Goal: Task Accomplishment & Management: Complete application form

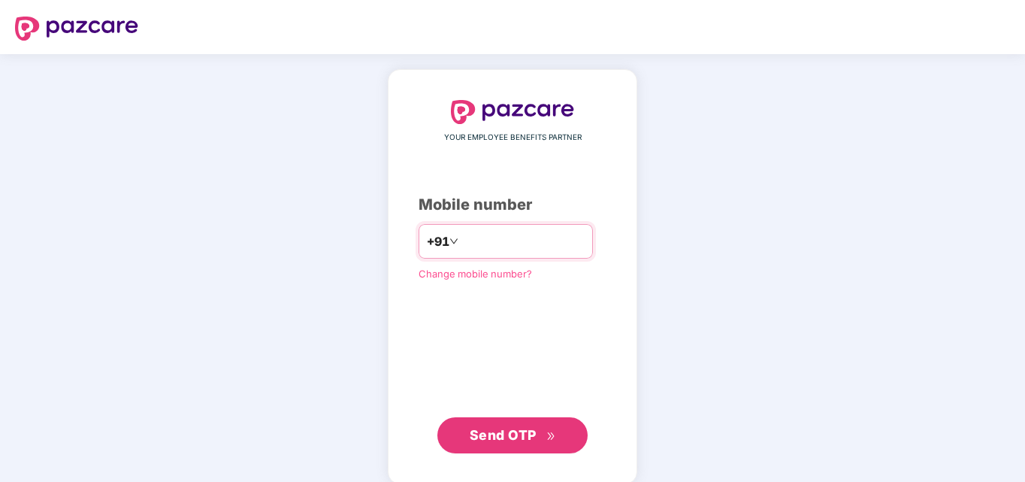
click at [507, 237] on input "number" at bounding box center [522, 241] width 123 height 24
type input "**********"
click at [483, 430] on span "Send OTP" at bounding box center [503, 435] width 67 height 16
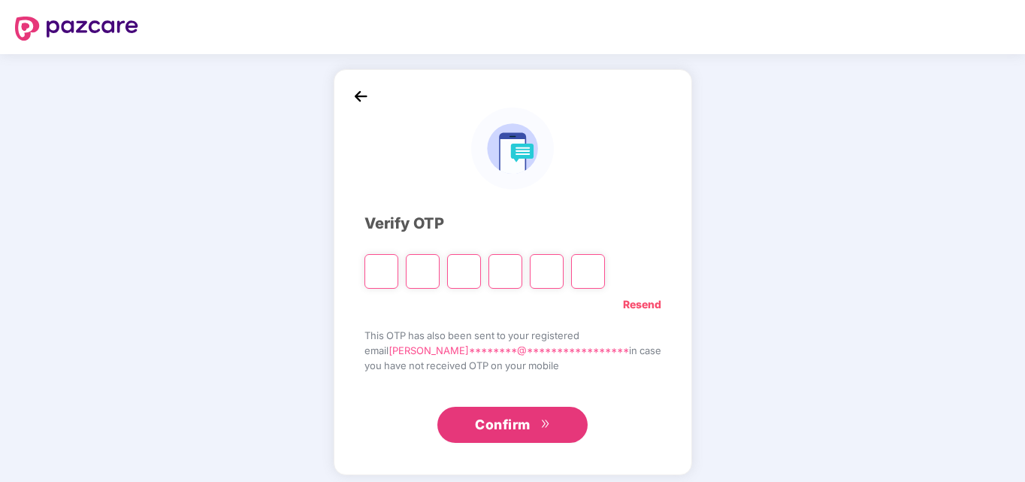
type input "*"
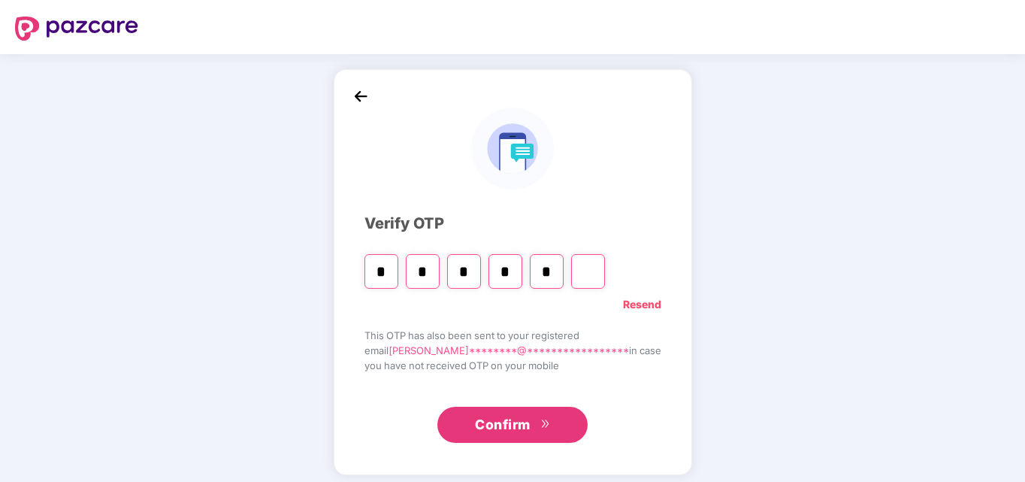
type input "*"
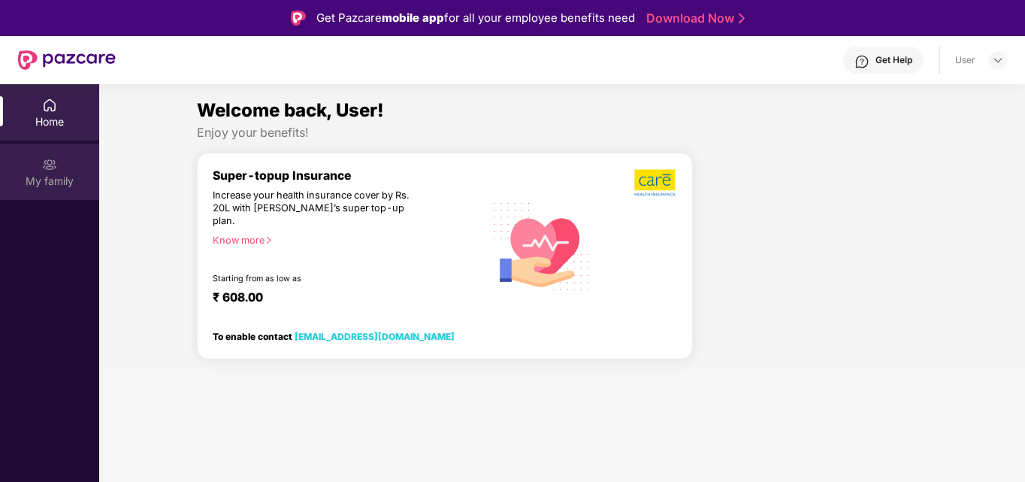
click at [34, 177] on div "My family" at bounding box center [49, 181] width 99 height 15
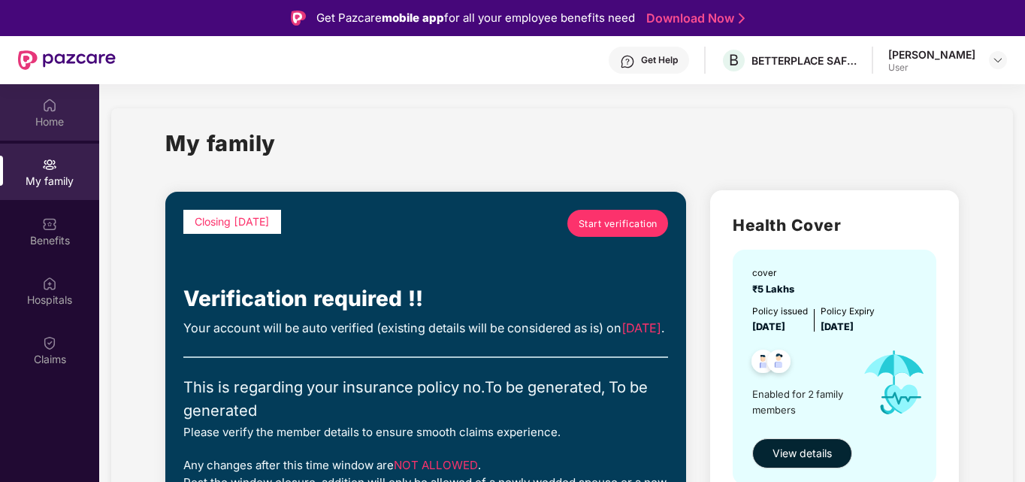
click at [53, 115] on div "Home" at bounding box center [49, 121] width 99 height 15
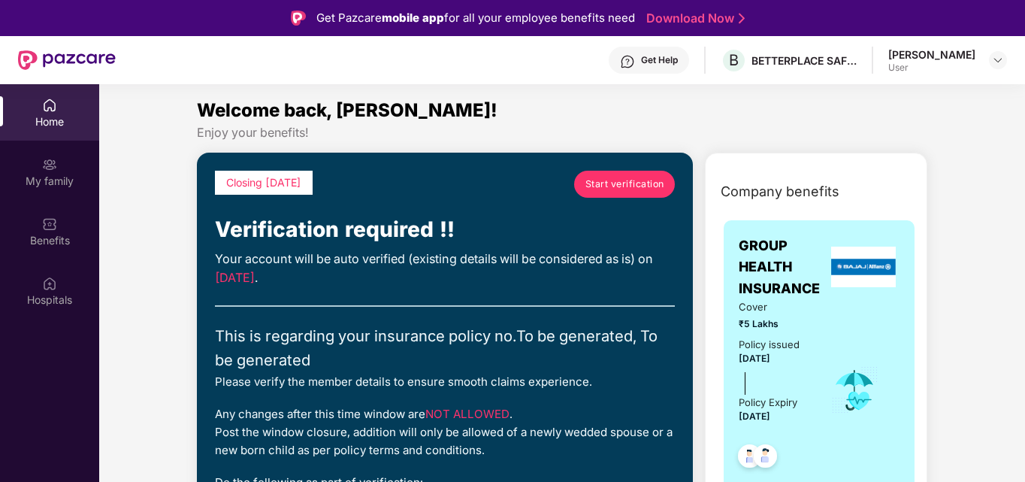
scroll to position [225, 0]
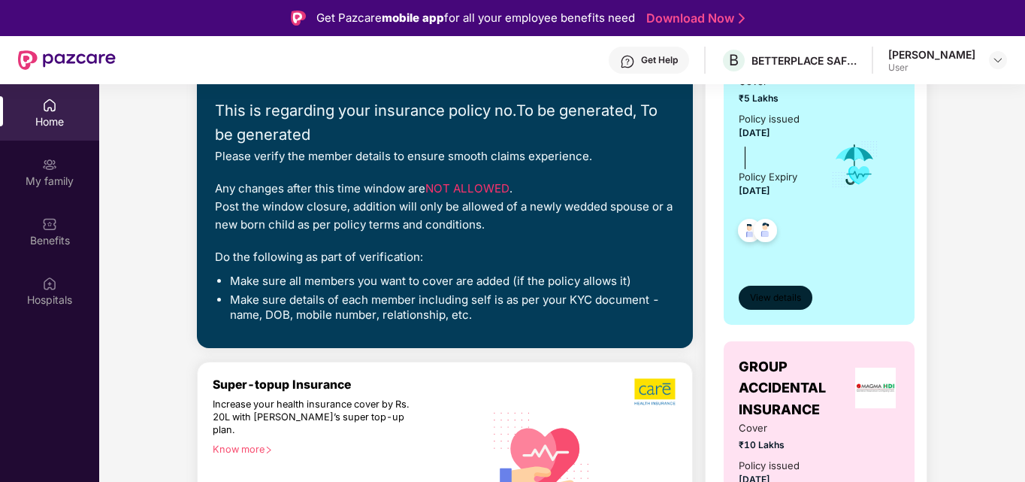
click at [791, 301] on span "View details" at bounding box center [775, 298] width 51 height 14
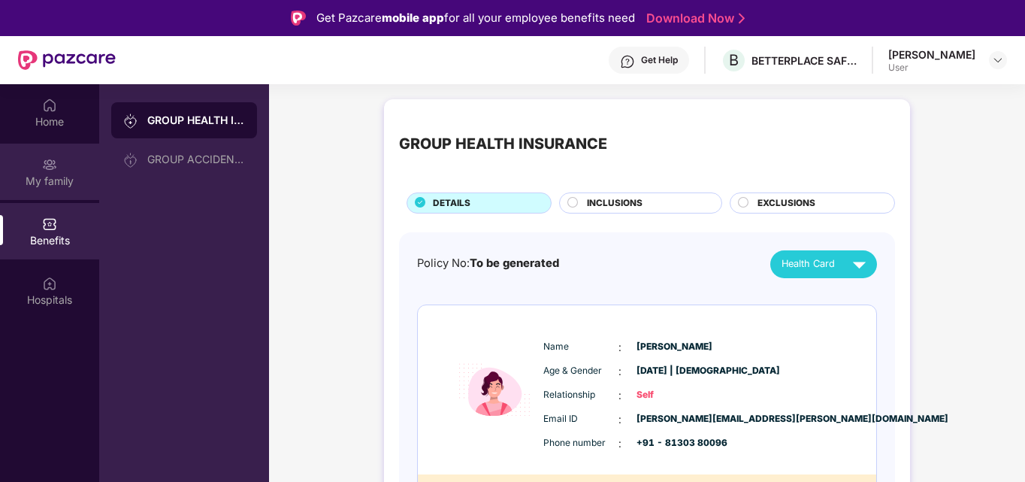
click at [59, 162] on div "My family" at bounding box center [49, 171] width 99 height 56
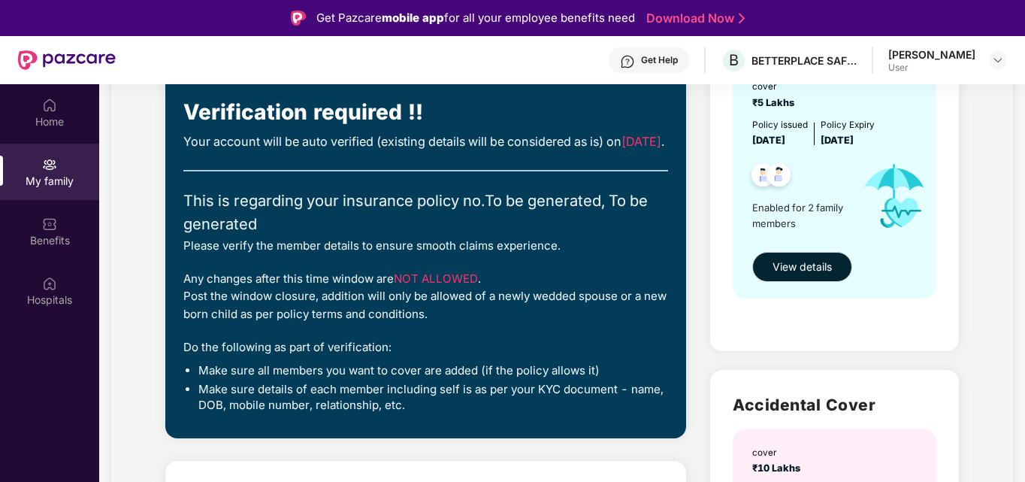
scroll to position [225, 0]
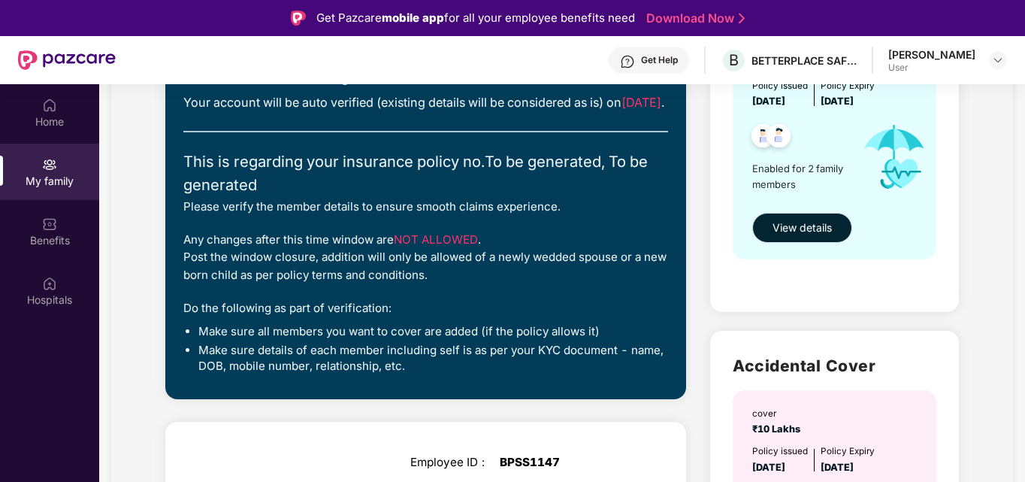
click at [817, 227] on span "View details" at bounding box center [801, 227] width 59 height 17
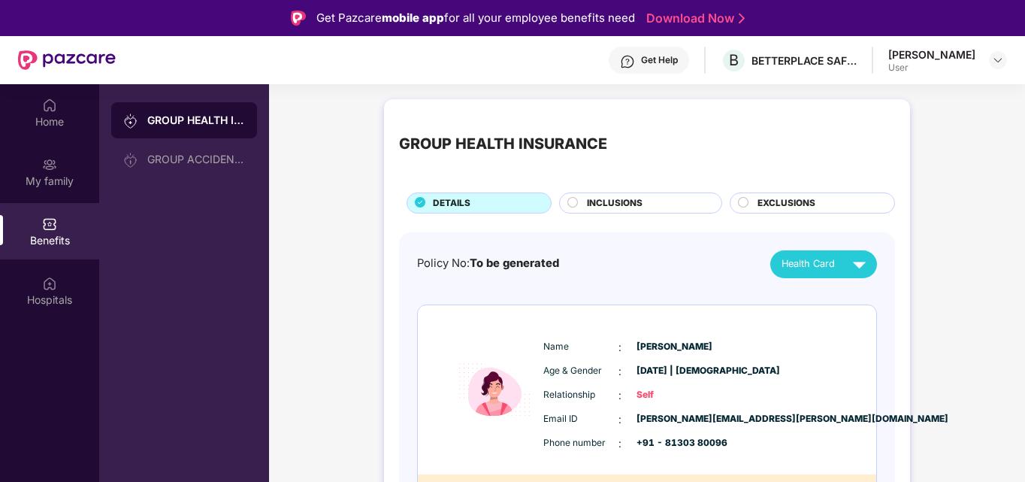
click at [579, 201] on div "INCLUSIONS" at bounding box center [646, 204] width 134 height 17
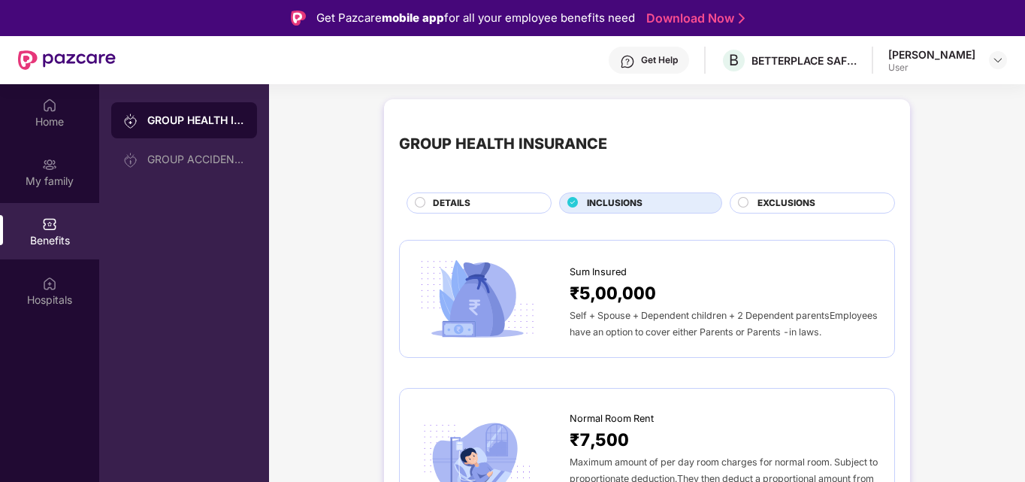
click at [750, 200] on div "EXCLUSIONS" at bounding box center [818, 204] width 137 height 17
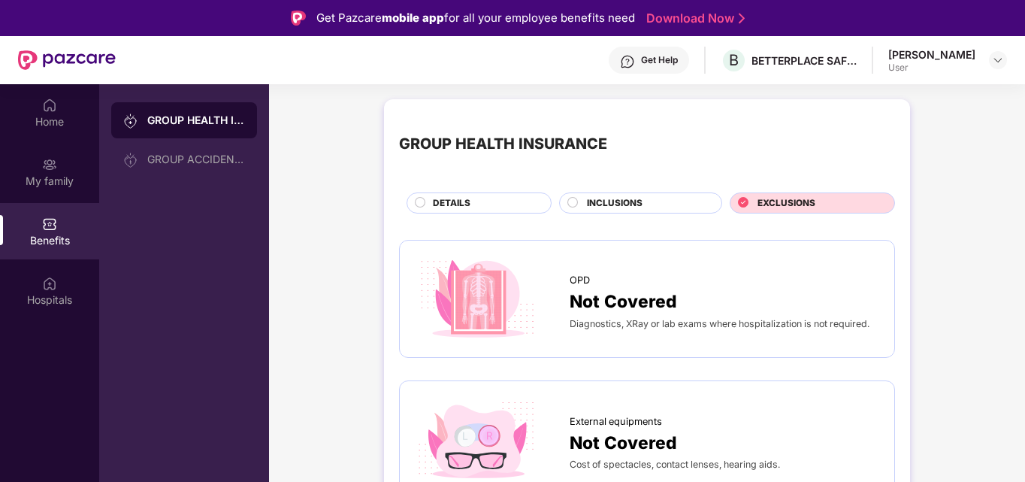
click at [442, 192] on div "DETAILS" at bounding box center [478, 202] width 145 height 21
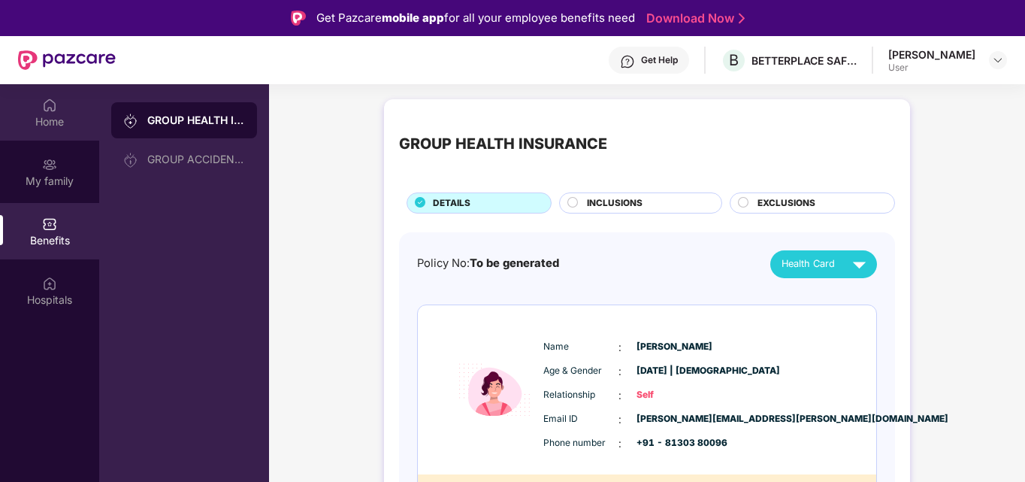
click at [63, 121] on div "Home" at bounding box center [49, 121] width 99 height 15
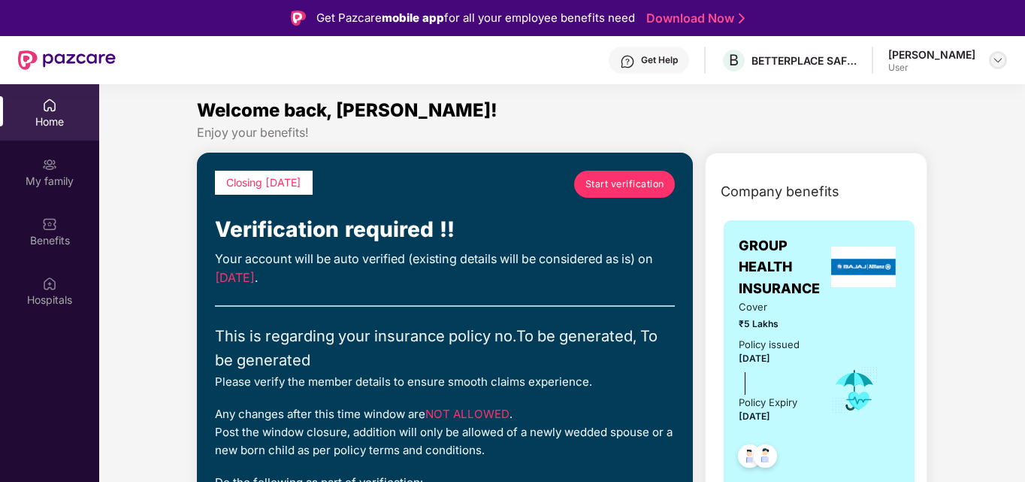
click at [999, 64] on img at bounding box center [998, 60] width 12 height 12
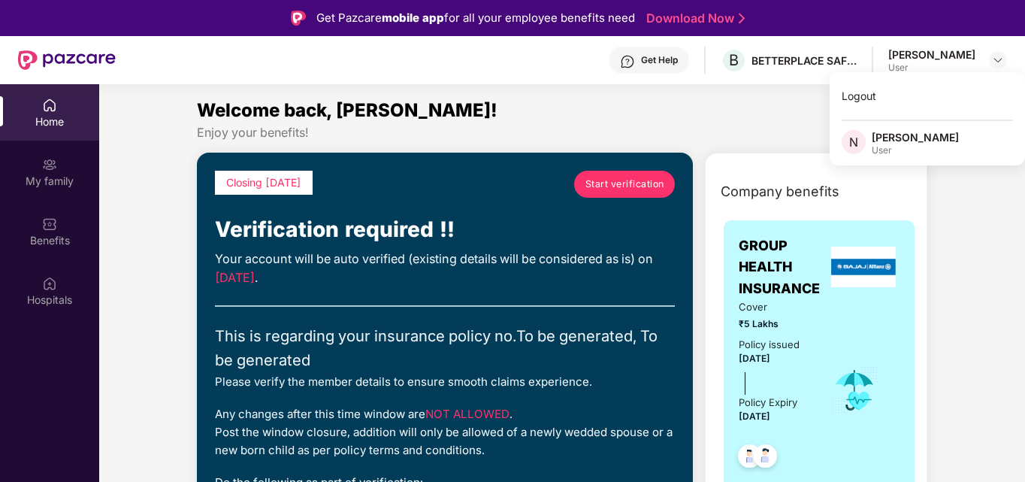
click at [754, 139] on div "Enjoy your benefits!" at bounding box center [562, 133] width 730 height 16
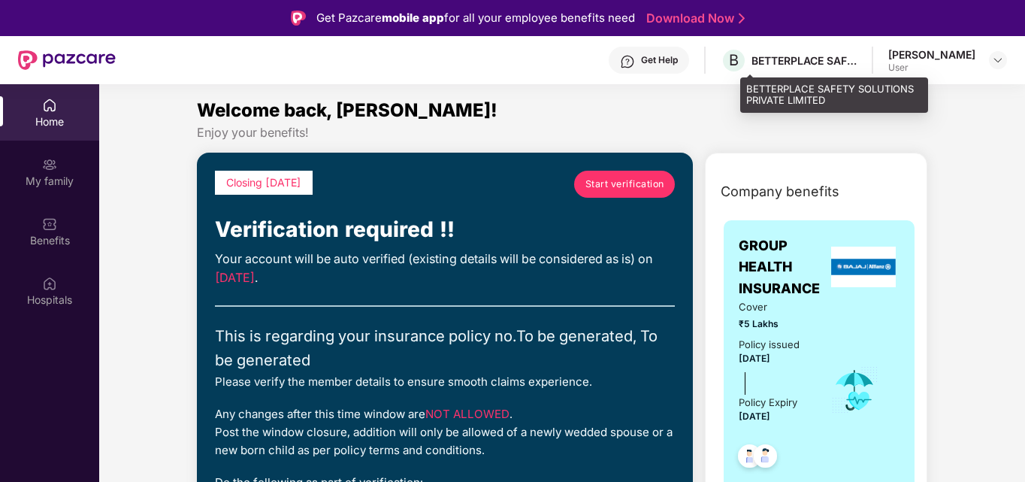
click at [785, 58] on div "BETTERPLACE SAFETY SOLUTIONS PRIVATE LIMITED" at bounding box center [803, 60] width 105 height 14
click at [747, 64] on span "B" at bounding box center [733, 60] width 26 height 26
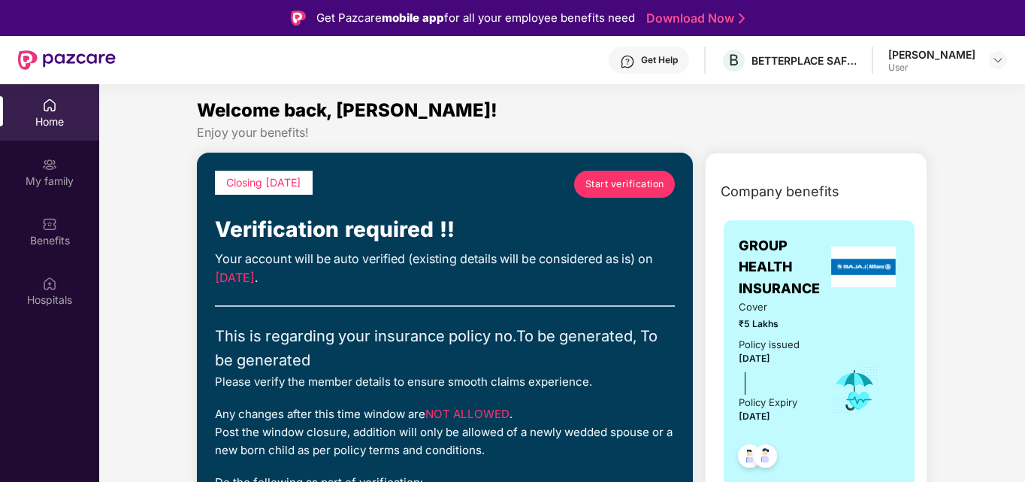
click at [65, 116] on div "Home" at bounding box center [49, 121] width 99 height 15
click at [55, 116] on div "Home" at bounding box center [49, 121] width 99 height 15
click at [42, 114] on div "Home" at bounding box center [49, 121] width 99 height 15
click at [56, 180] on div "My family" at bounding box center [49, 181] width 99 height 15
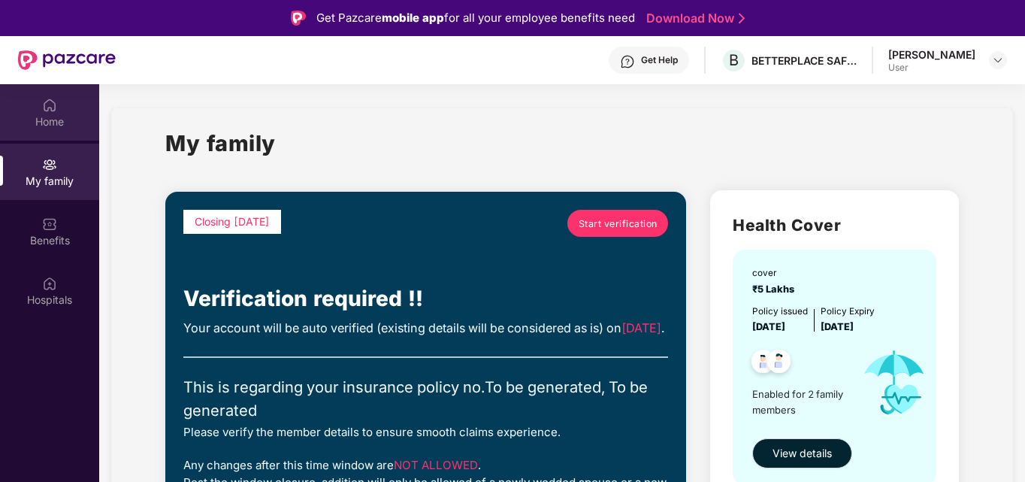
click at [65, 117] on div "Home" at bounding box center [49, 121] width 99 height 15
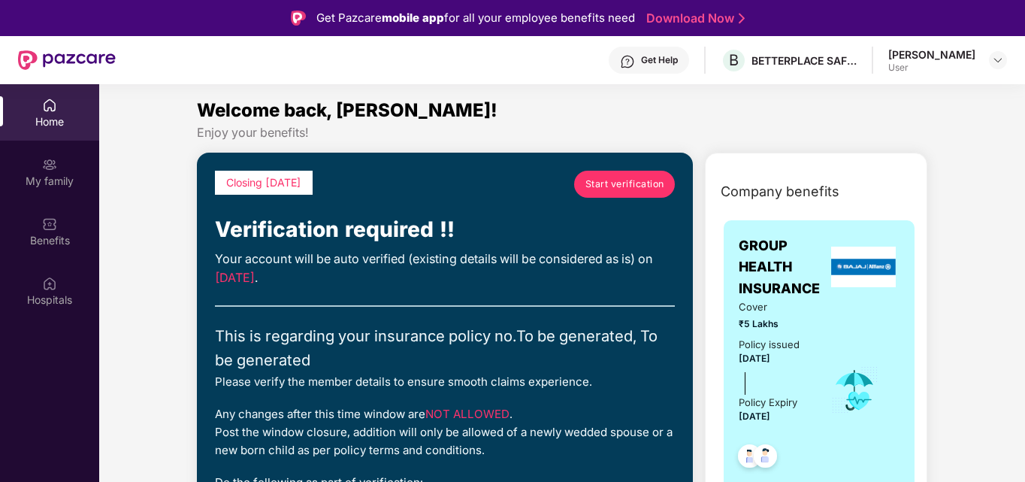
click at [634, 193] on link "Start verification" at bounding box center [624, 184] width 101 height 27
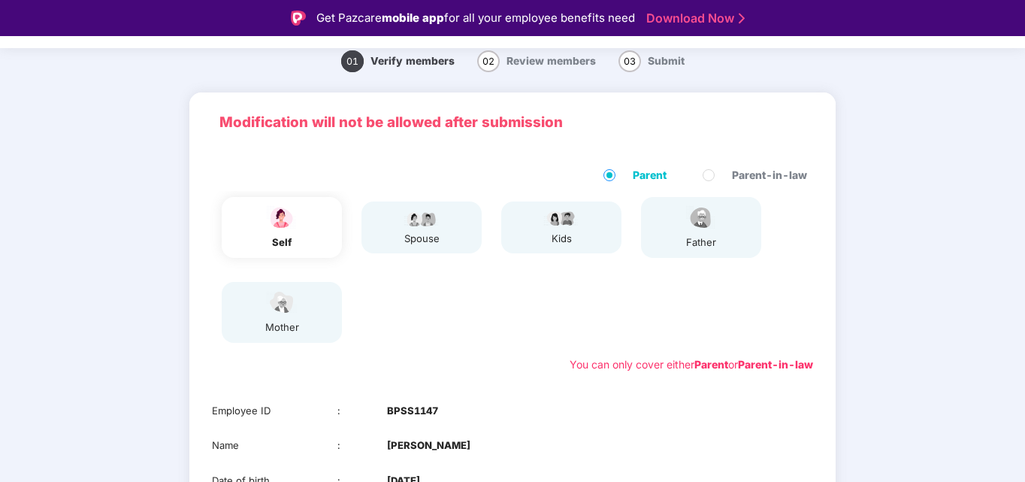
scroll to position [75, 0]
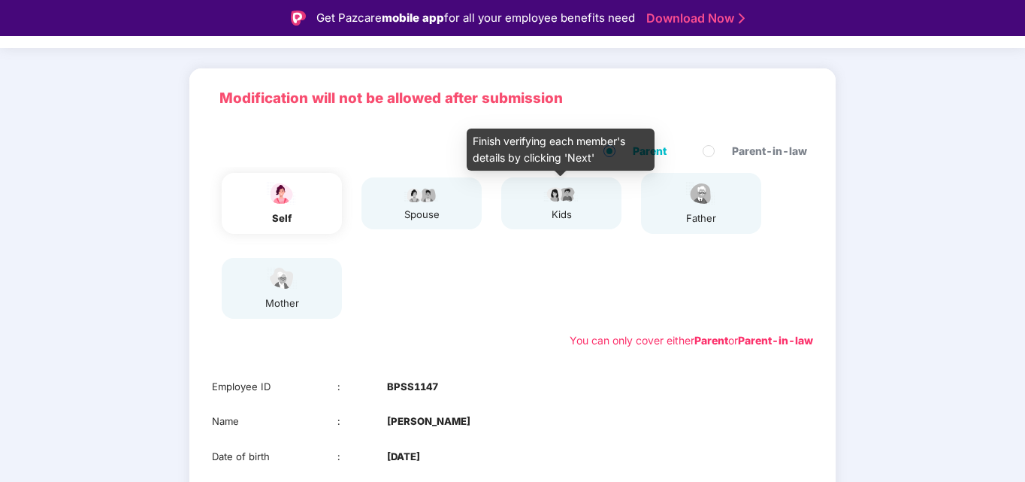
click at [568, 207] on div "kids" at bounding box center [561, 215] width 38 height 16
click at [563, 207] on div "kids" at bounding box center [561, 215] width 38 height 16
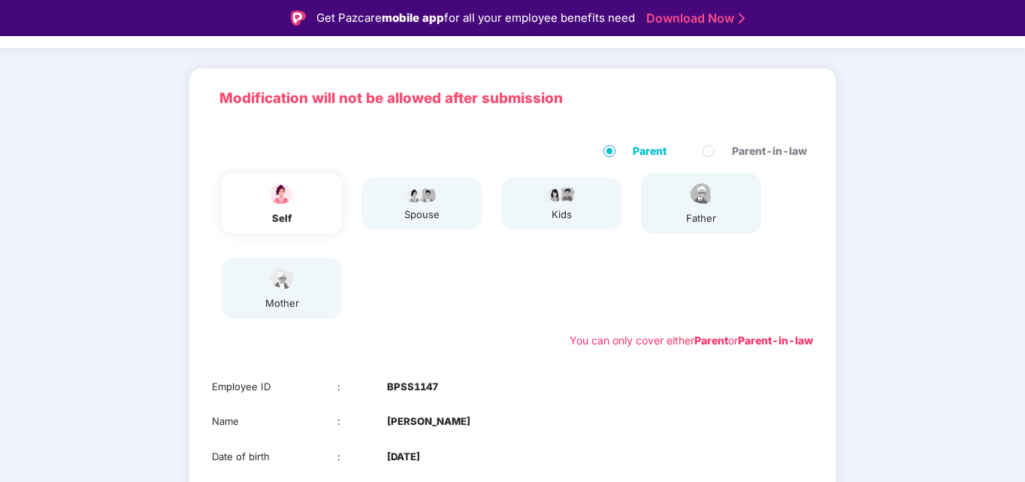
click at [680, 275] on div "self spouse kids father mother" at bounding box center [512, 245] width 613 height 157
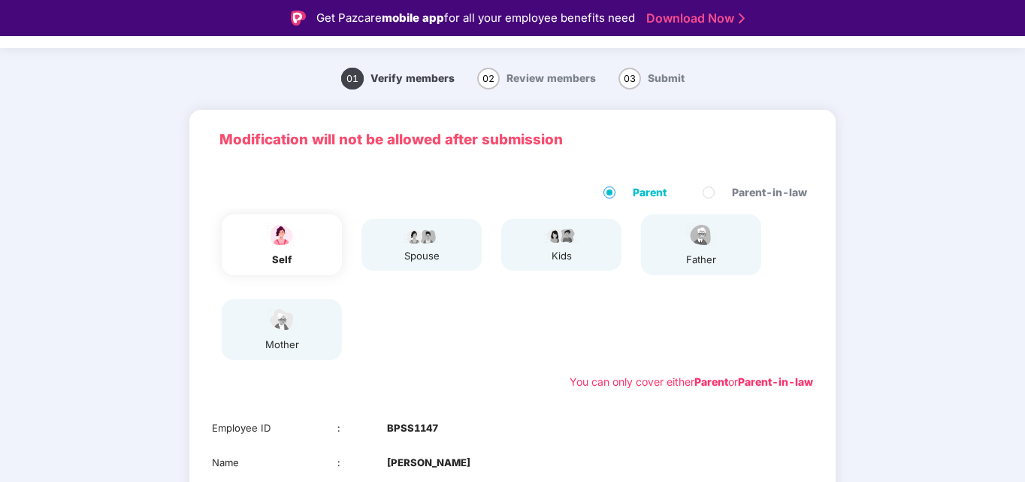
scroll to position [0, 0]
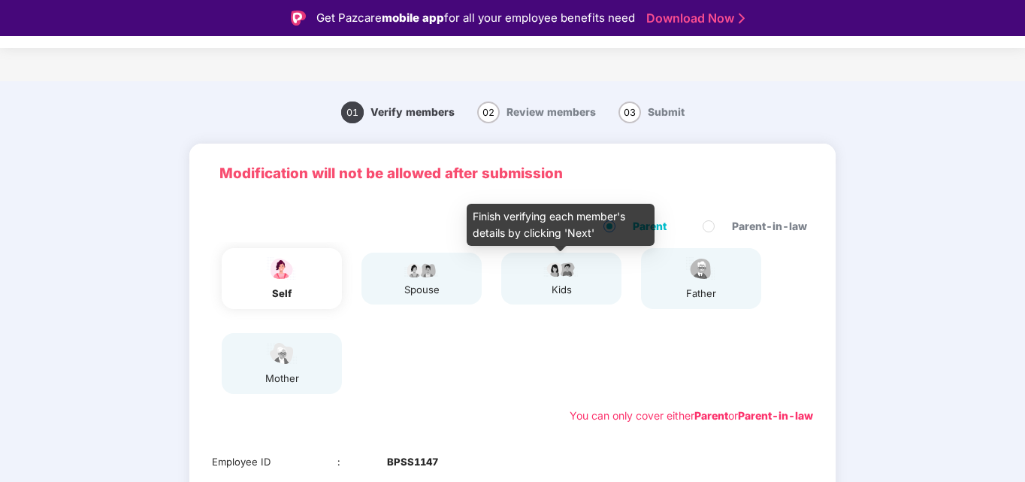
click at [569, 279] on div "kids" at bounding box center [561, 279] width 38 height 38
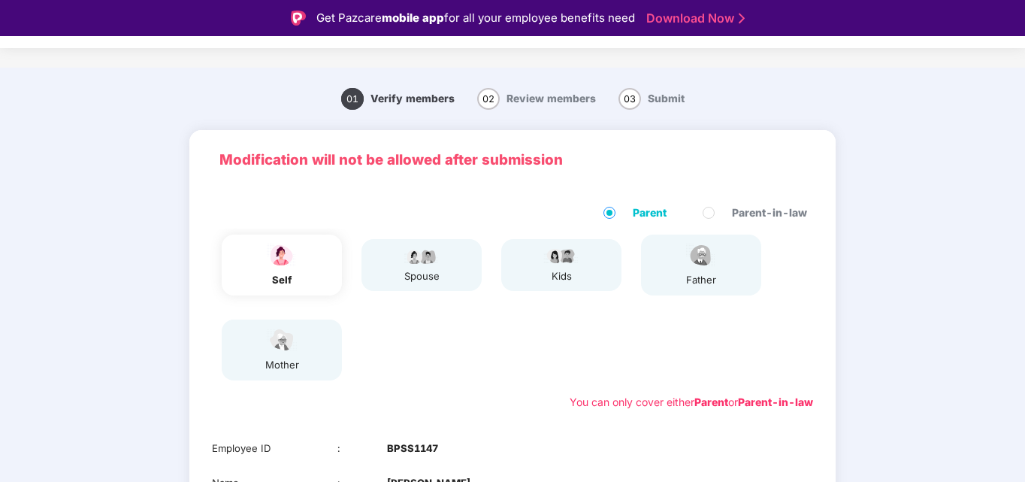
scroll to position [13, 0]
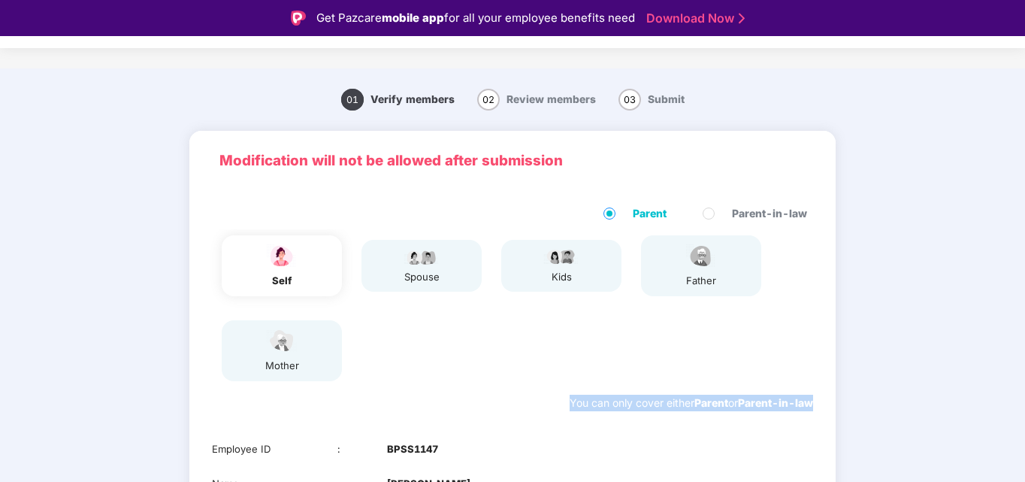
drag, startPoint x: 560, startPoint y: 406, endPoint x: 811, endPoint y: 411, distance: 251.7
click at [811, 412] on div "Parent Parent-in-law self spouse kids father mother You can only cover either P…" at bounding box center [512, 307] width 646 height 235
copy div "You can only cover either Parent or Parent-in-law"
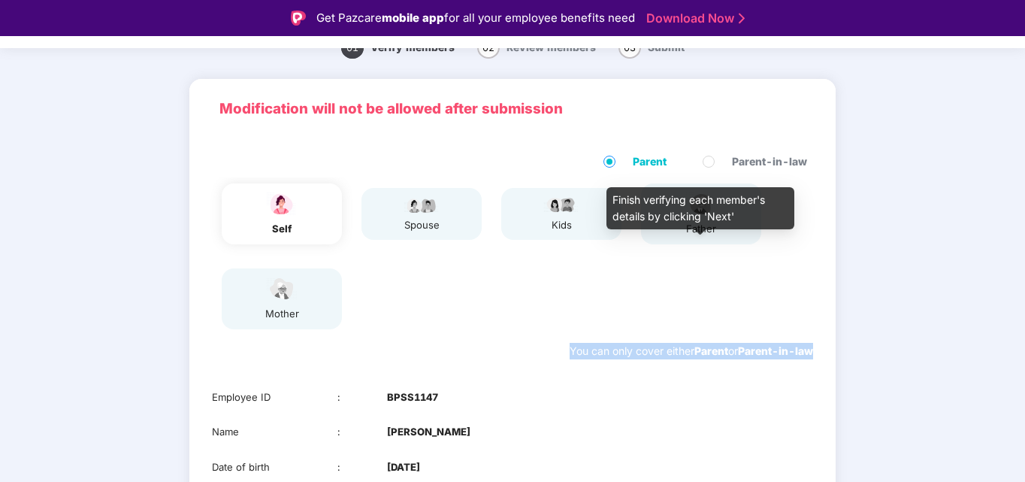
scroll to position [163, 0]
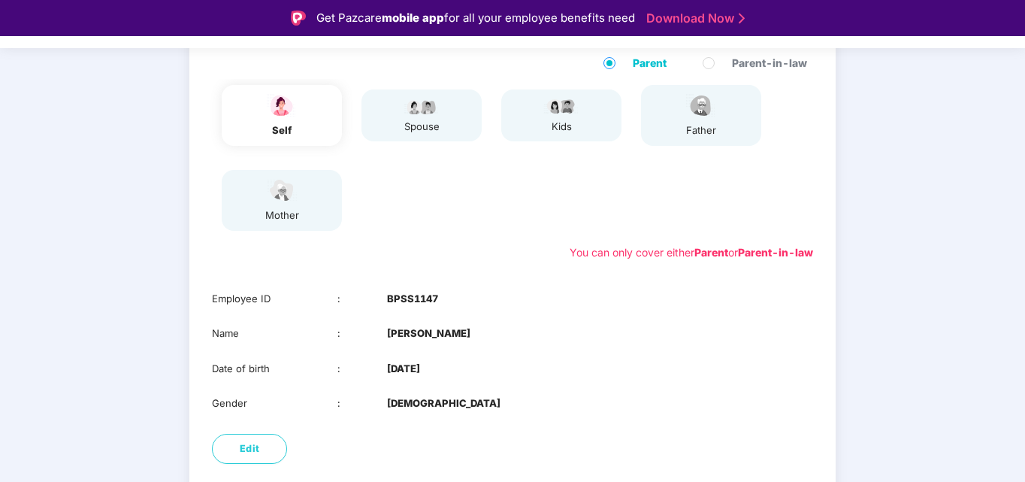
click at [759, 340] on div "Name : Neelam Saroj" at bounding box center [512, 333] width 601 height 16
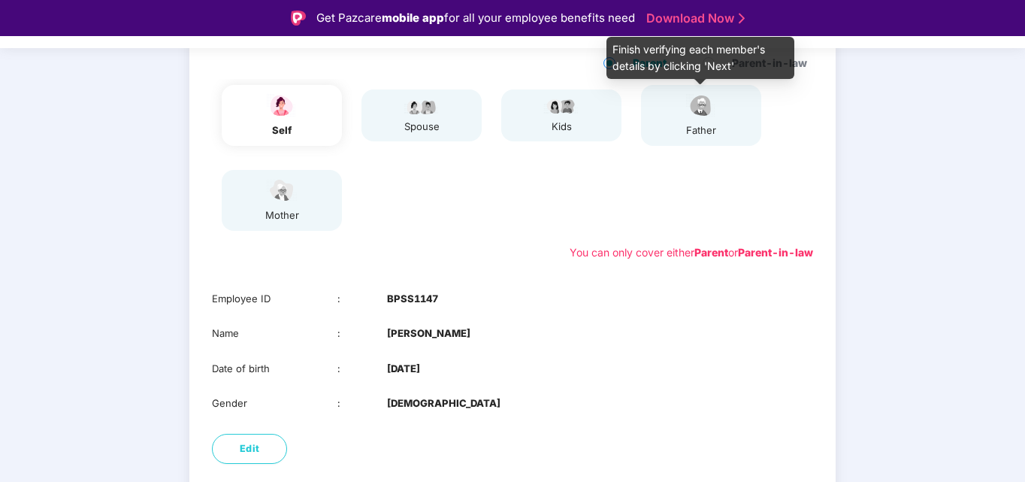
click at [709, 120] on div "father" at bounding box center [701, 115] width 38 height 46
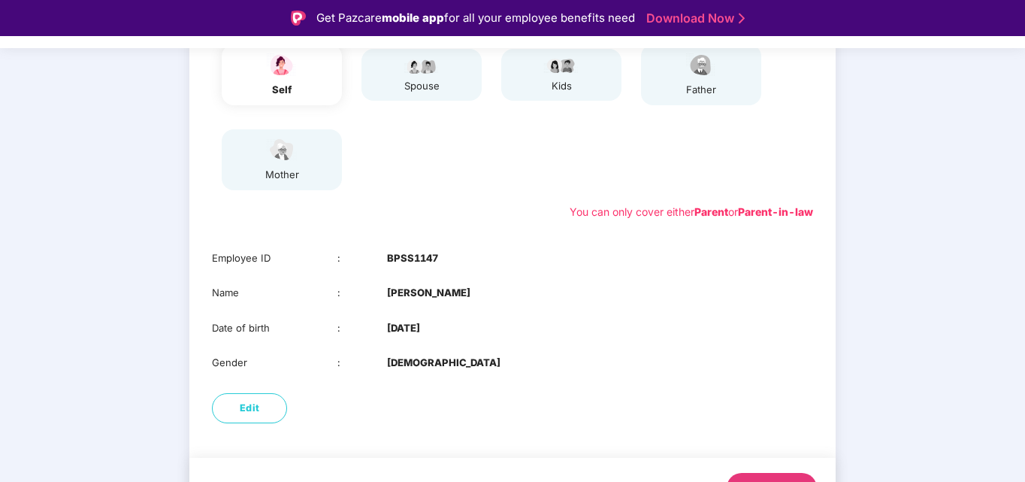
scroll to position [238, 0]
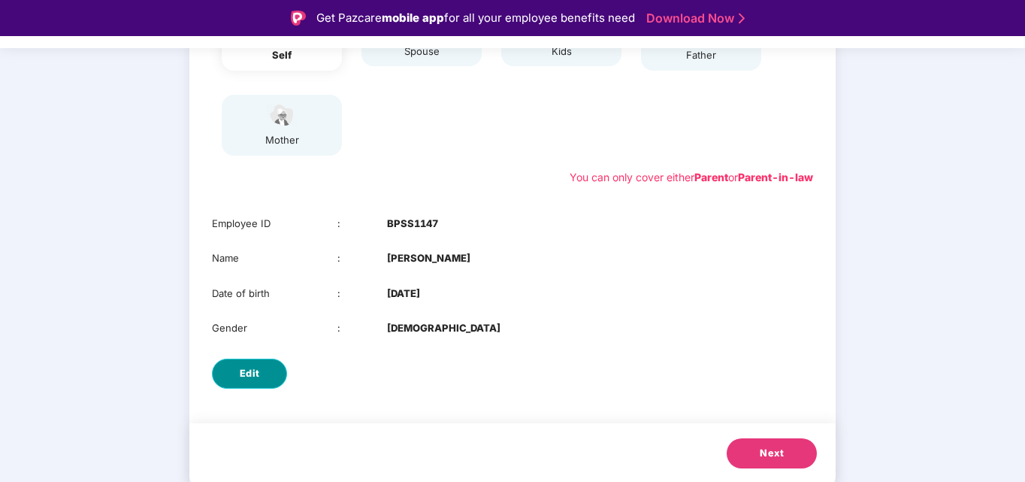
click at [257, 373] on span "Edit" at bounding box center [250, 373] width 20 height 15
select select "******"
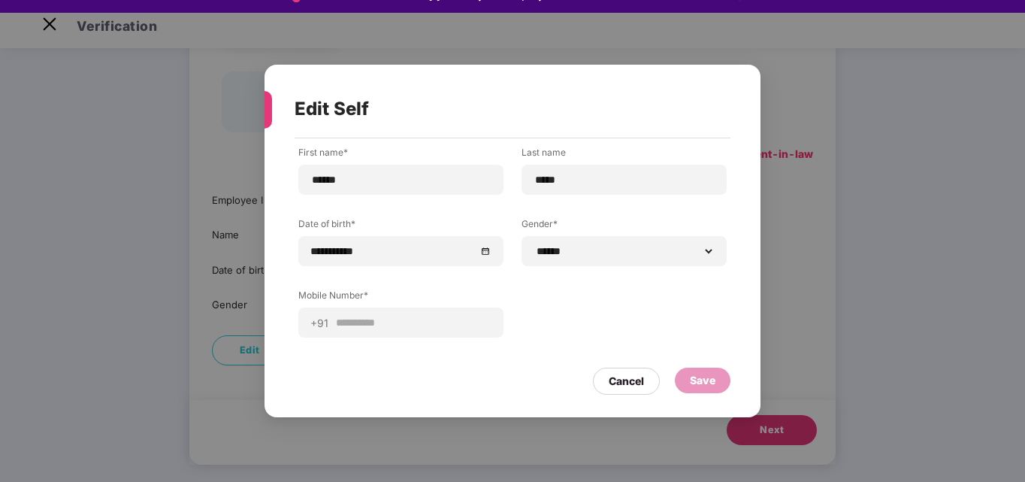
scroll to position [36, 0]
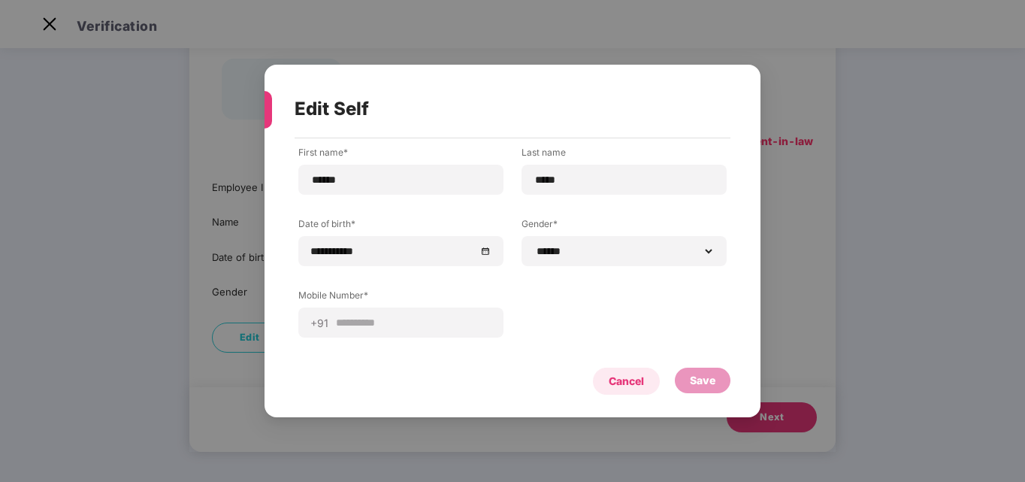
click at [633, 385] on div "Cancel" at bounding box center [626, 381] width 35 height 17
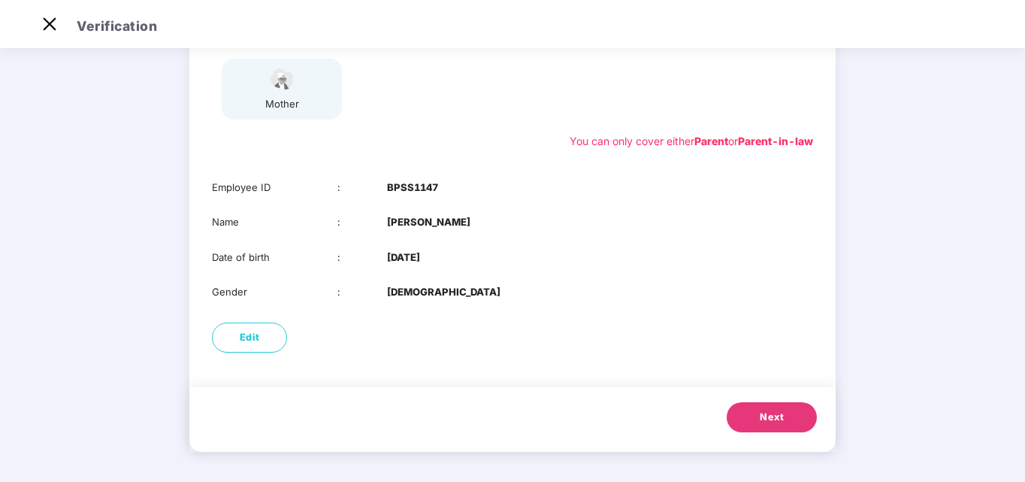
click at [744, 413] on button "Next" at bounding box center [771, 417] width 90 height 30
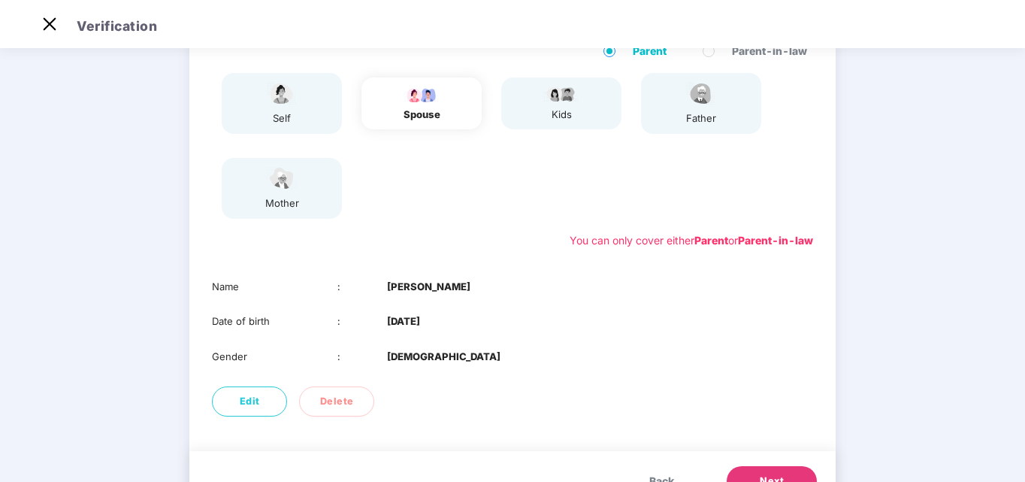
scroll to position [0, 0]
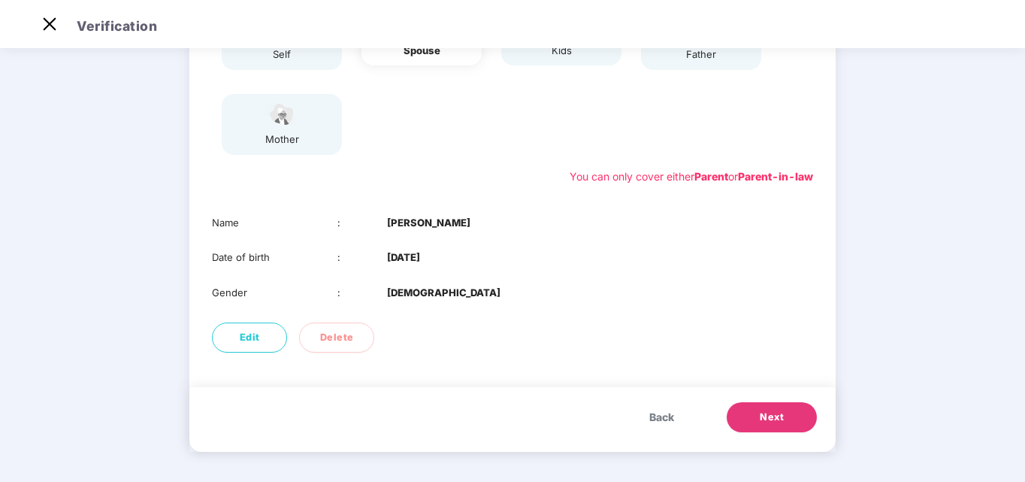
click at [741, 416] on button "Next" at bounding box center [771, 417] width 90 height 30
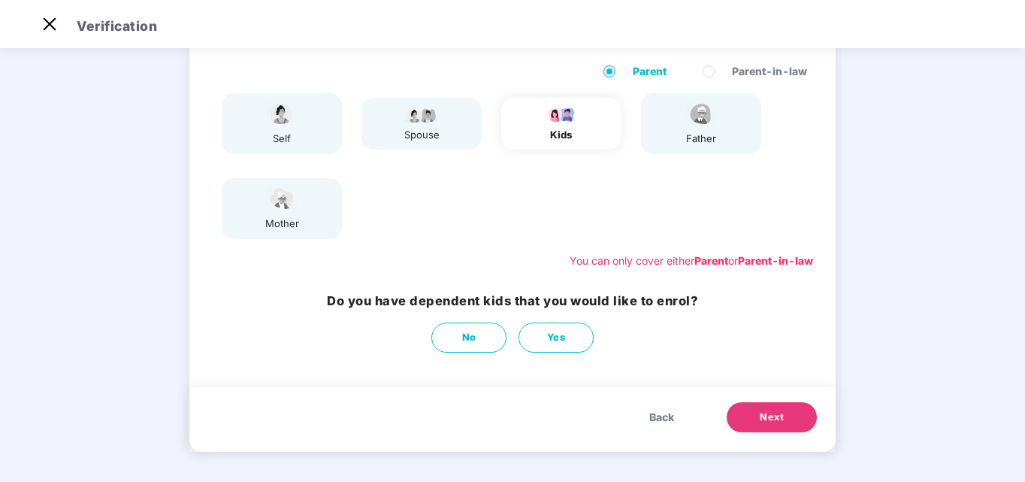
click at [337, 301] on h3 "Do you have dependent kids that you would like to enrol?" at bounding box center [512, 301] width 371 height 20
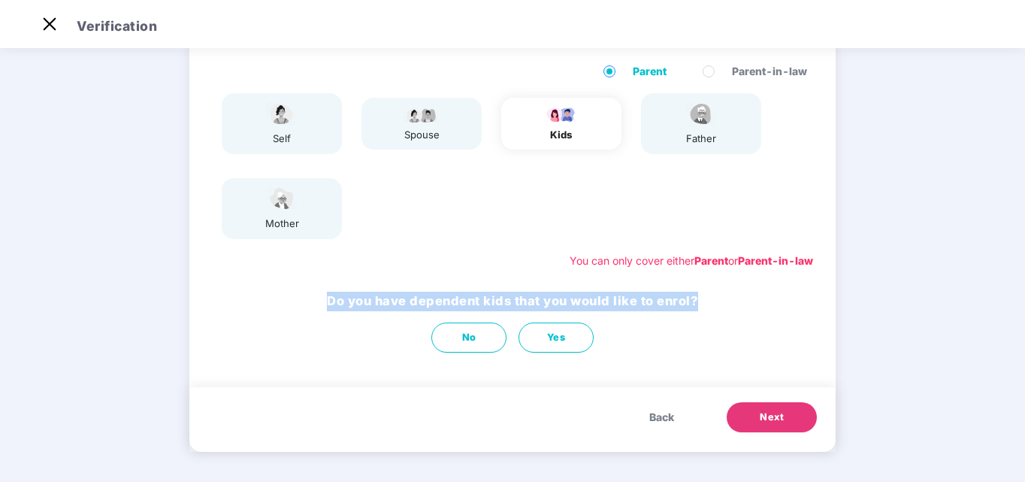
click at [337, 301] on h3 "Do you have dependent kids that you would like to enrol?" at bounding box center [512, 301] width 371 height 20
copy h3 "Do you have dependent kids that you would like to enrol?"
click at [927, 304] on div "01 Verify members 02 Review members 03 Submit Modification will not be allowed …" at bounding box center [512, 208] width 1025 height 548
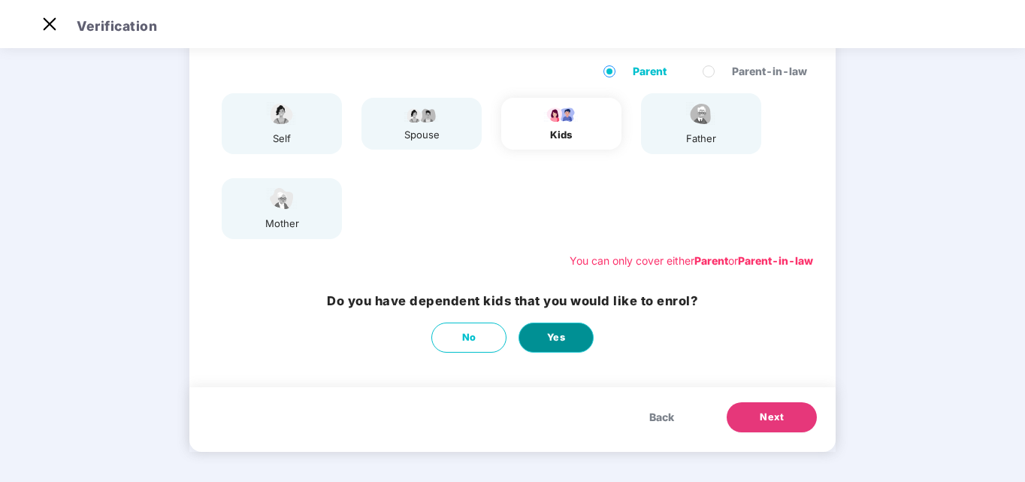
click at [553, 344] on span "Yes" at bounding box center [556, 337] width 19 height 15
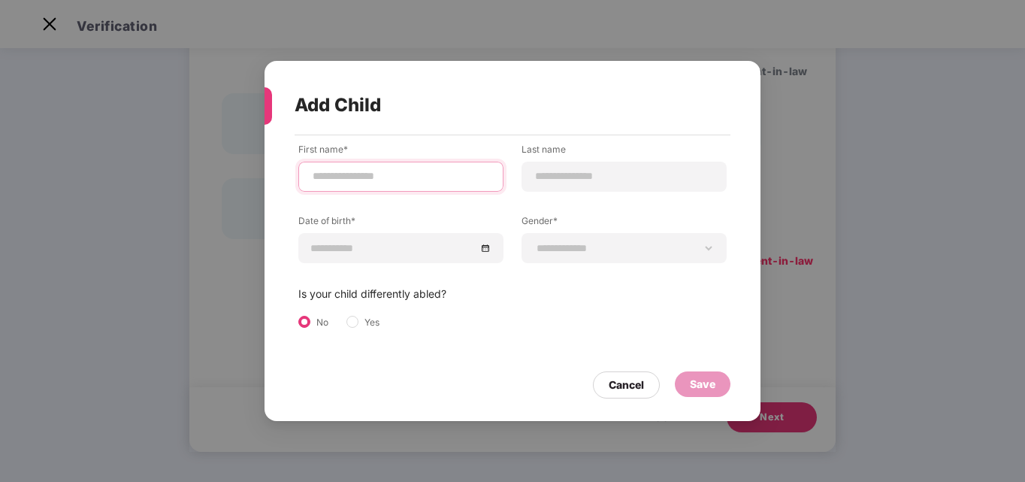
click at [403, 174] on input at bounding box center [401, 176] width 180 height 16
type input "*****"
click at [586, 180] on input at bounding box center [624, 176] width 180 height 16
click at [379, 246] on input at bounding box center [393, 248] width 165 height 17
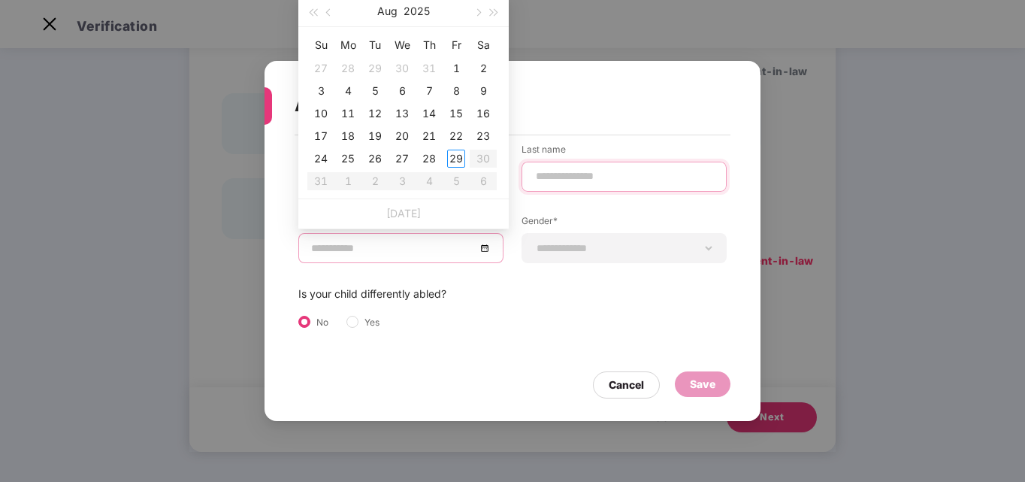
click at [594, 178] on div at bounding box center [623, 177] width 205 height 30
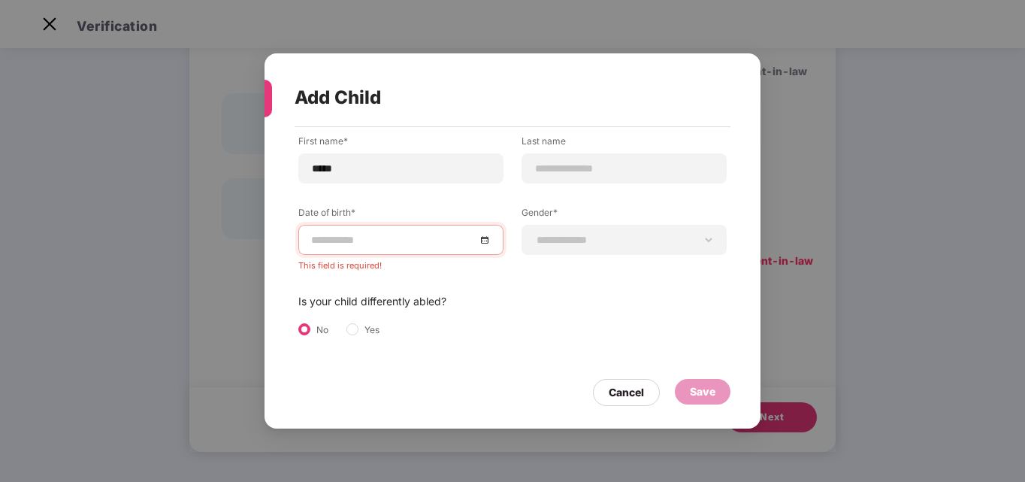
click at [486, 238] on div at bounding box center [401, 239] width 180 height 17
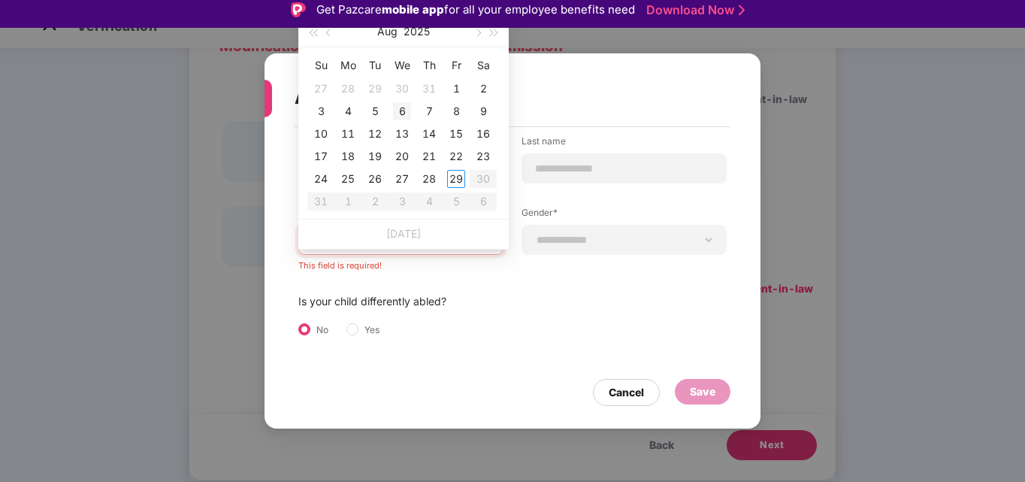
scroll to position [0, 0]
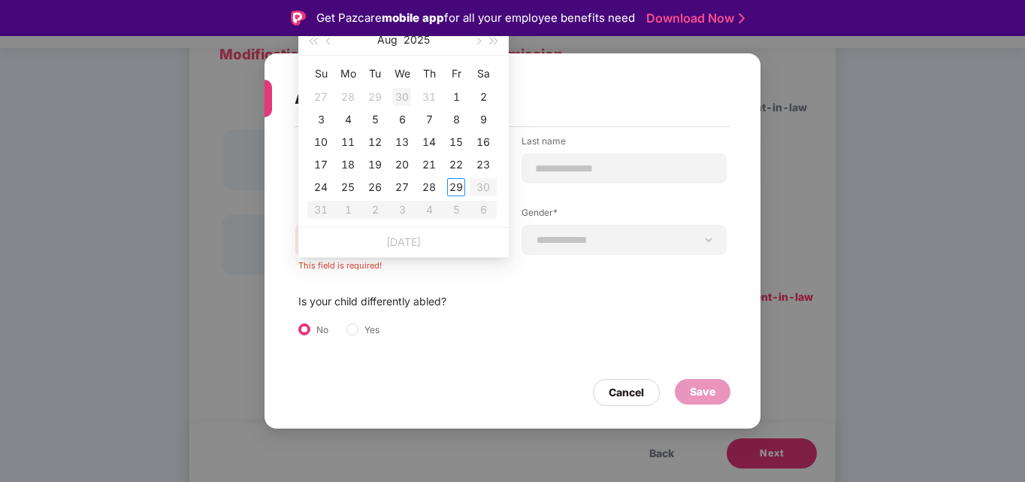
type input "**********"
click at [421, 42] on button "2025" at bounding box center [416, 40] width 26 height 30
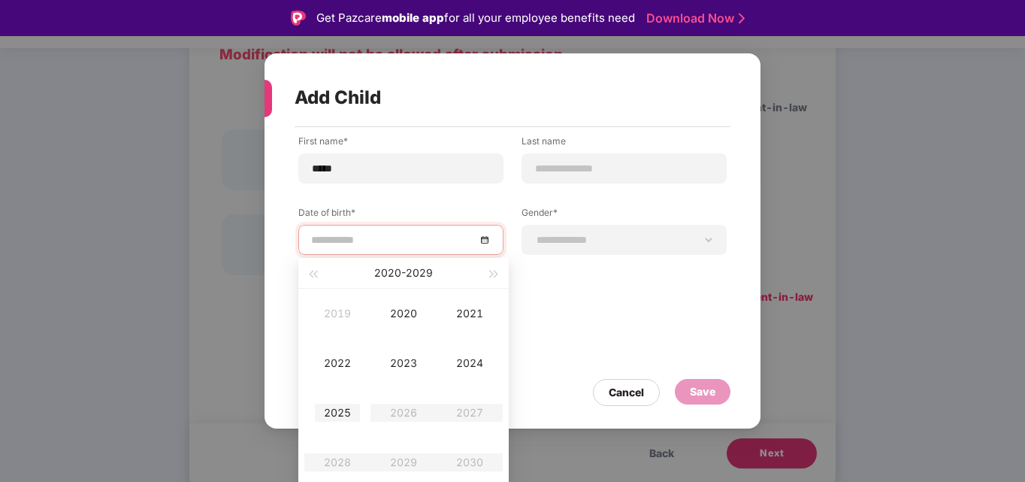
type input "**********"
click at [469, 366] on div "2024" at bounding box center [469, 363] width 45 height 18
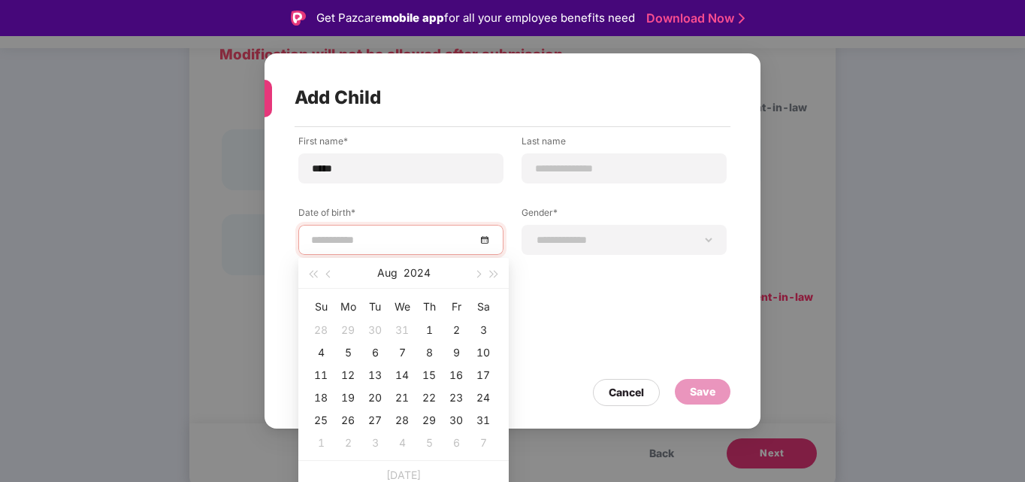
type input "**********"
click at [385, 272] on button "Aug" at bounding box center [387, 273] width 20 height 30
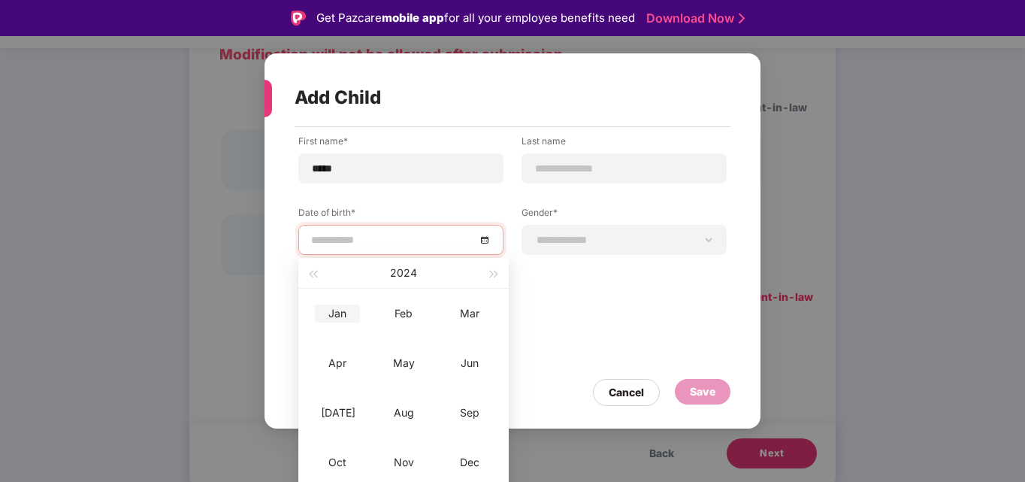
type input "**********"
click at [341, 316] on div "Jan" at bounding box center [337, 313] width 45 height 18
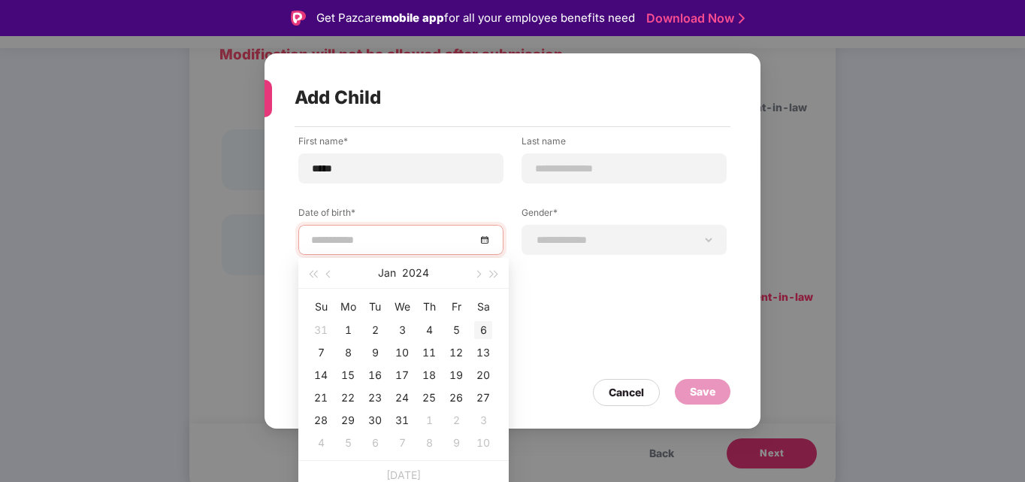
type input "**********"
click at [476, 328] on div "6" at bounding box center [483, 330] width 18 height 18
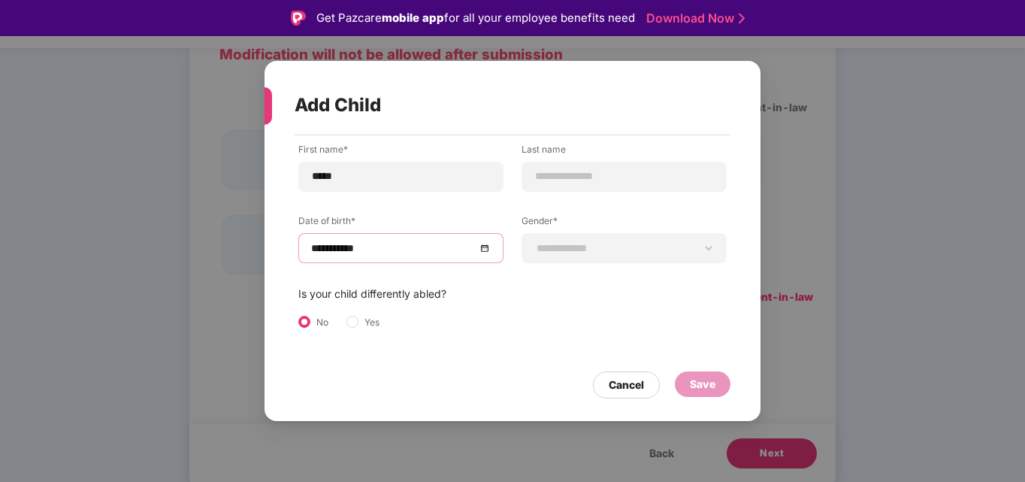
click at [409, 291] on label "Is your child differently abled?" at bounding box center [372, 293] width 148 height 17
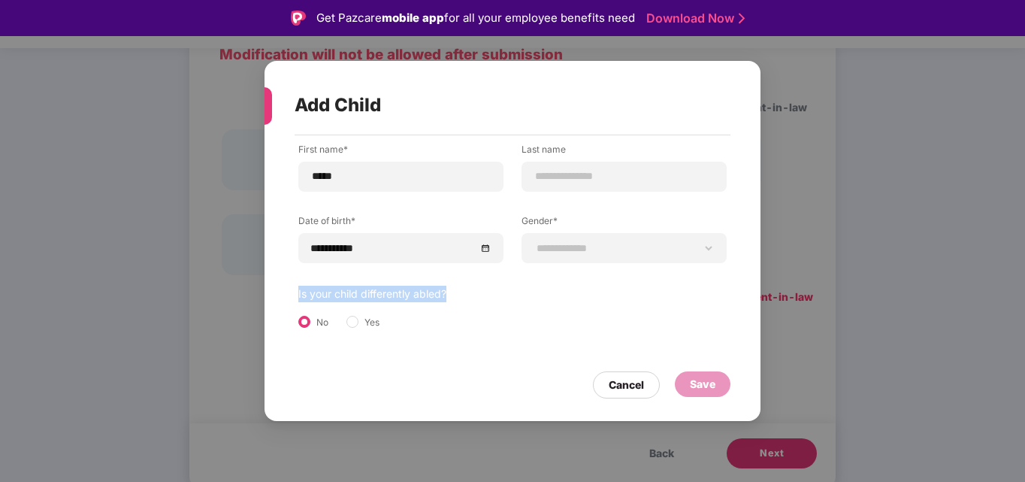
click at [409, 291] on label "Is your child differently abled?" at bounding box center [372, 293] width 148 height 17
click at [582, 177] on input at bounding box center [624, 176] width 180 height 16
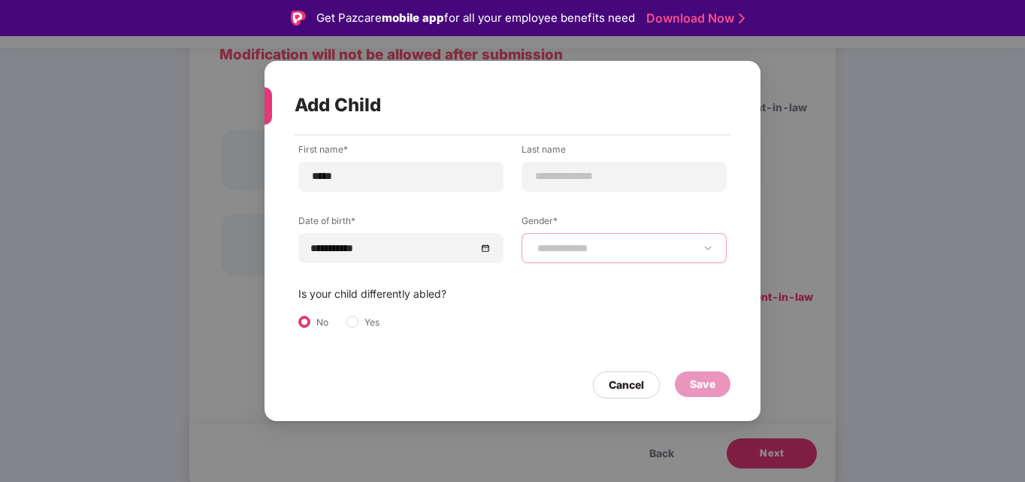
click at [567, 253] on select "**********" at bounding box center [624, 248] width 180 height 12
click at [572, 238] on div "**********" at bounding box center [623, 248] width 205 height 30
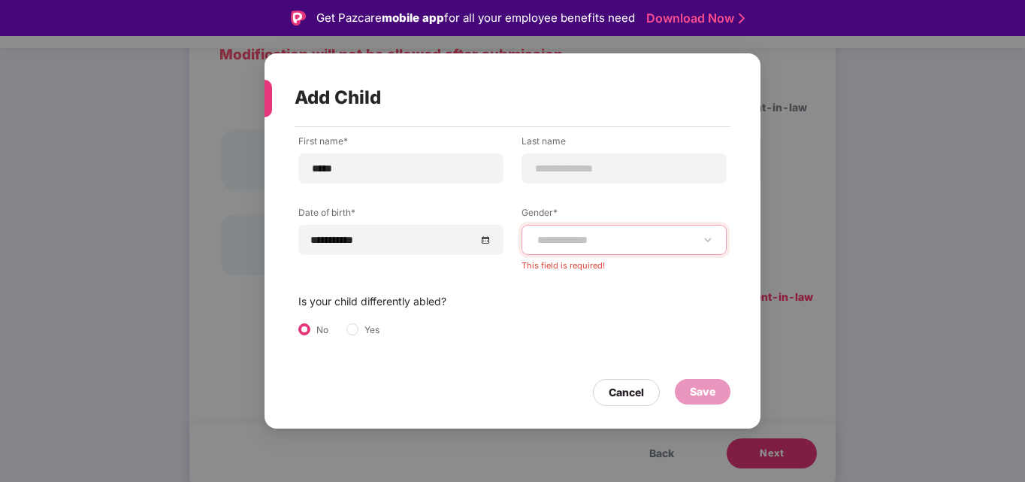
click at [572, 238] on select "**********" at bounding box center [624, 240] width 180 height 12
select select "******"
click at [534, 240] on select "**********" at bounding box center [624, 240] width 180 height 12
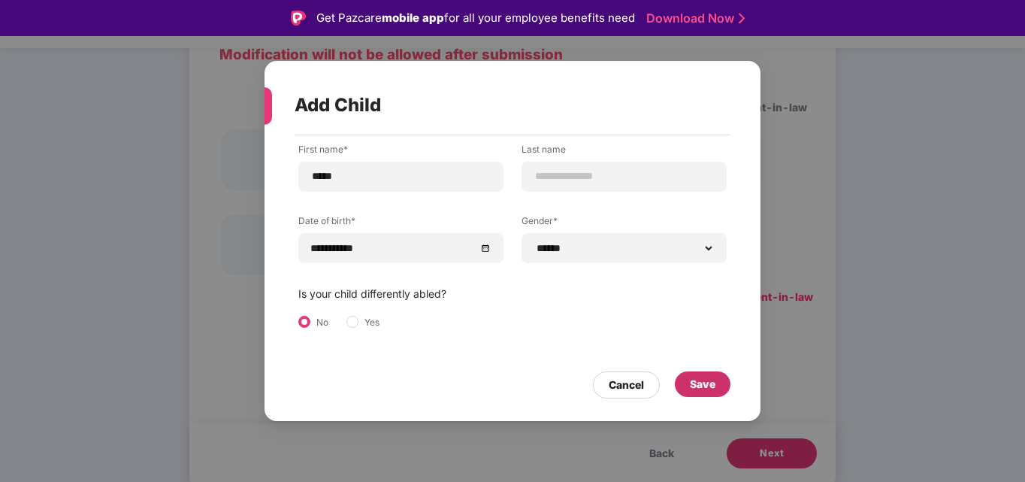
click at [716, 379] on div "Save" at bounding box center [703, 384] width 56 height 26
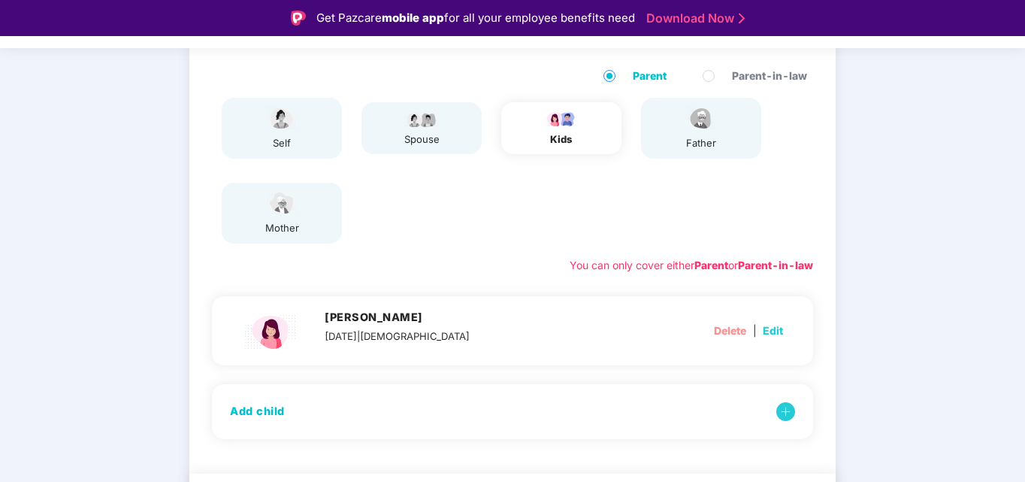
scroll to position [201, 0]
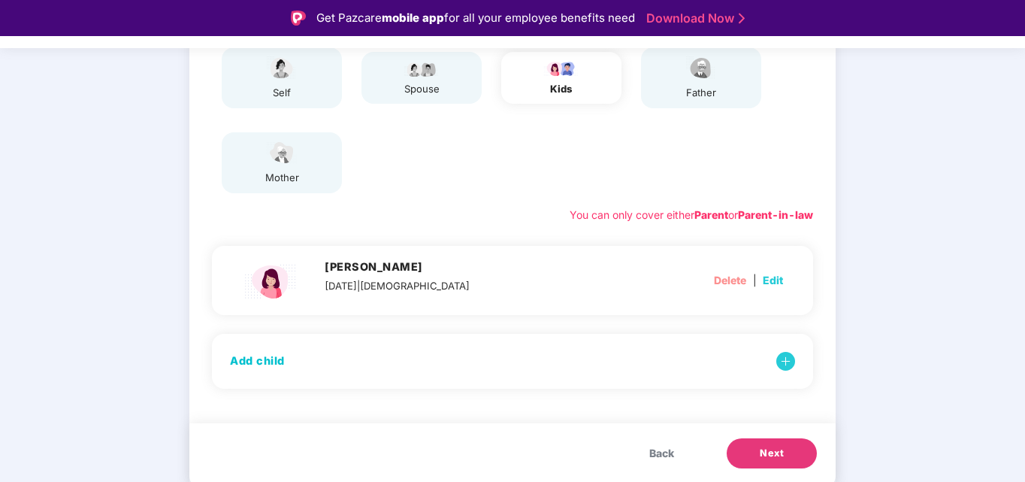
click at [763, 451] on span "Next" at bounding box center [772, 452] width 24 height 15
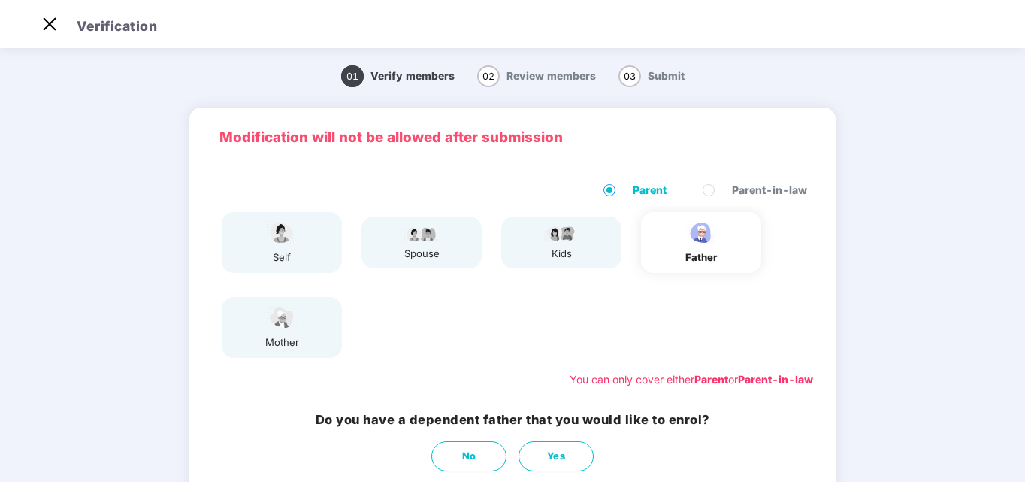
scroll to position [119, 0]
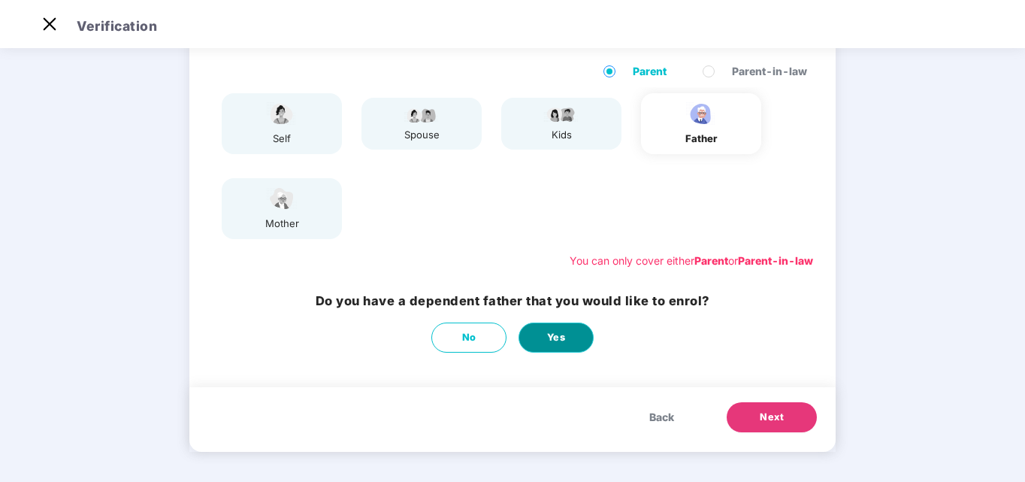
click at [551, 333] on span "Yes" at bounding box center [556, 337] width 19 height 15
select select "****"
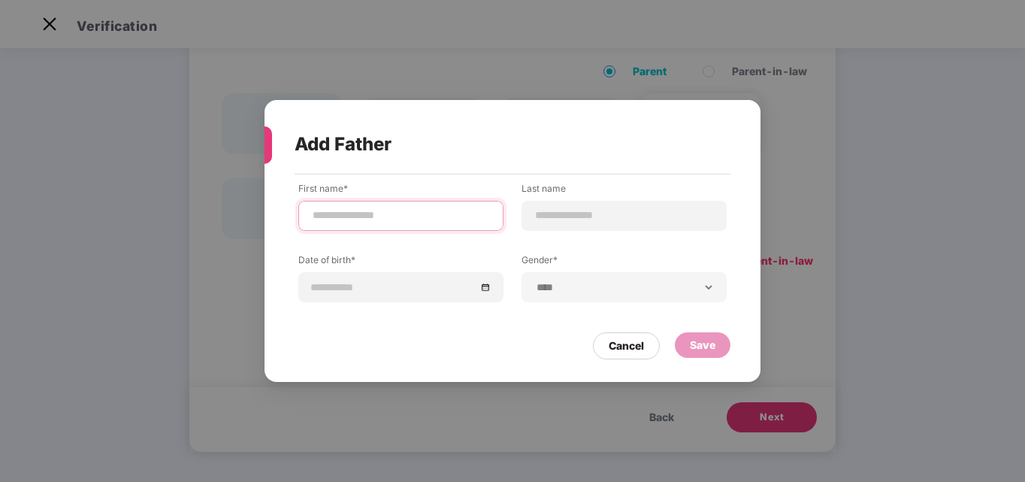
click at [403, 216] on input at bounding box center [401, 215] width 180 height 16
type input "**********"
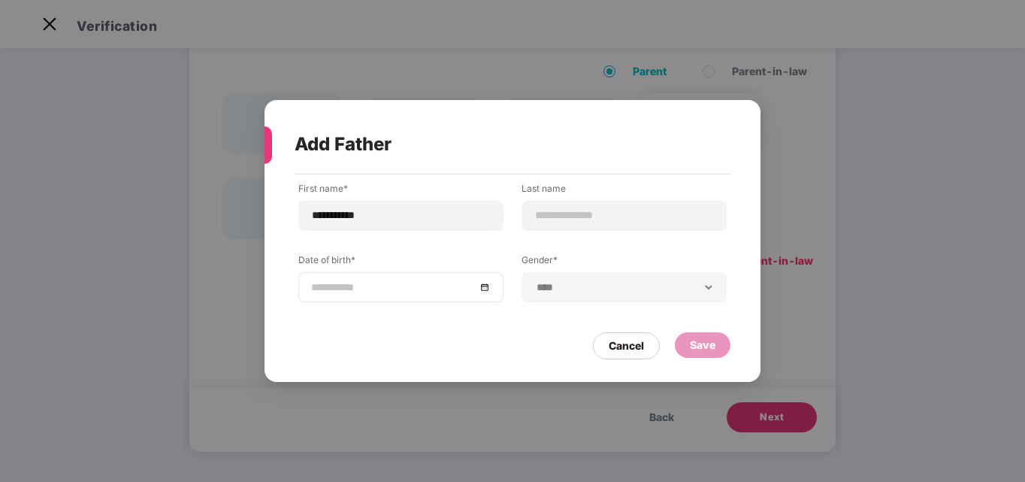
click at [412, 281] on input at bounding box center [393, 287] width 165 height 17
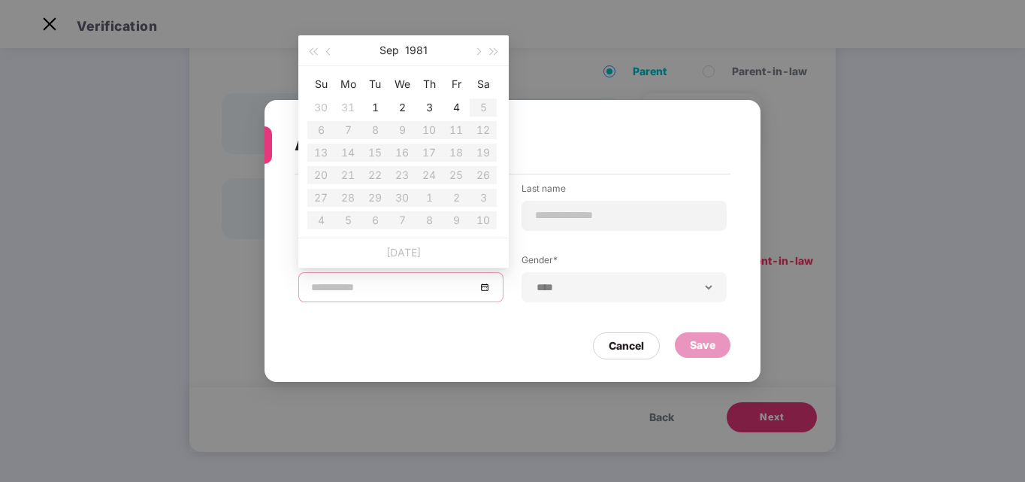
type input "**********"
click at [415, 54] on button "1981" at bounding box center [416, 50] width 23 height 30
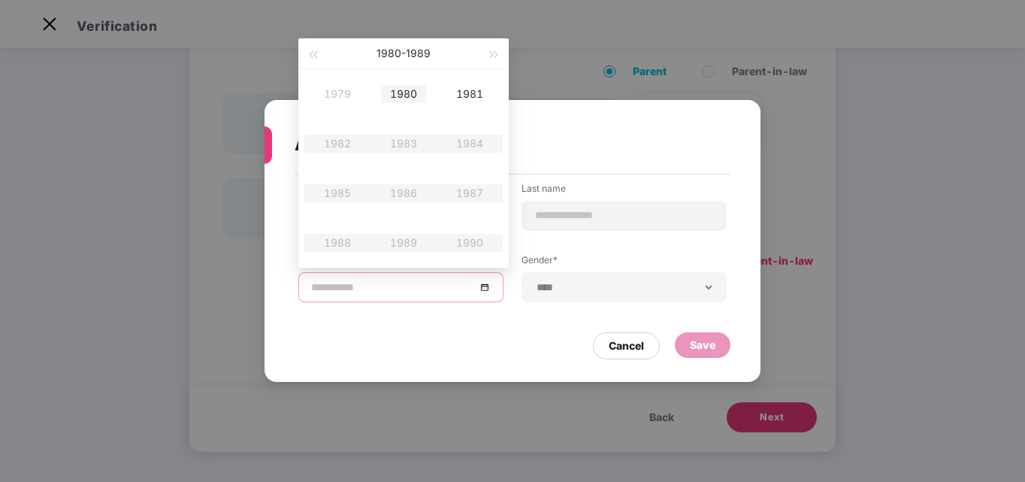
type input "**********"
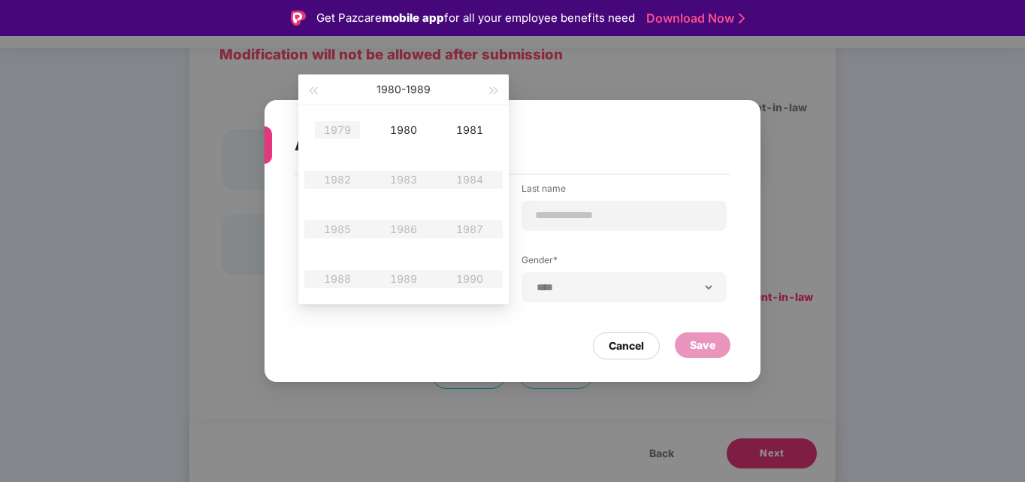
type input "**********"
click at [330, 137] on div "1979" at bounding box center [337, 130] width 45 height 18
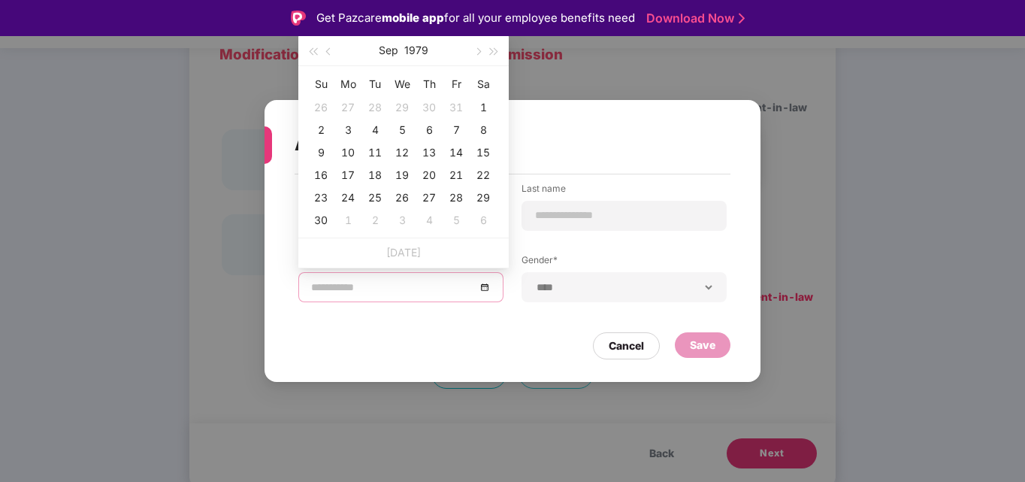
type input "**********"
click at [414, 58] on button "1979" at bounding box center [416, 50] width 24 height 30
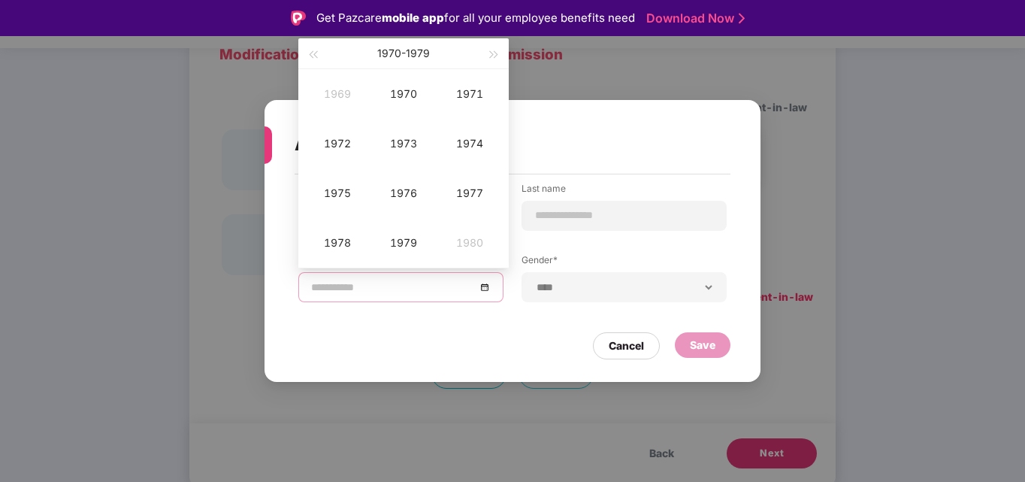
type input "**********"
click at [316, 57] on span "button" at bounding box center [313, 55] width 8 height 8
type input "**********"
click at [493, 59] on button "button" at bounding box center [494, 53] width 17 height 30
type input "**********"
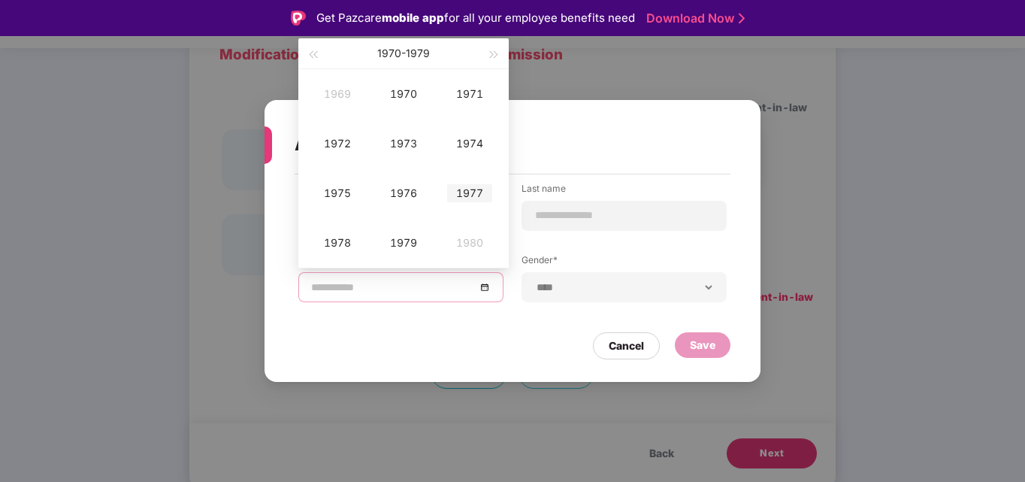
click at [466, 194] on div "1977" at bounding box center [469, 193] width 45 height 18
type input "**********"
click at [337, 92] on div "Jan" at bounding box center [337, 94] width 45 height 18
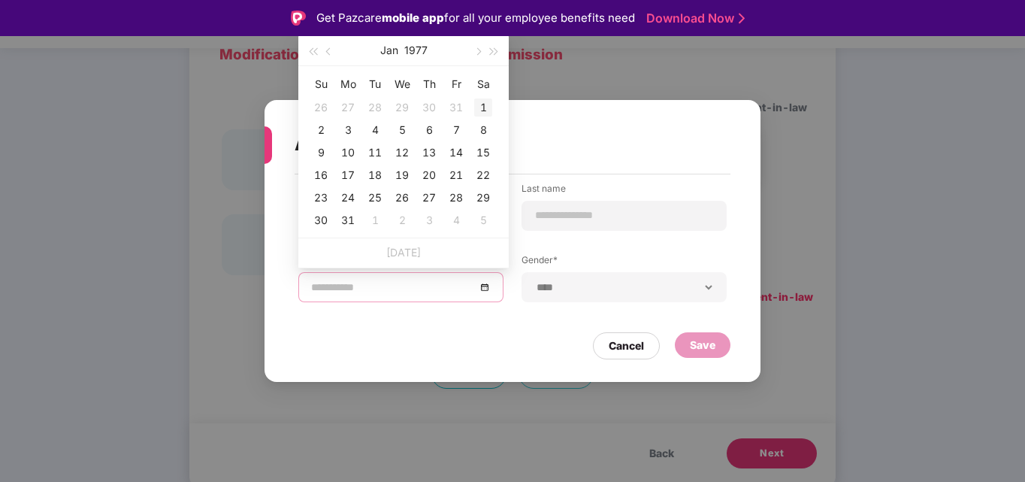
type input "**********"
click at [477, 103] on div "1" at bounding box center [483, 107] width 18 height 18
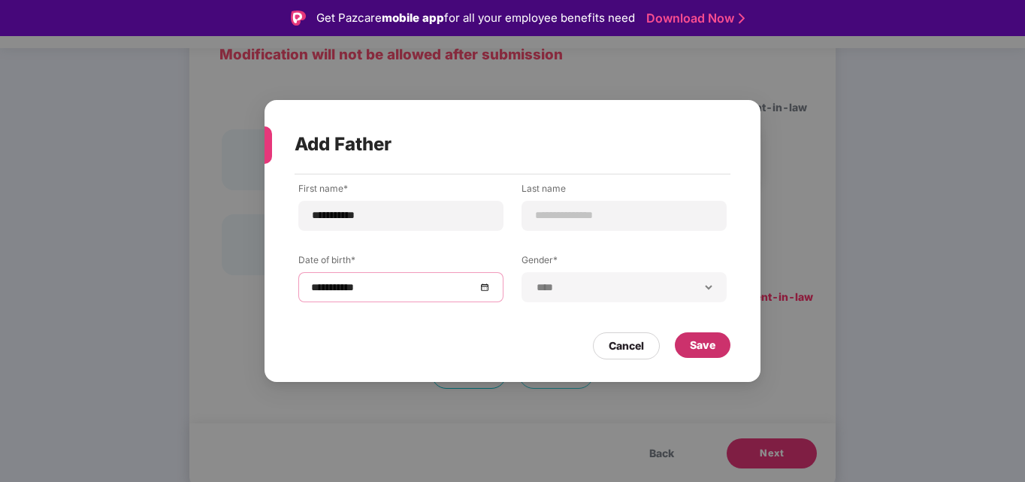
click at [714, 349] on div "Save" at bounding box center [703, 345] width 26 height 17
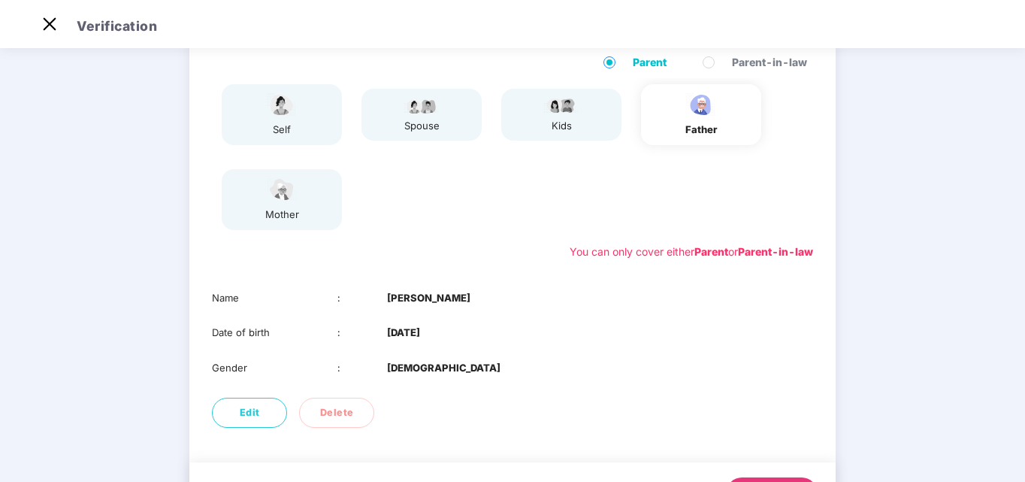
scroll to position [203, 0]
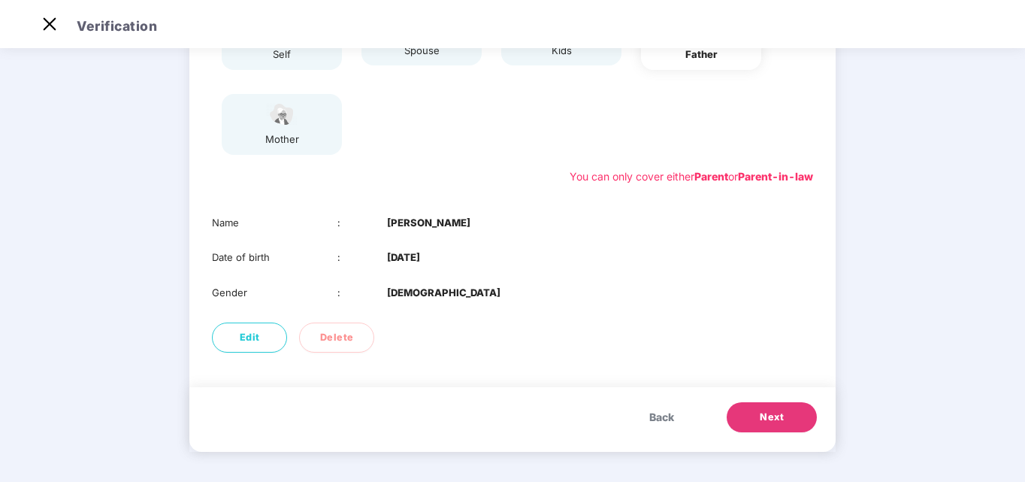
click at [749, 416] on button "Next" at bounding box center [771, 417] width 90 height 30
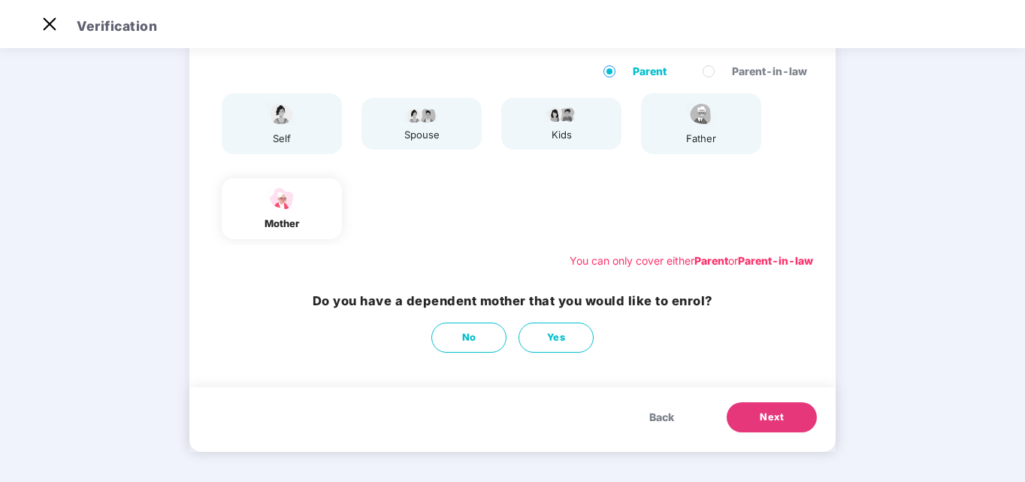
scroll to position [119, 0]
click at [563, 337] on span "Yes" at bounding box center [556, 337] width 19 height 15
select select "******"
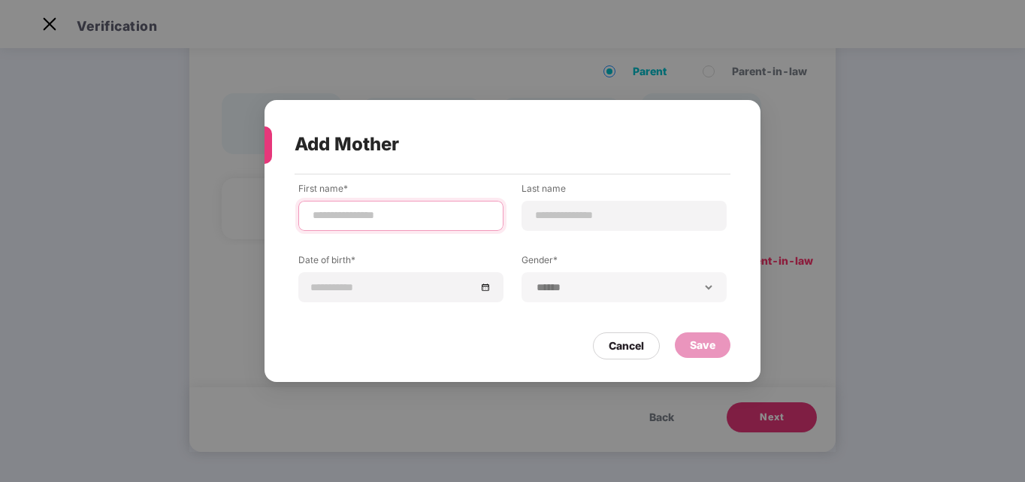
click at [400, 219] on input at bounding box center [401, 215] width 180 height 16
type input "*********"
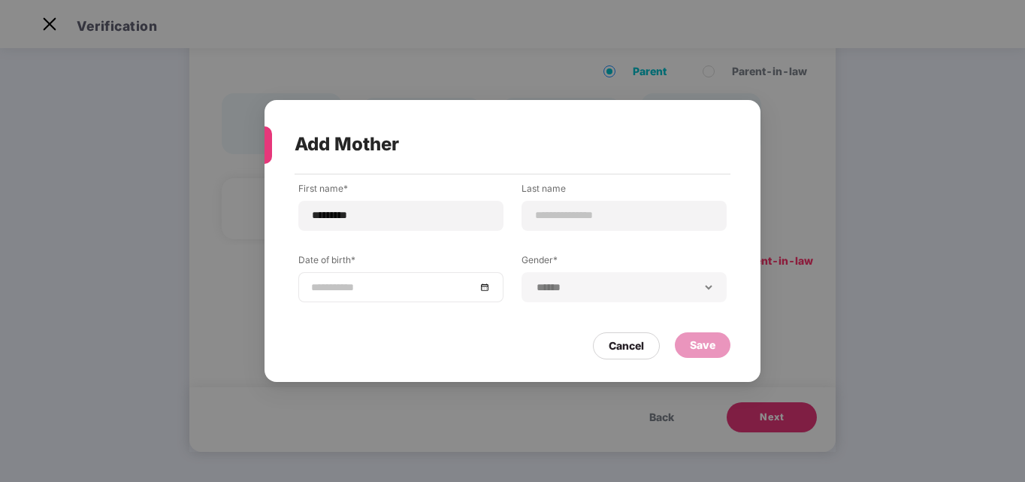
click at [483, 291] on div at bounding box center [401, 287] width 180 height 17
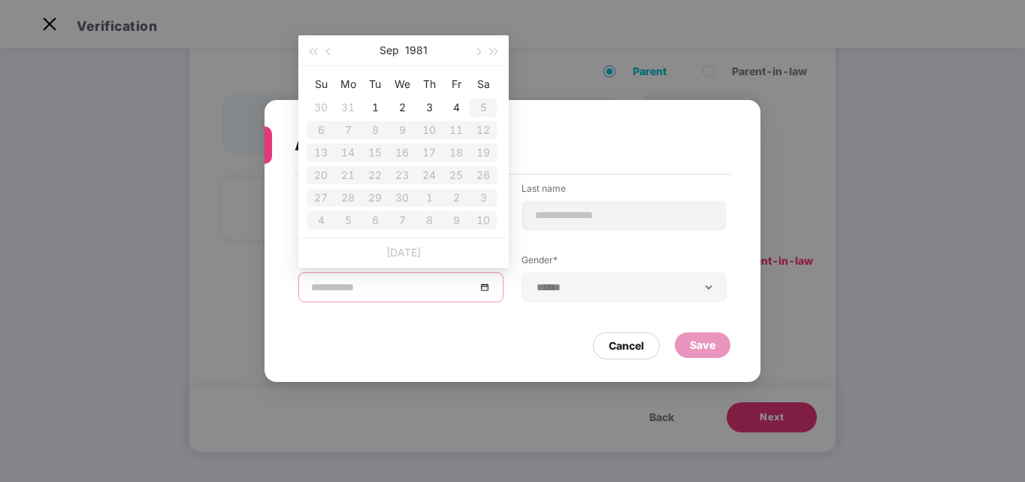
type input "**********"
click at [418, 50] on button "1981" at bounding box center [416, 50] width 23 height 30
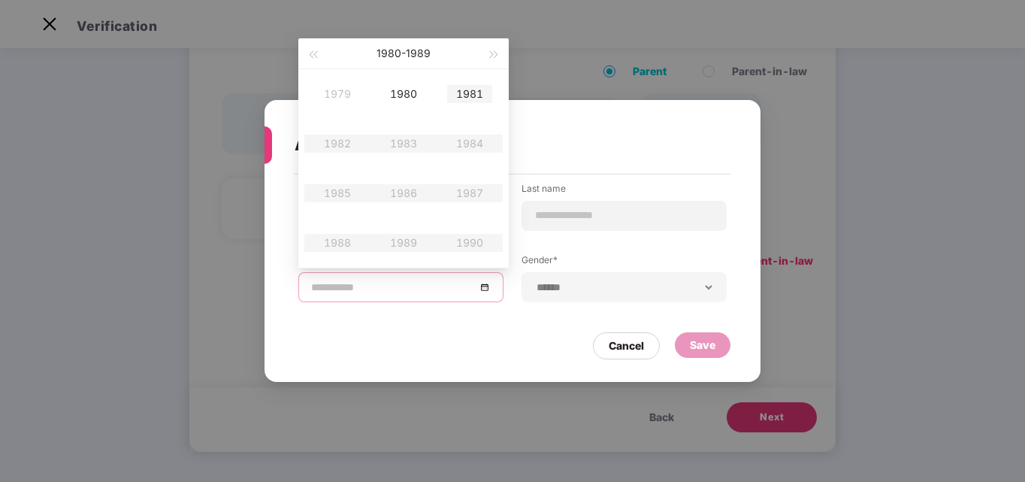
type input "**********"
click at [340, 99] on div "1979" at bounding box center [337, 94] width 45 height 18
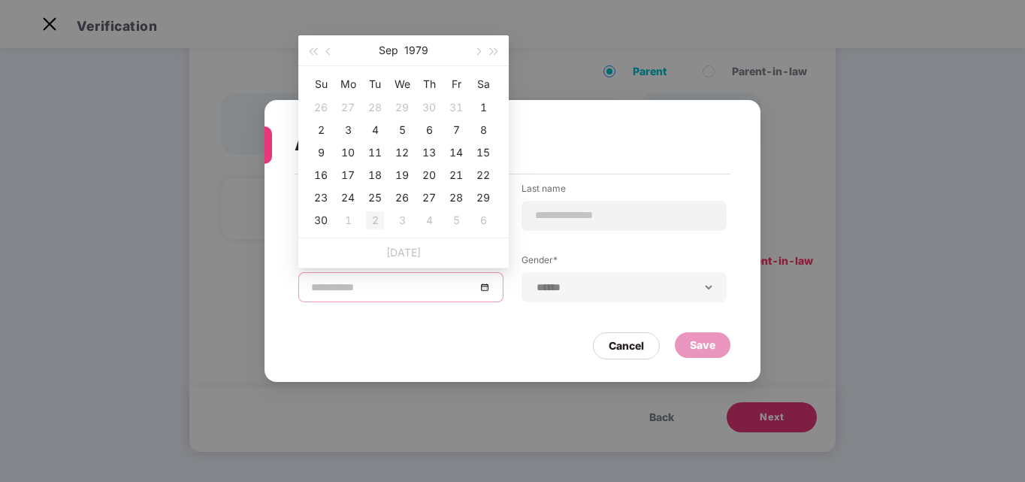
type input "**********"
click at [388, 56] on button "Sep" at bounding box center [389, 50] width 20 height 30
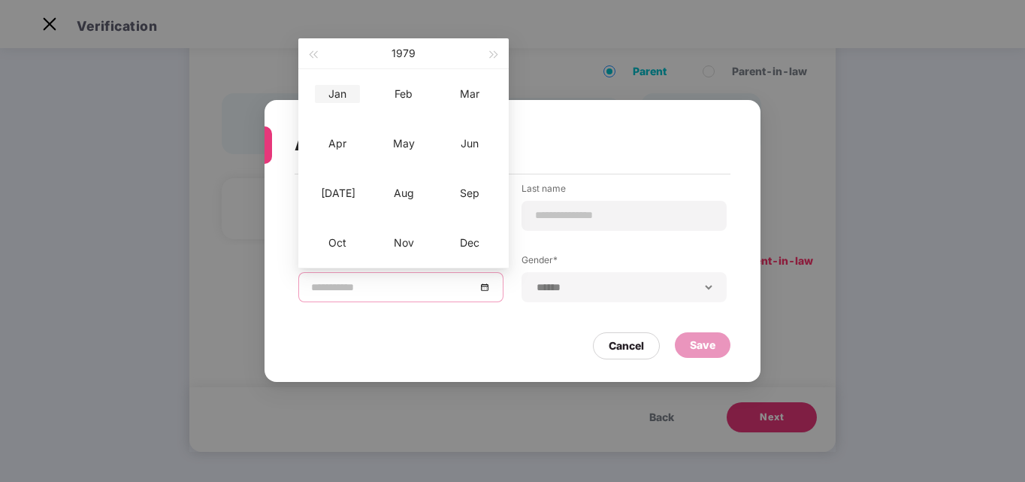
type input "**********"
click at [344, 101] on div "Jan" at bounding box center [337, 94] width 45 height 18
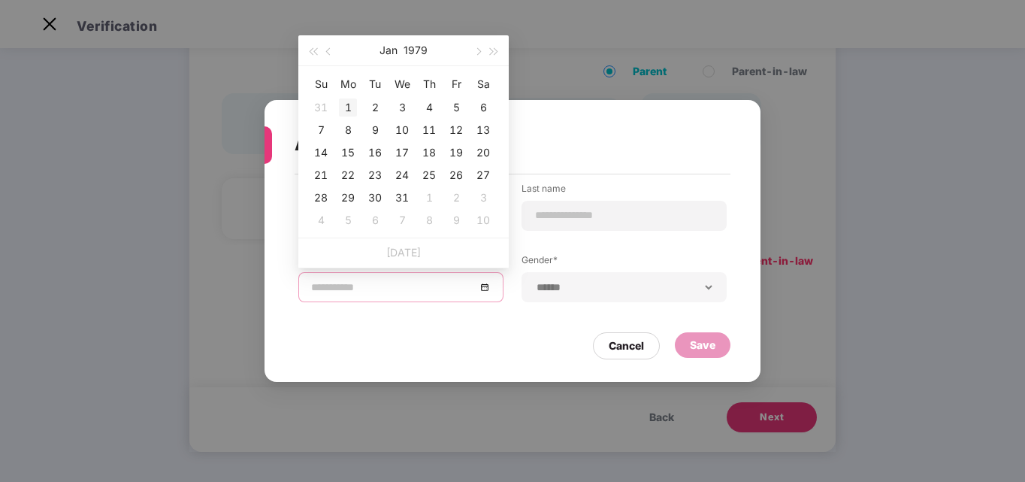
click at [346, 108] on div "1" at bounding box center [348, 107] width 18 height 18
type input "**********"
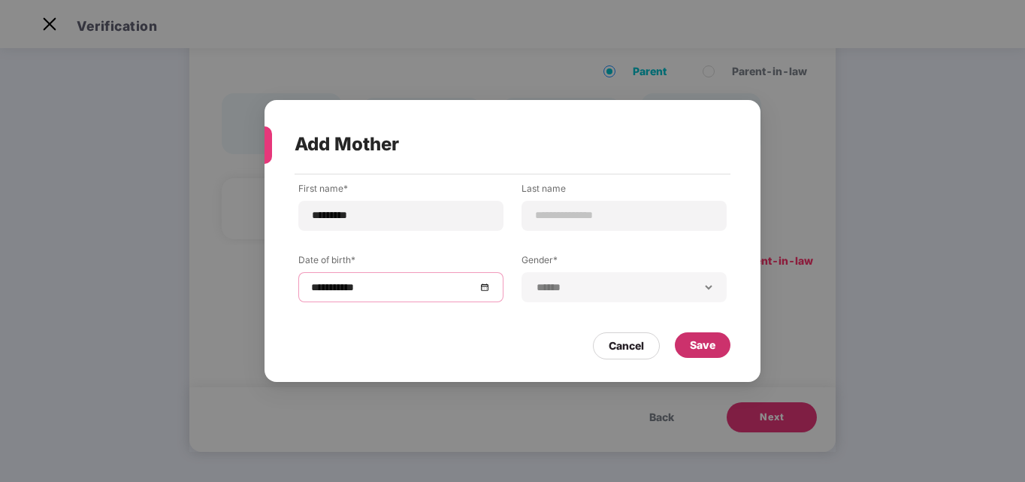
click at [710, 342] on div "Save" at bounding box center [703, 345] width 26 height 17
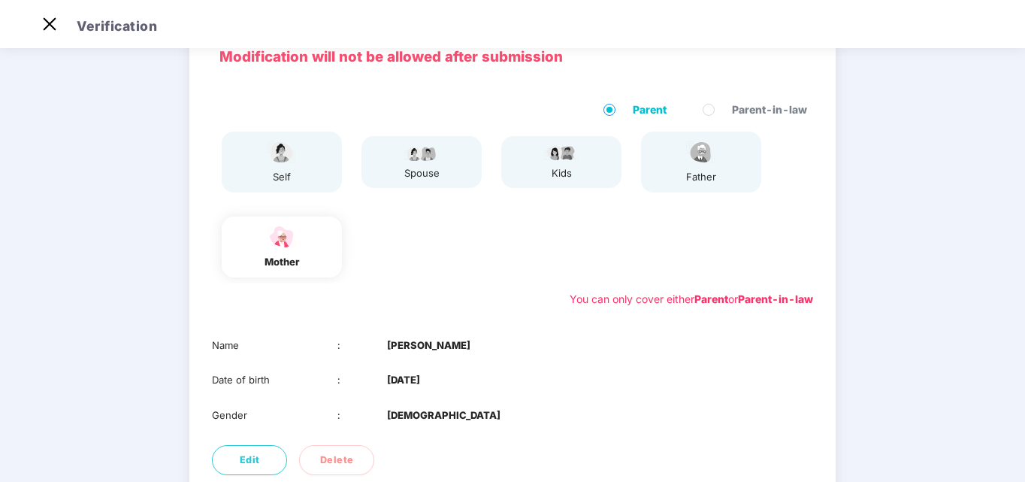
scroll to position [203, 0]
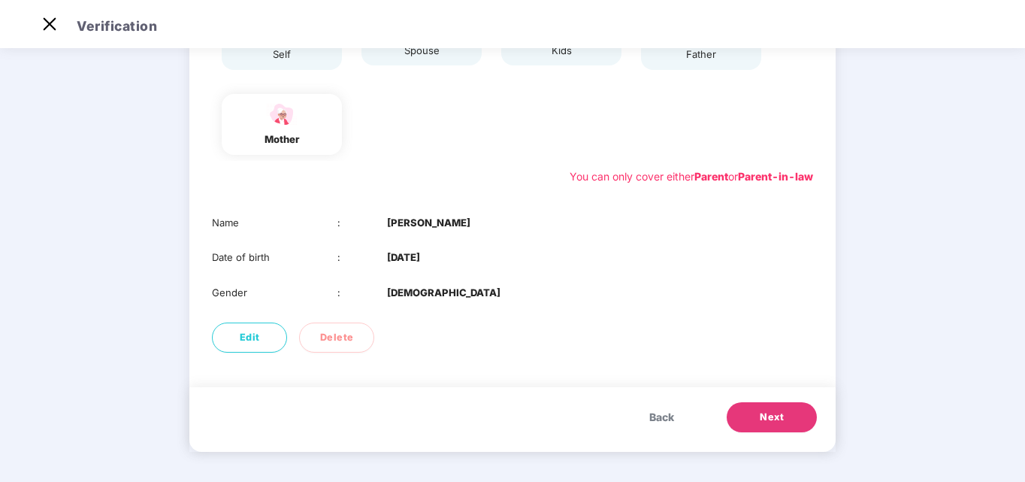
click at [763, 412] on span "Next" at bounding box center [772, 416] width 24 height 15
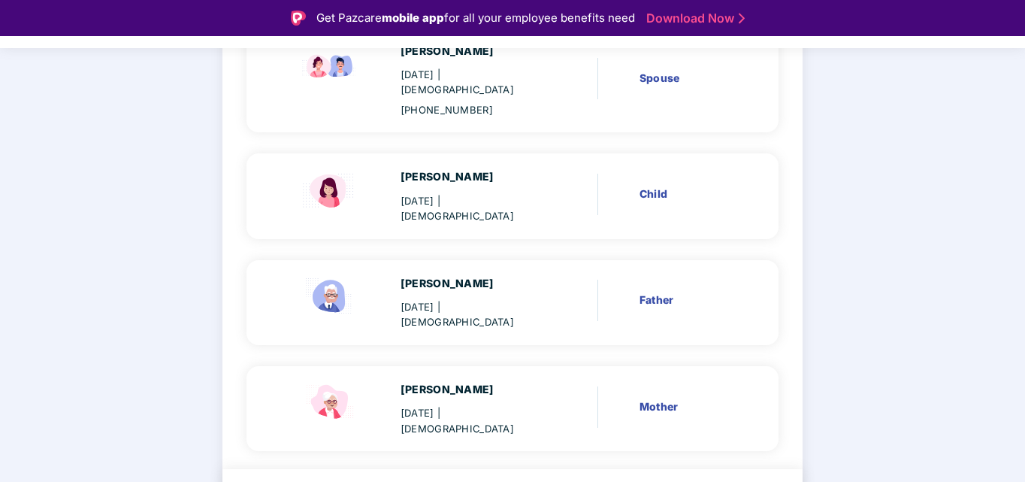
scroll to position [350, 0]
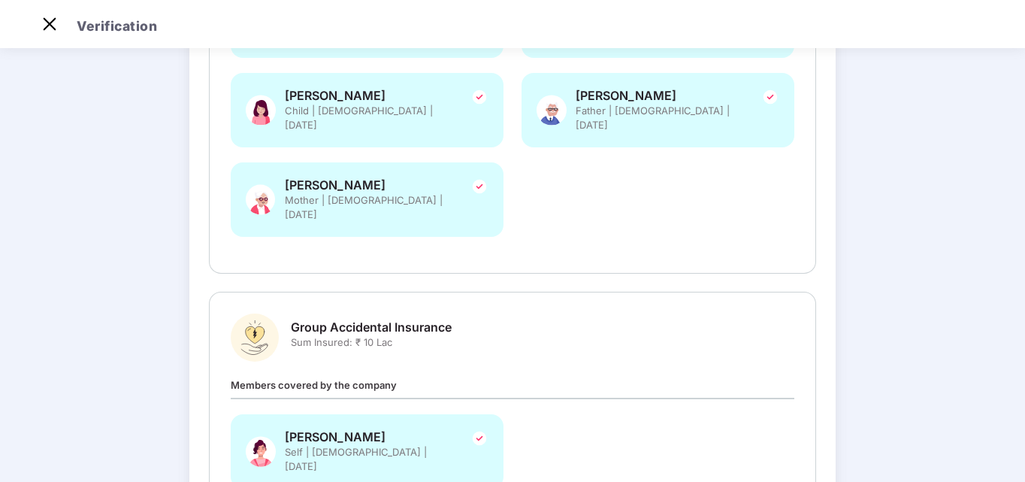
scroll to position [471, 0]
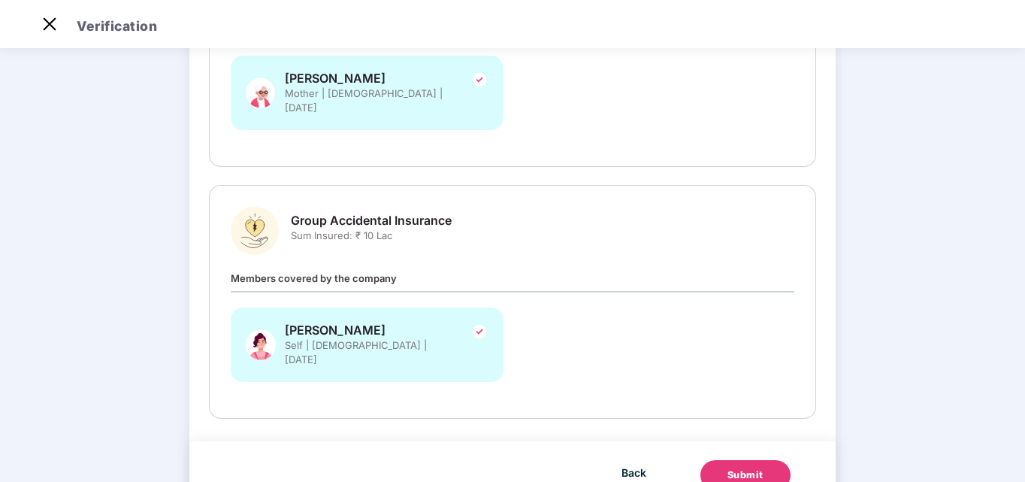
click at [727, 467] on div "Submit" at bounding box center [745, 474] width 36 height 15
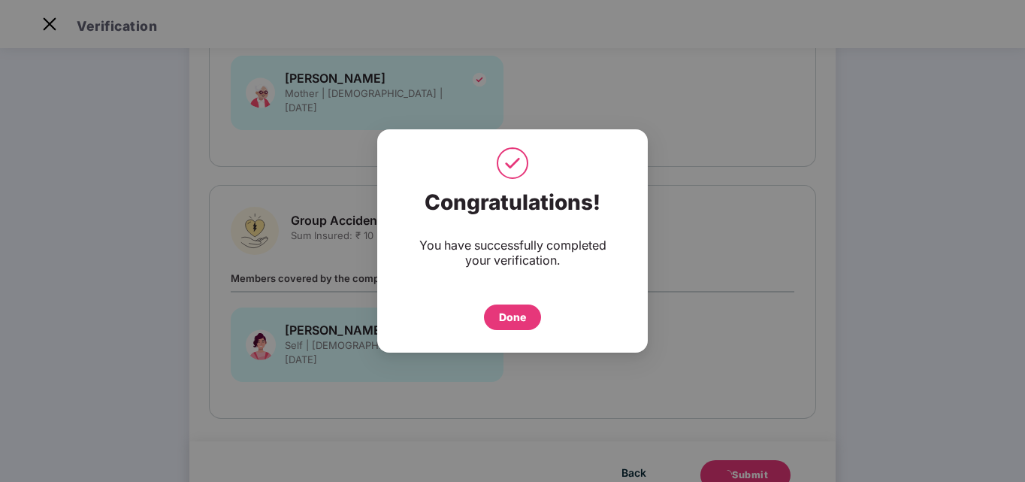
click at [506, 316] on div "Done" at bounding box center [512, 317] width 27 height 17
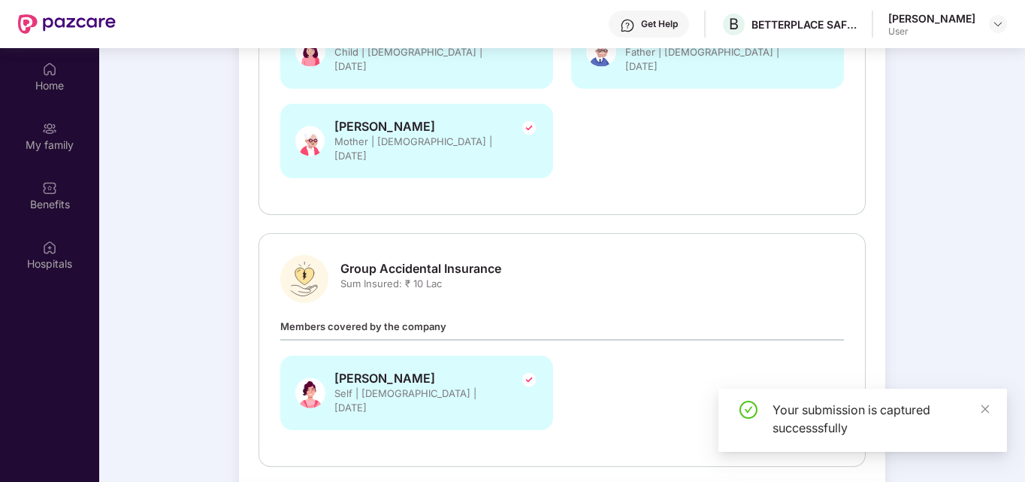
scroll to position [84, 0]
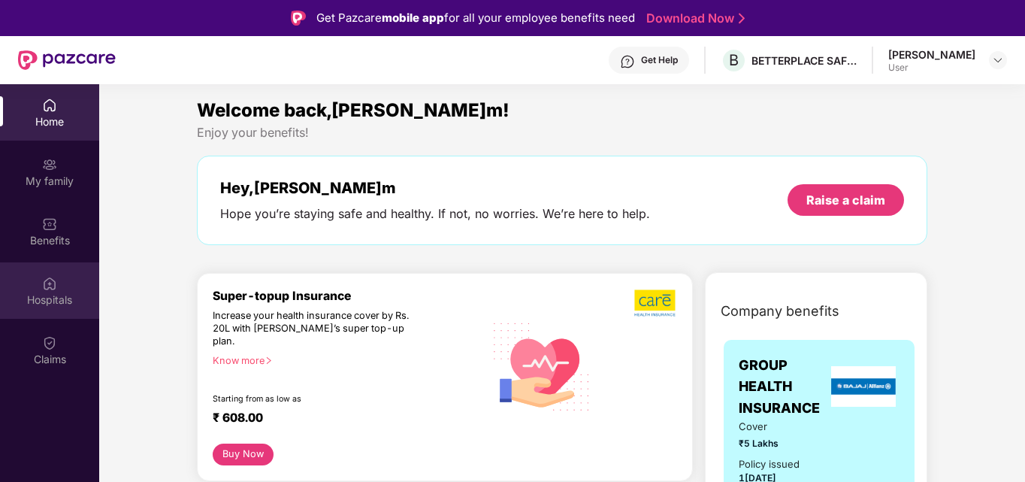
click at [59, 298] on div "Hospitals" at bounding box center [49, 299] width 99 height 15
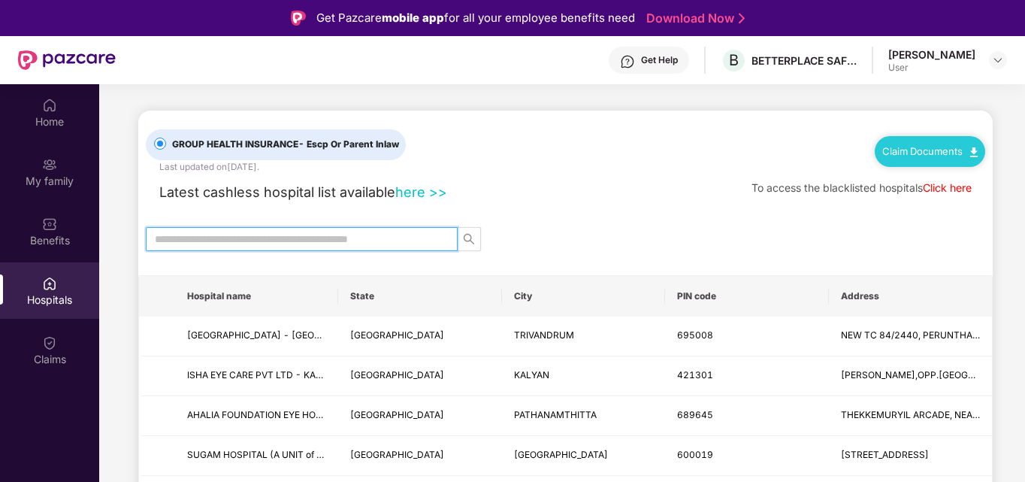
click at [255, 236] on input "text" at bounding box center [296, 239] width 282 height 17
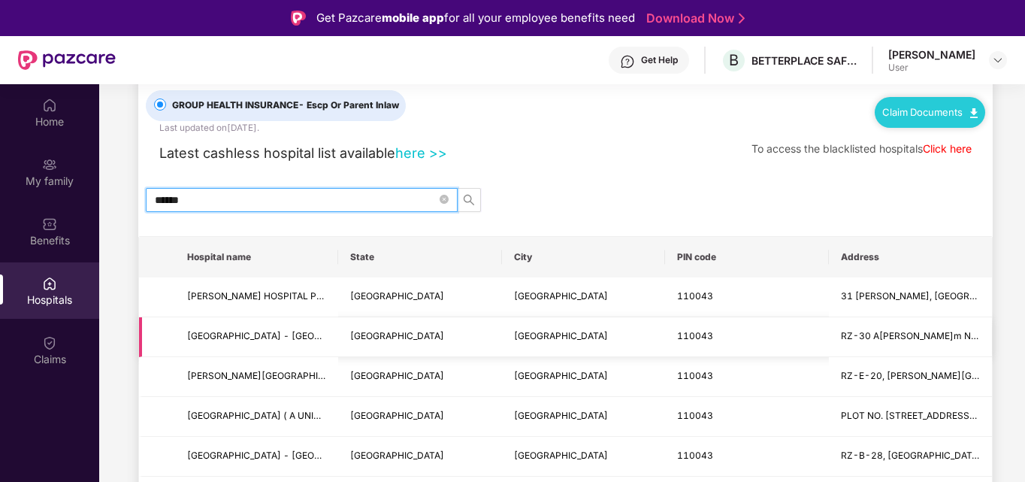
scroll to position [75, 0]
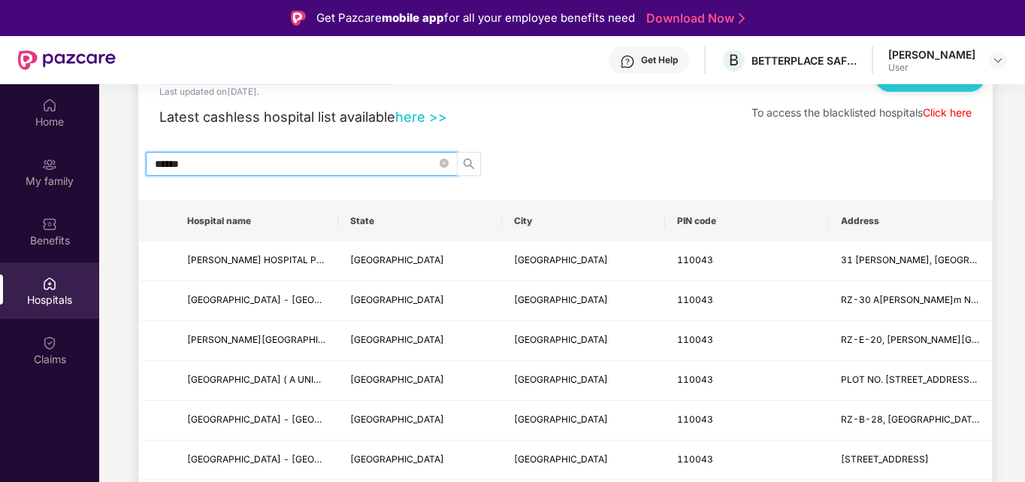
click at [467, 166] on icon "search" at bounding box center [469, 164] width 11 height 11
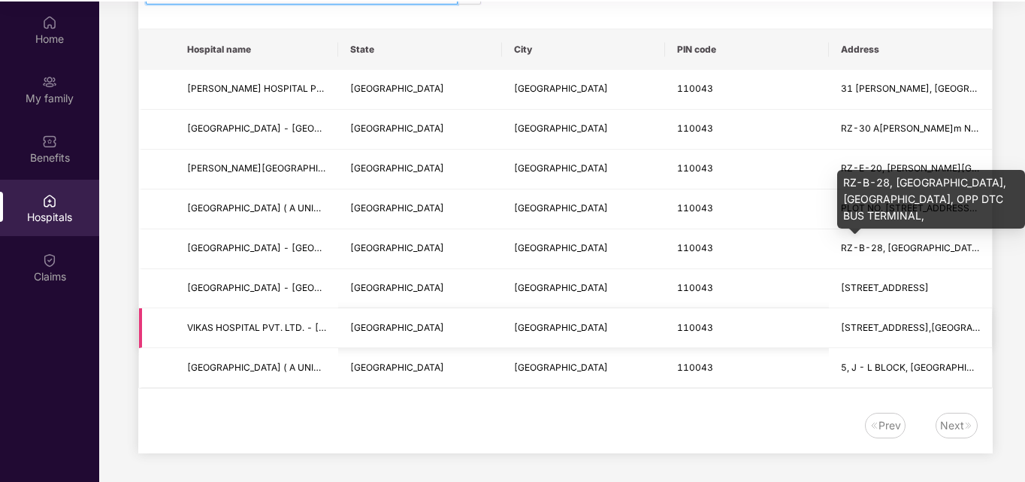
scroll to position [84, 0]
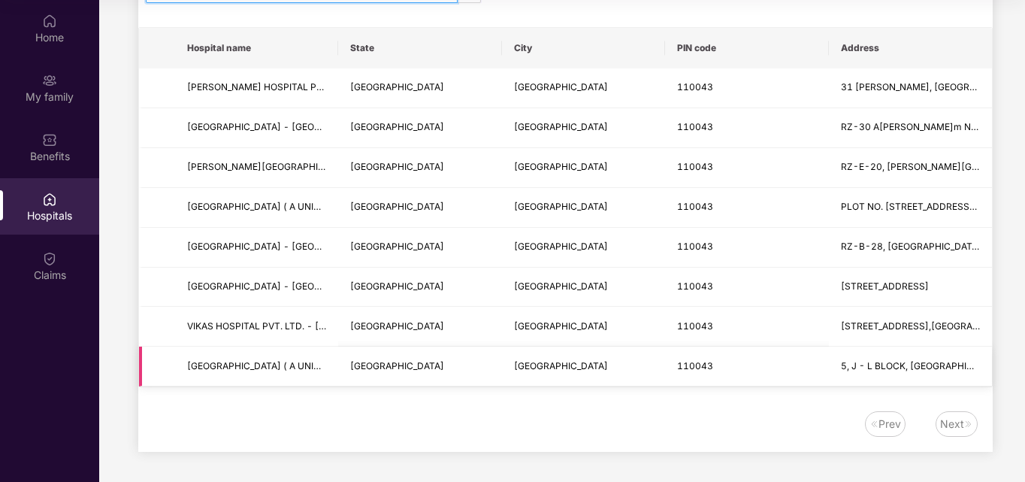
type input "******"
click at [928, 349] on td "5, J - L BLOCK, [GEOGRAPHIC_DATA], [GEOGRAPHIC_DATA]" at bounding box center [910, 366] width 163 height 40
click at [384, 336] on td "[GEOGRAPHIC_DATA]" at bounding box center [419, 327] width 163 height 40
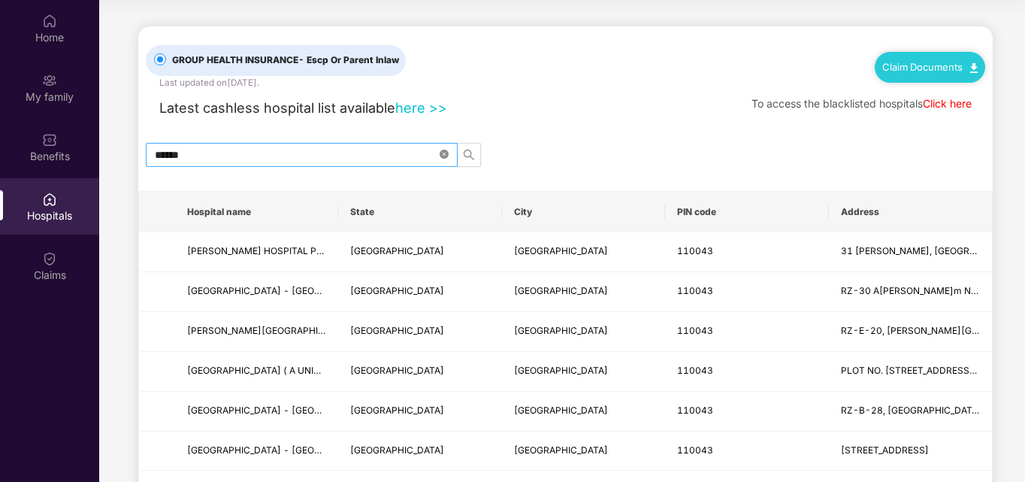
click at [439, 157] on icon "close-circle" at bounding box center [443, 153] width 9 height 9
click at [376, 157] on input "text" at bounding box center [296, 154] width 282 height 17
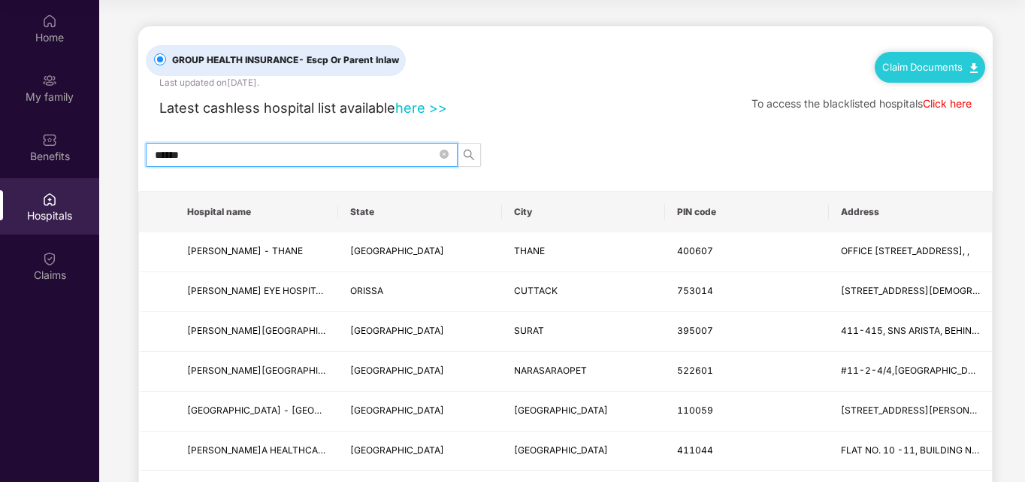
type input "******"
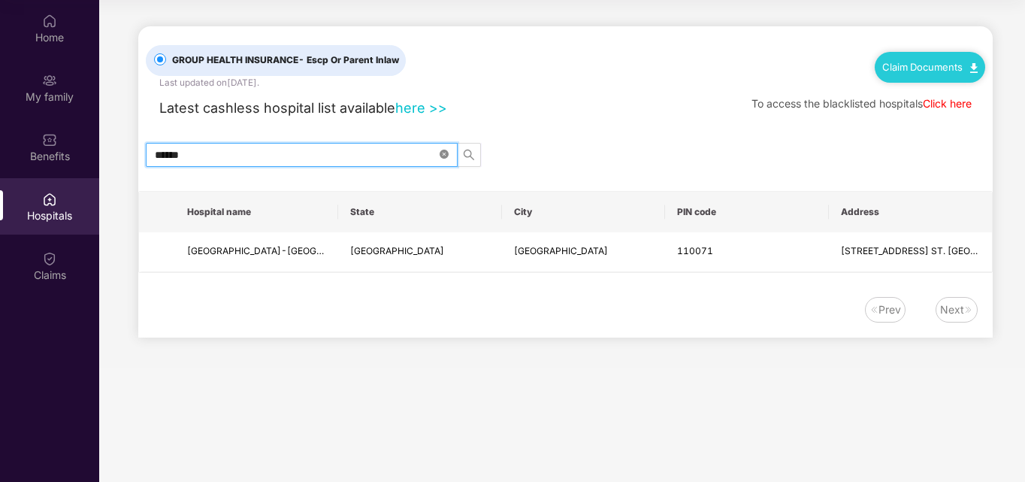
click at [445, 156] on icon "close-circle" at bounding box center [443, 153] width 9 height 9
click at [368, 158] on input "text" at bounding box center [296, 154] width 282 height 17
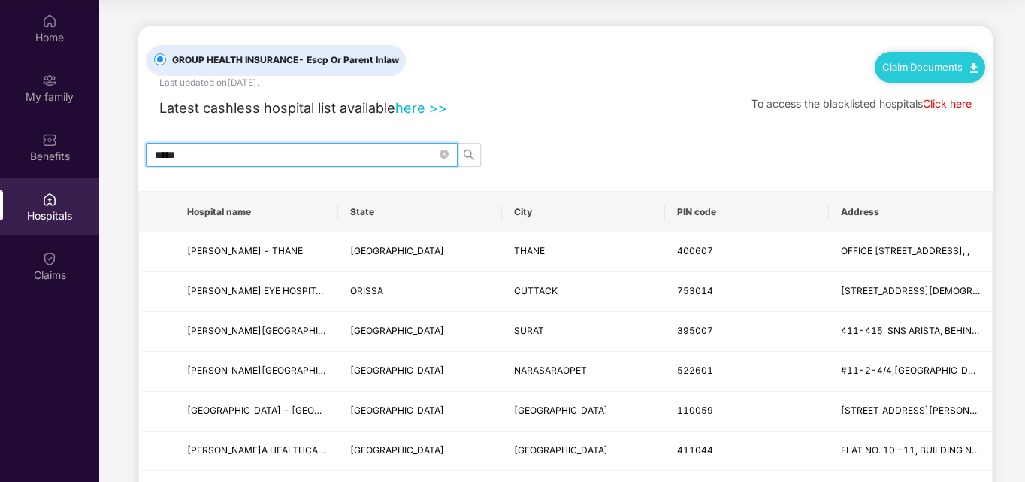
type input "******"
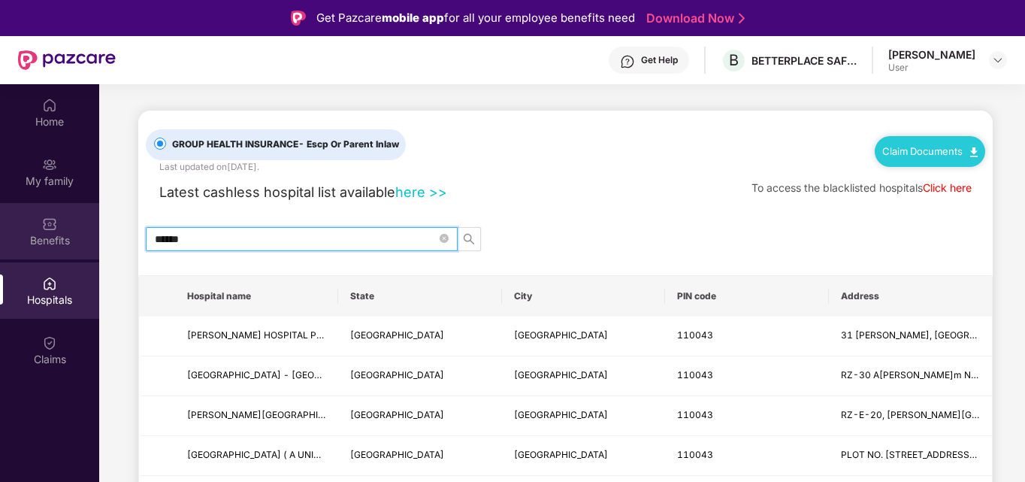
click at [45, 235] on div "Benefits" at bounding box center [49, 240] width 99 height 15
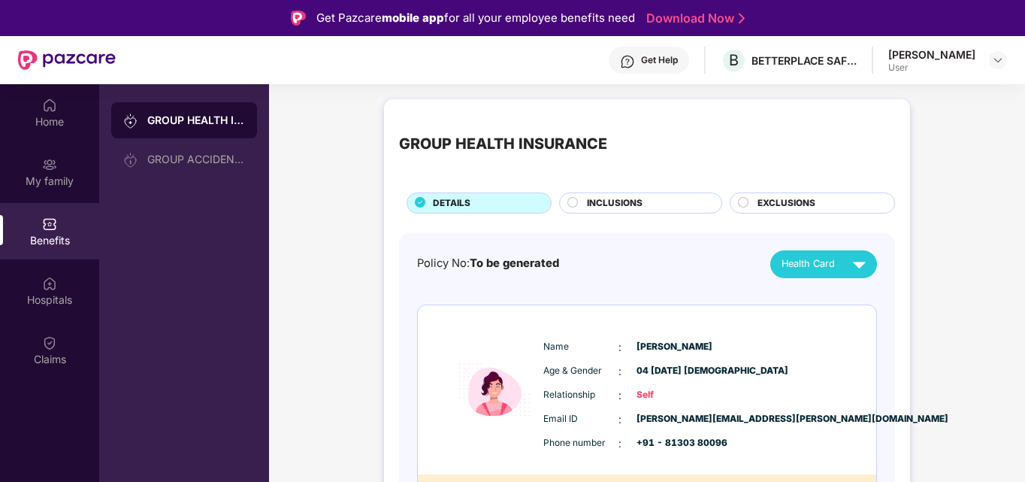
click at [189, 127] on div "GROUP HEALTH INSURANCE" at bounding box center [196, 120] width 98 height 15
click at [629, 204] on span "INCLUSIONS" at bounding box center [615, 203] width 56 height 14
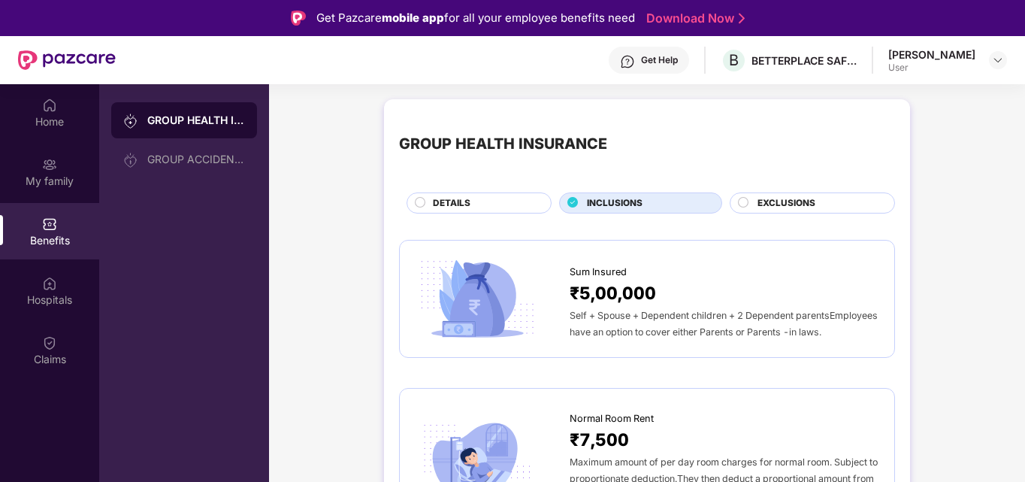
click at [805, 202] on span "EXCLUSIONS" at bounding box center [786, 203] width 58 height 14
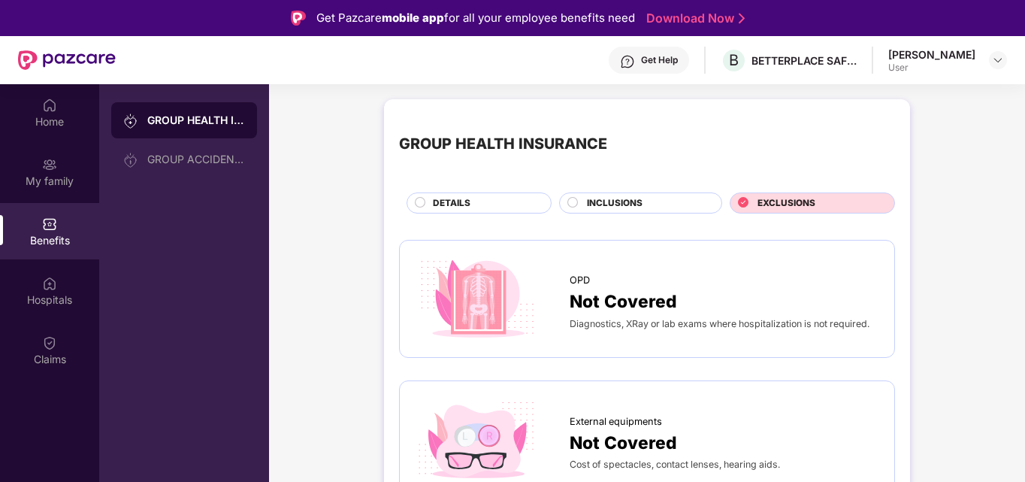
click at [448, 194] on div "DETAILS" at bounding box center [478, 202] width 145 height 21
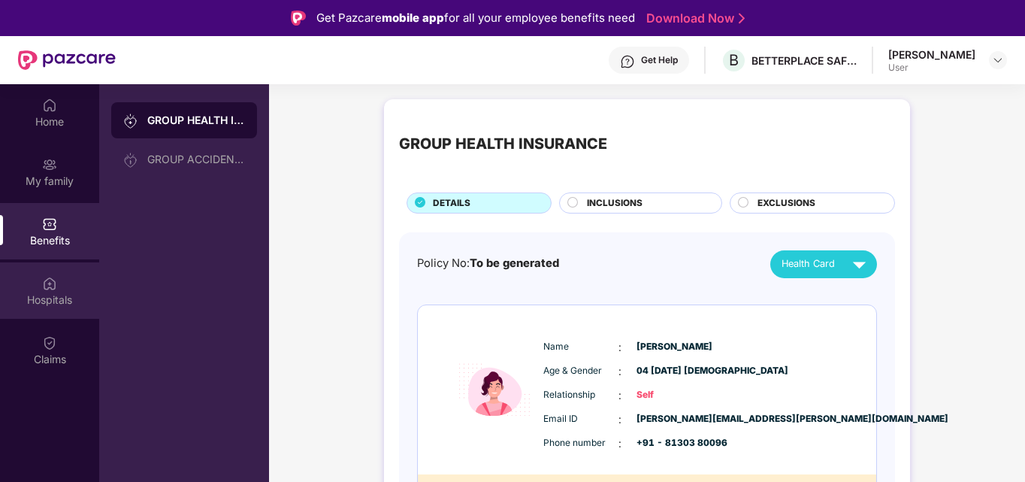
click at [47, 298] on div "Hospitals" at bounding box center [49, 299] width 99 height 15
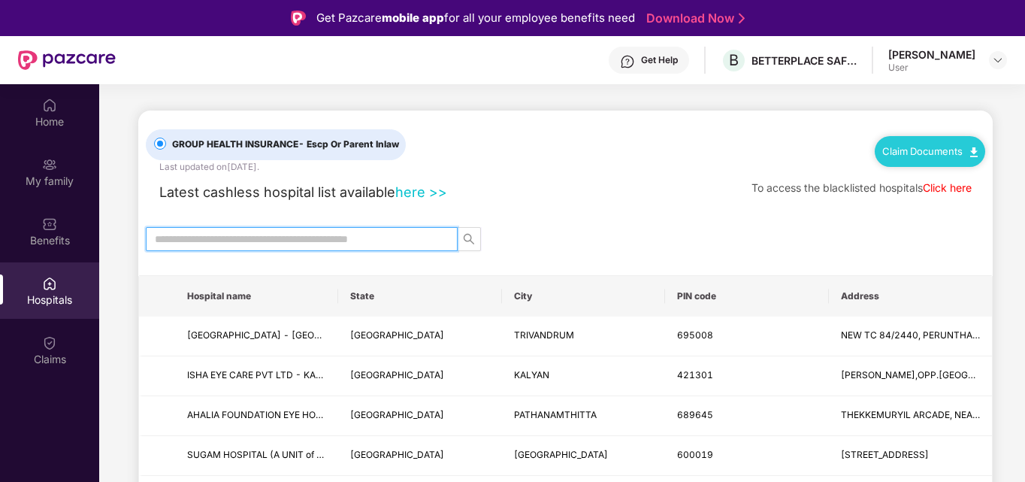
click at [257, 244] on input "text" at bounding box center [296, 239] width 282 height 17
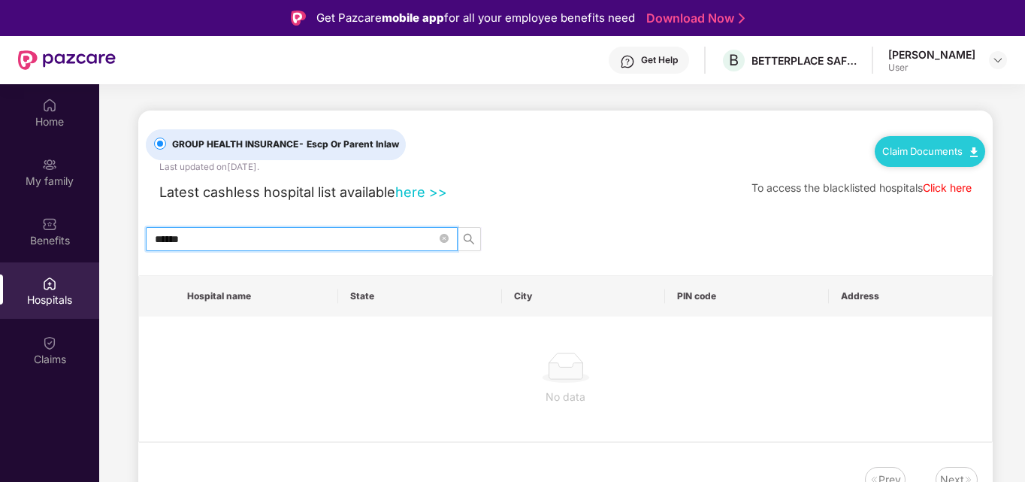
click at [285, 246] on input "******" at bounding box center [296, 239] width 282 height 17
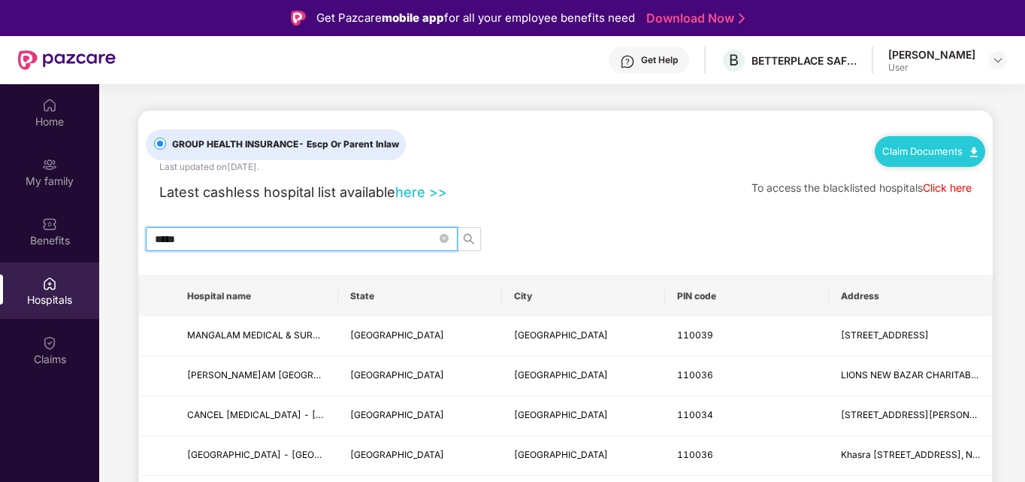
type input "*****"
click at [445, 242] on icon "close-circle" at bounding box center [443, 238] width 9 height 9
click at [284, 240] on input "text" at bounding box center [296, 239] width 282 height 17
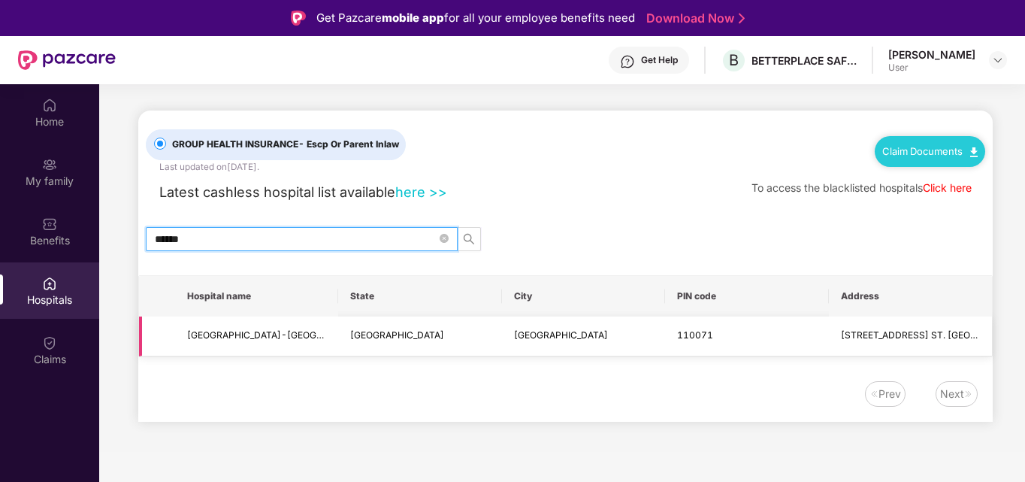
type input "******"
click at [304, 345] on td "[GEOGRAPHIC_DATA]-[GEOGRAPHIC_DATA]" at bounding box center [256, 336] width 163 height 40
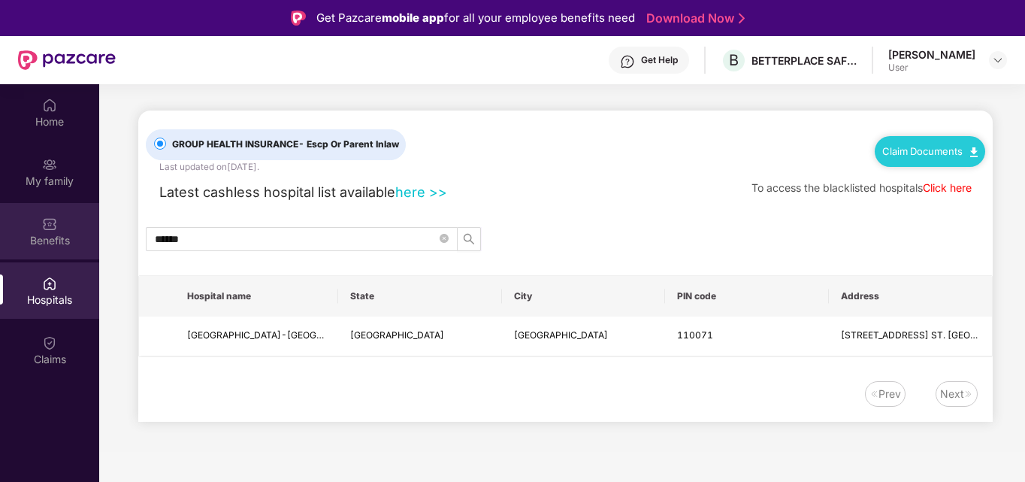
click at [44, 215] on div at bounding box center [49, 222] width 15 height 15
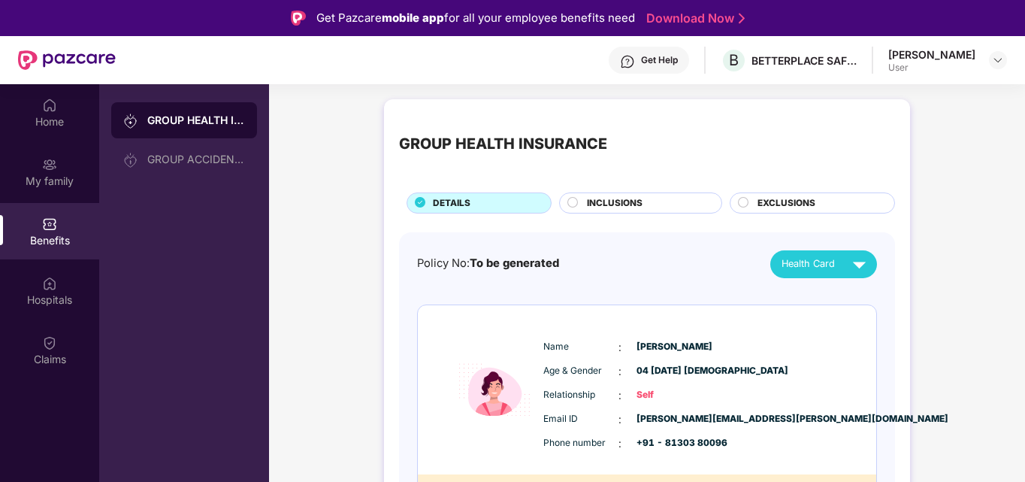
click at [615, 208] on span "INCLUSIONS" at bounding box center [615, 203] width 56 height 14
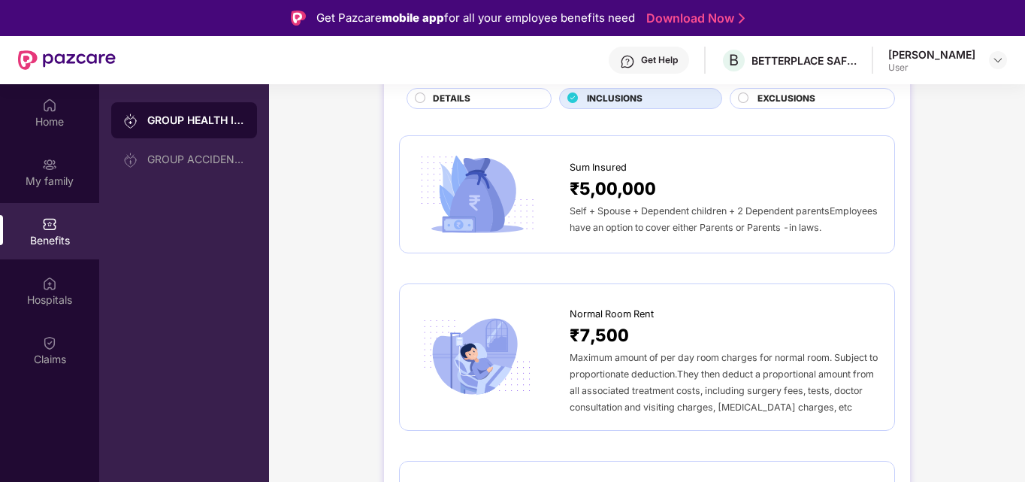
scroll to position [150, 0]
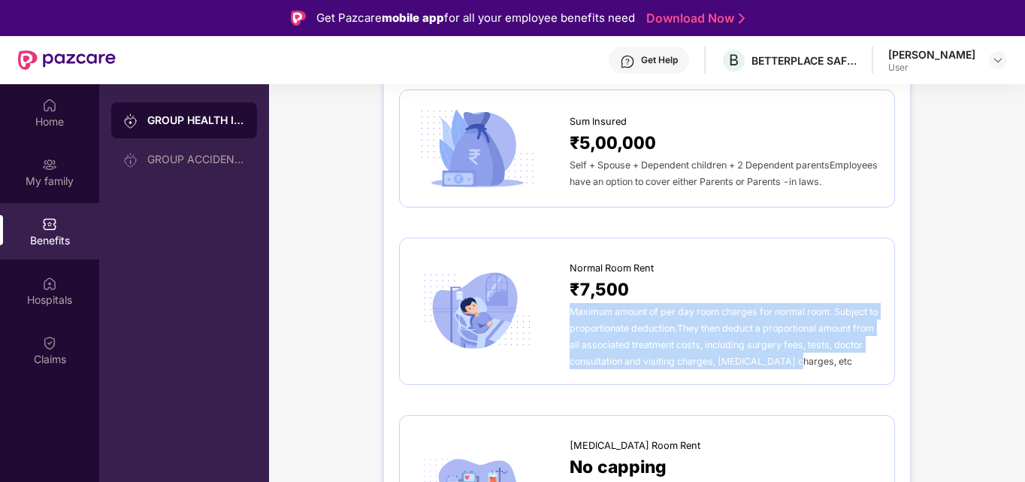
drag, startPoint x: 569, startPoint y: 322, endPoint x: 835, endPoint y: 376, distance: 270.5
click at [835, 369] on div "Maximum amount of per day room charges for normal room. Subject to proportionat…" at bounding box center [724, 336] width 310 height 66
copy span "Maximum amount of per day room charges for normal room. Subject to proportionat…"
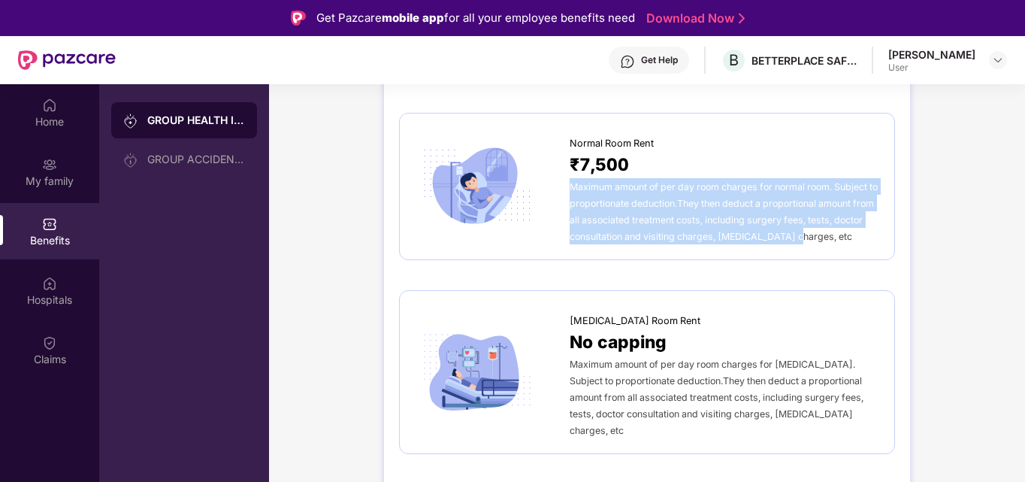
scroll to position [301, 0]
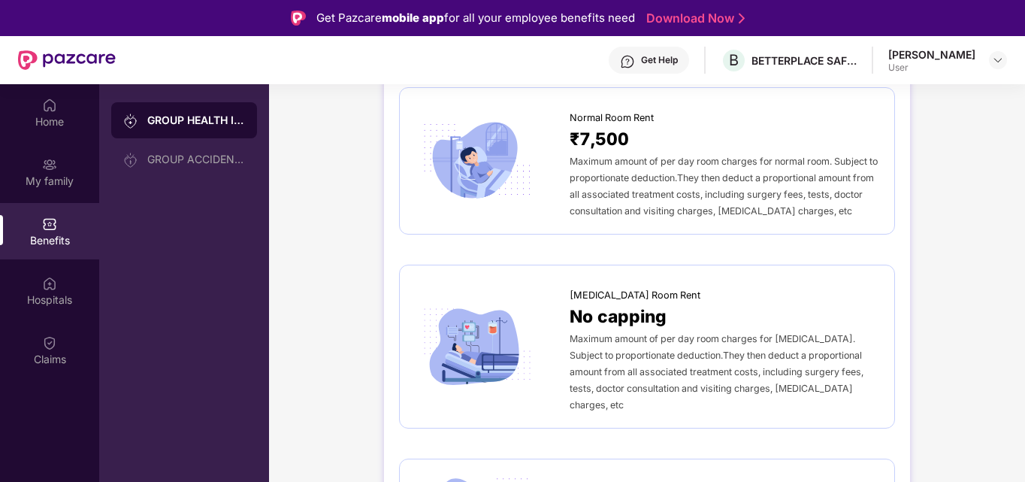
click at [652, 367] on span "Maximum amount of per day room charges for [MEDICAL_DATA]. Subject to proportio…" at bounding box center [716, 371] width 294 height 77
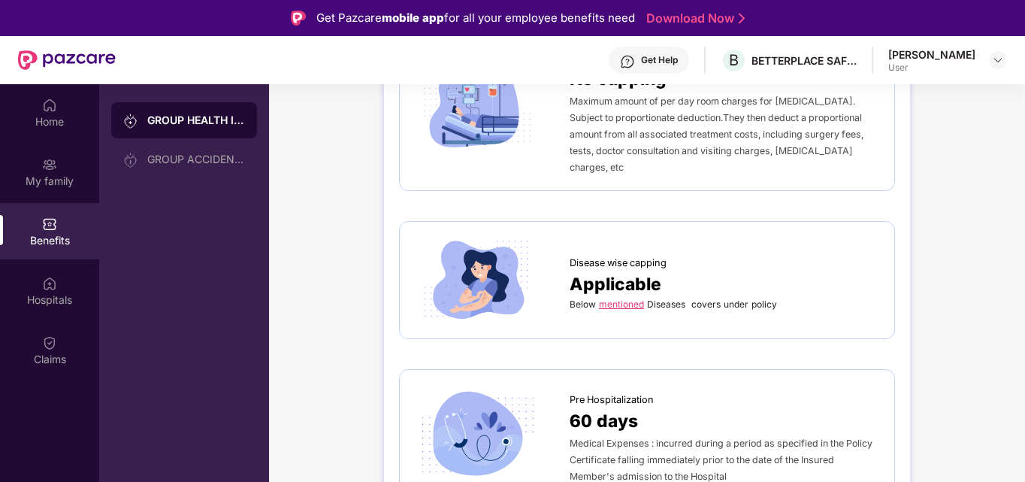
scroll to position [601, 0]
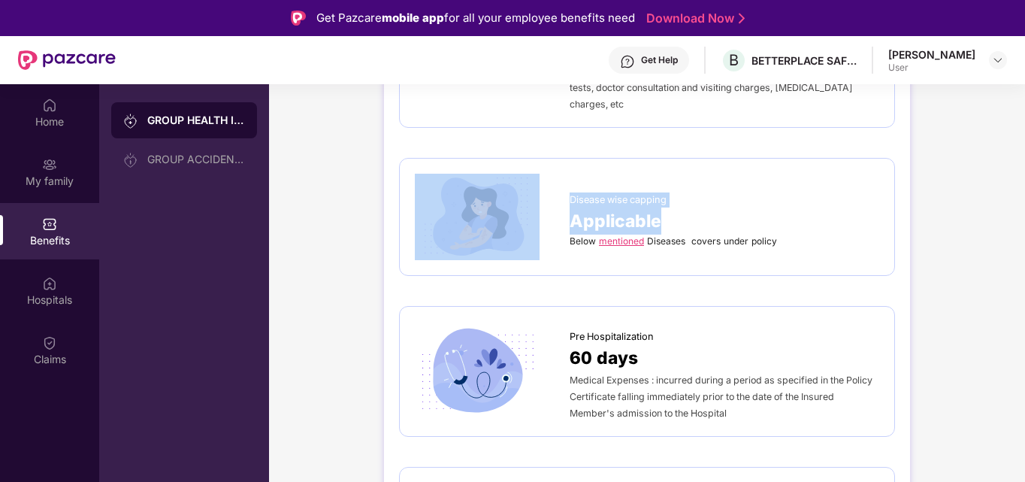
drag, startPoint x: 562, startPoint y: 214, endPoint x: 678, endPoint y: 204, distance: 116.9
click at [678, 204] on div "Disease wise capping Applicable Below mentioned Diseases covers under policy" at bounding box center [647, 217] width 464 height 86
copy div "Disease wise capping Applicable"
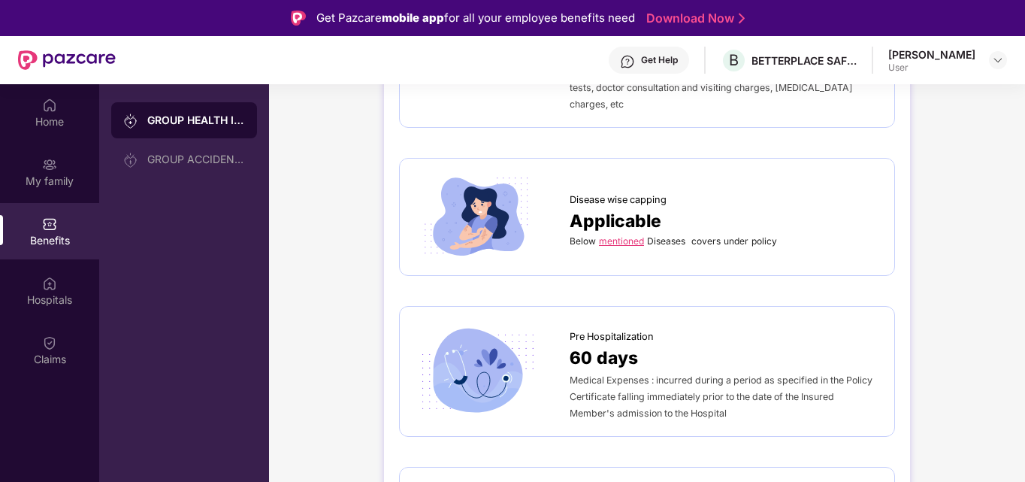
click at [630, 237] on link "mentioned" at bounding box center [621, 240] width 45 height 11
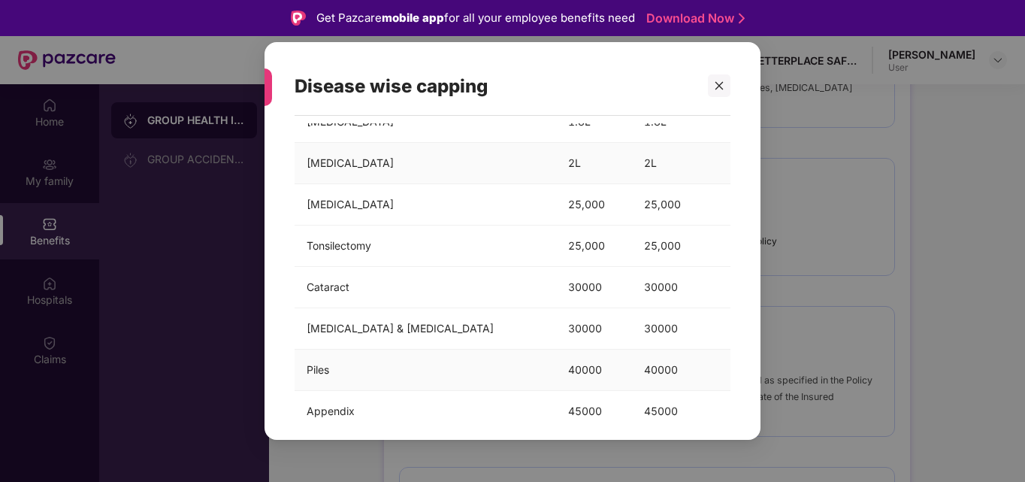
scroll to position [150, 0]
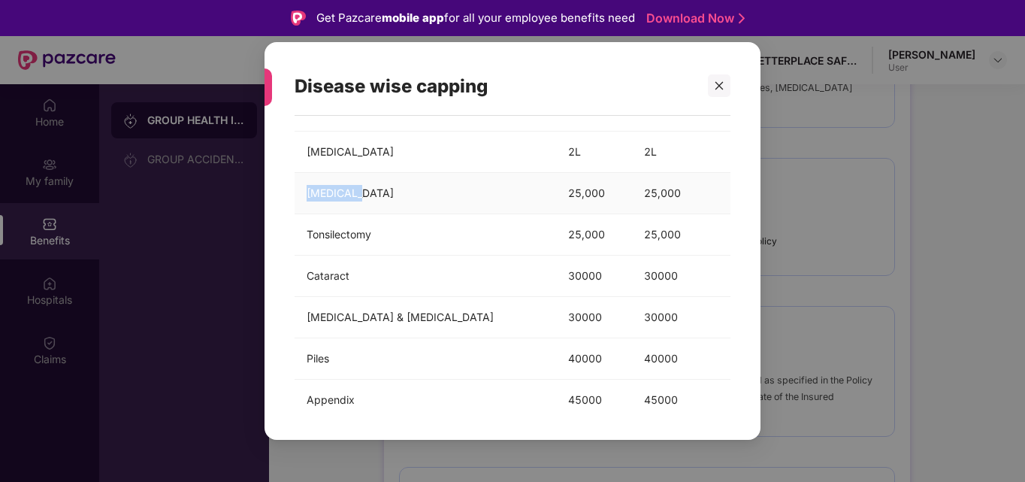
drag, startPoint x: 304, startPoint y: 192, endPoint x: 382, endPoint y: 192, distance: 78.9
click at [382, 192] on td "[MEDICAL_DATA]" at bounding box center [424, 193] width 261 height 41
copy td "[MEDICAL_DATA]"
click at [938, 273] on div "Disease wise capping Below mentioned Diseases covers under policy Diseases Metr…" at bounding box center [512, 241] width 1025 height 482
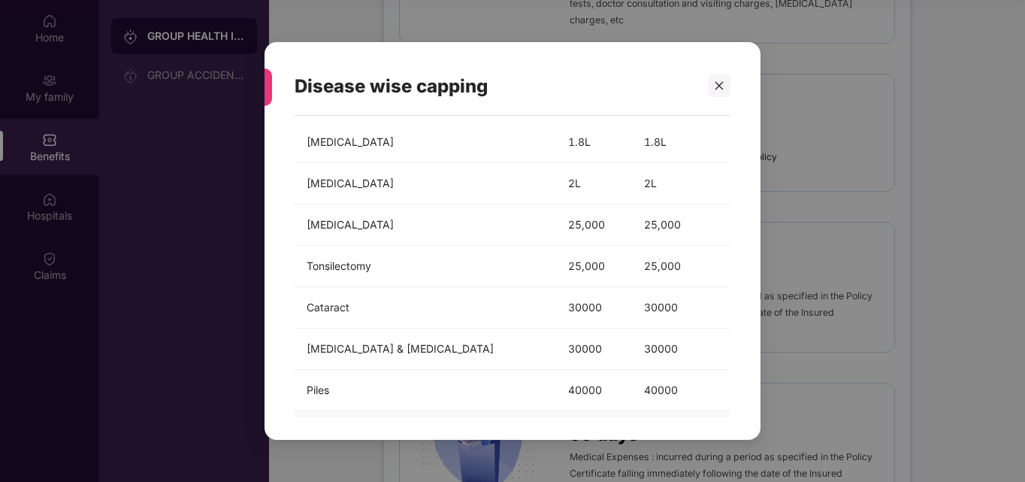
scroll to position [0, 0]
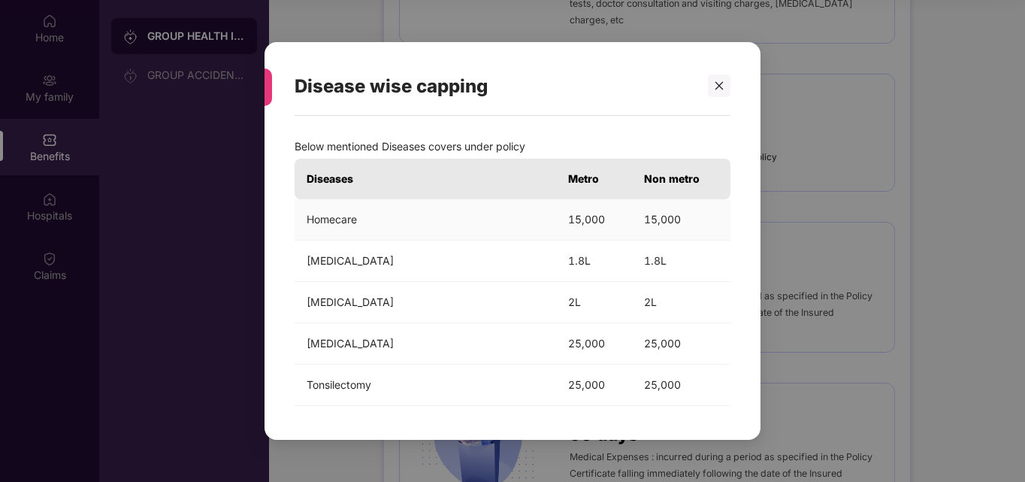
click at [319, 219] on td "Homecare" at bounding box center [424, 219] width 261 height 41
copy td "Homecare"
click at [1015, 318] on div "Disease wise capping Below mentioned Diseases covers under policy Diseases Metr…" at bounding box center [512, 241] width 1025 height 482
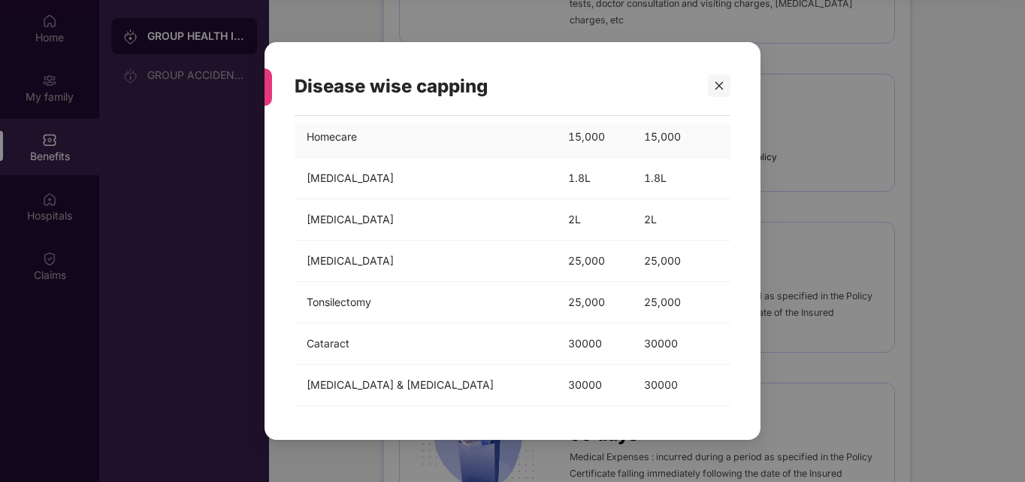
scroll to position [210, 0]
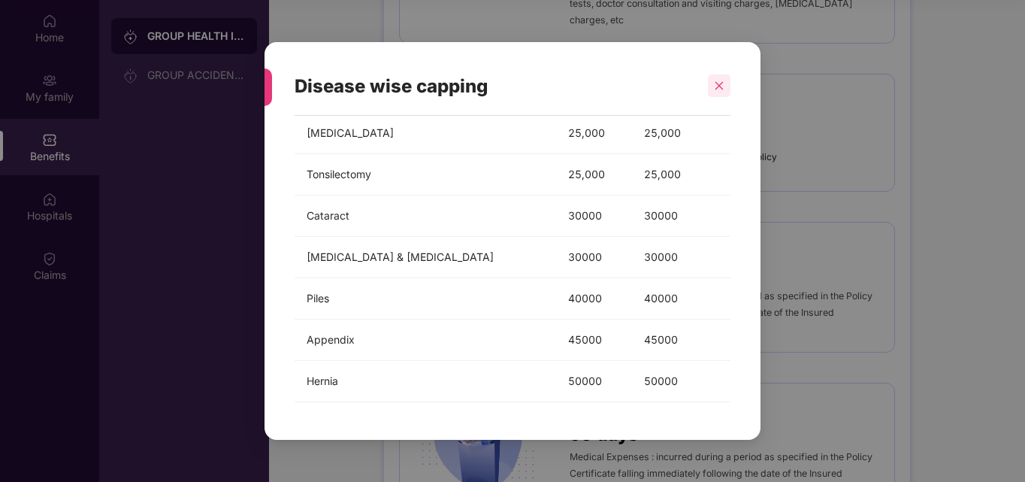
click at [712, 80] on div at bounding box center [719, 85] width 23 height 23
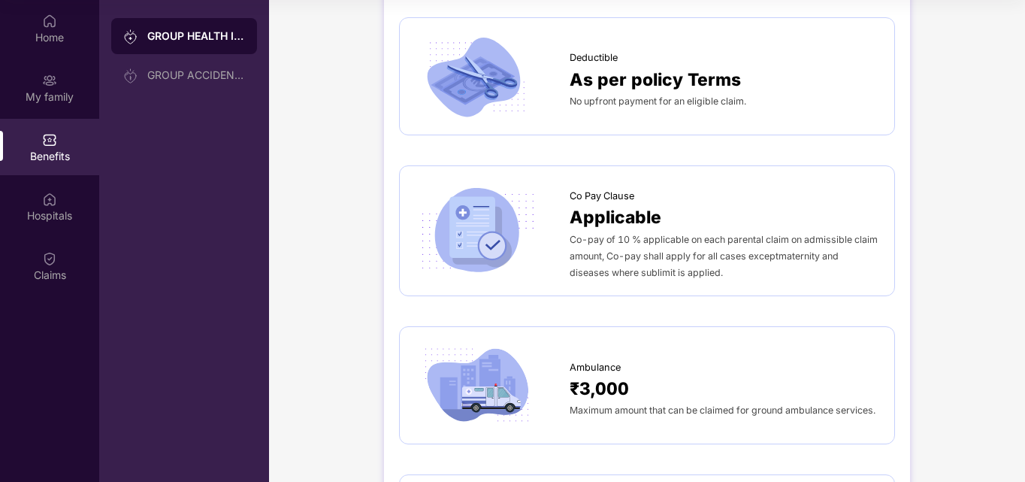
scroll to position [1202, 0]
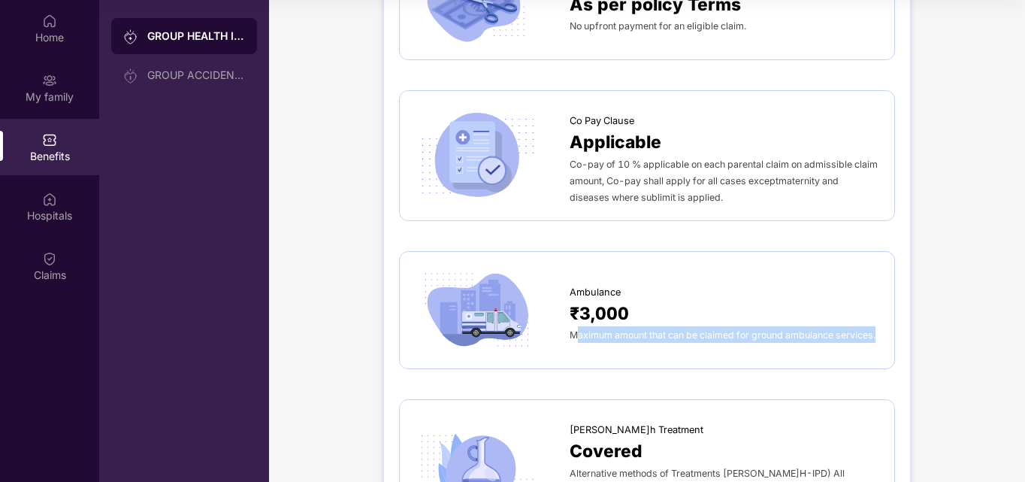
drag, startPoint x: 573, startPoint y: 318, endPoint x: 652, endPoint y: 352, distance: 85.8
click at [652, 352] on div "Ambulance ₹3,000 Maximum amount that can be claimed for ground ambulance servic…" at bounding box center [647, 310] width 496 height 118
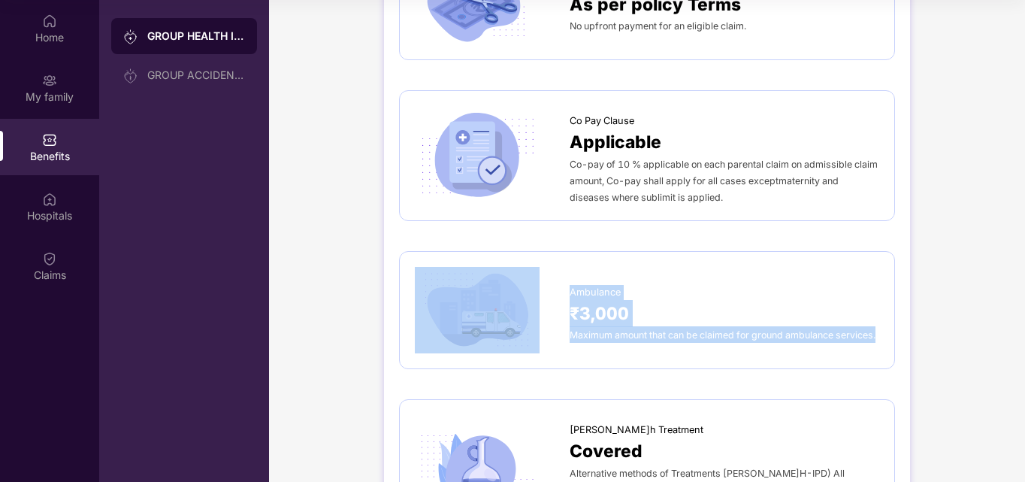
drag, startPoint x: 567, startPoint y: 319, endPoint x: 630, endPoint y: 348, distance: 68.9
click at [630, 348] on div "Ambulance ₹3,000 Maximum amount that can be claimed for ground ambulance servic…" at bounding box center [647, 310] width 464 height 86
copy div "Ambulance ₹3,000 Maximum amount that can be claimed for ground ambulance servic…"
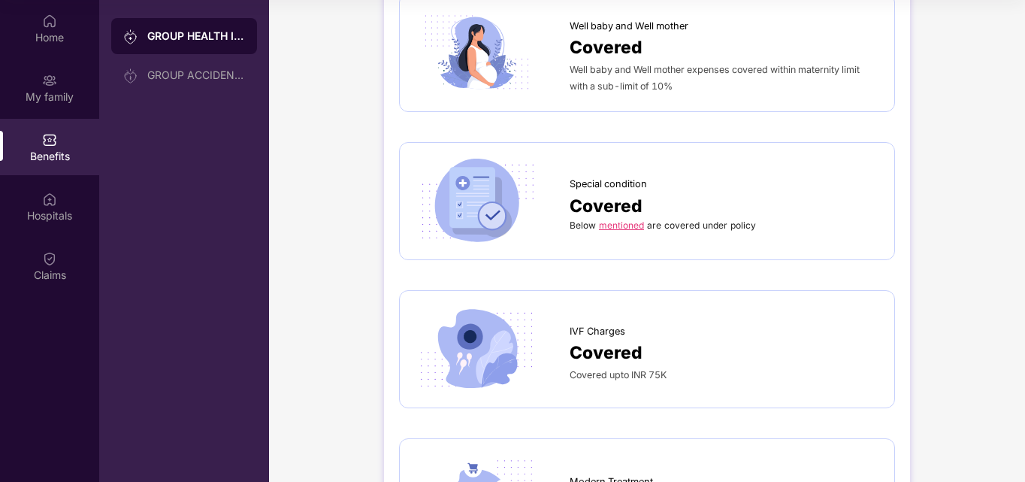
scroll to position [2404, 0]
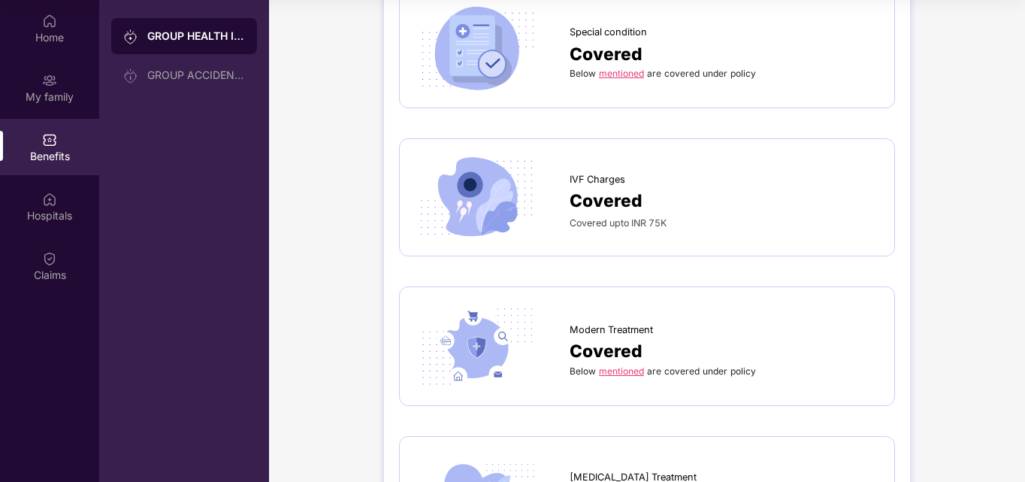
scroll to position [2479, 0]
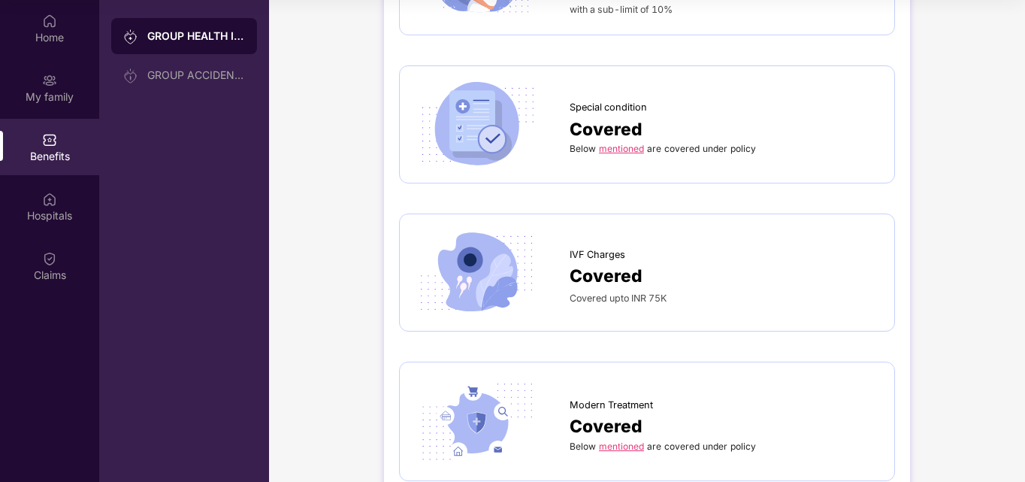
click at [609, 144] on link "mentioned" at bounding box center [621, 148] width 45 height 11
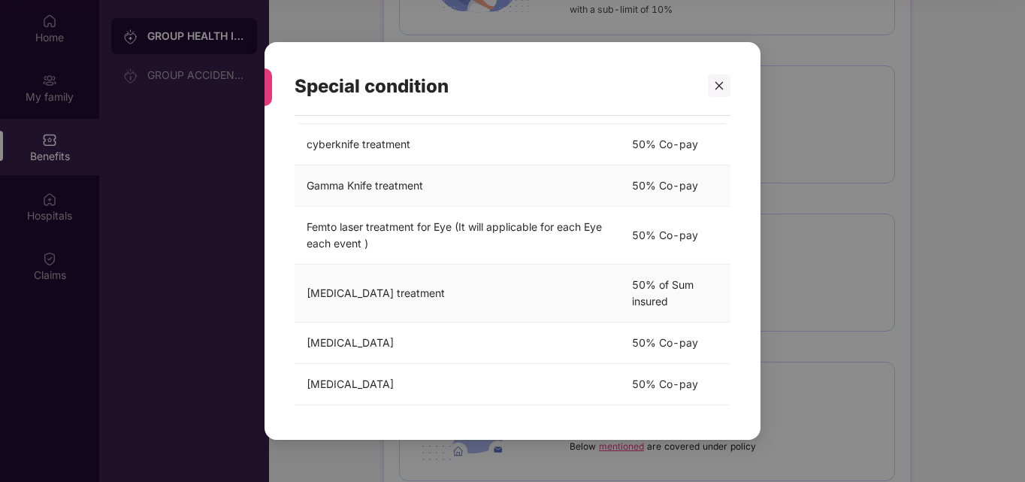
scroll to position [78, 0]
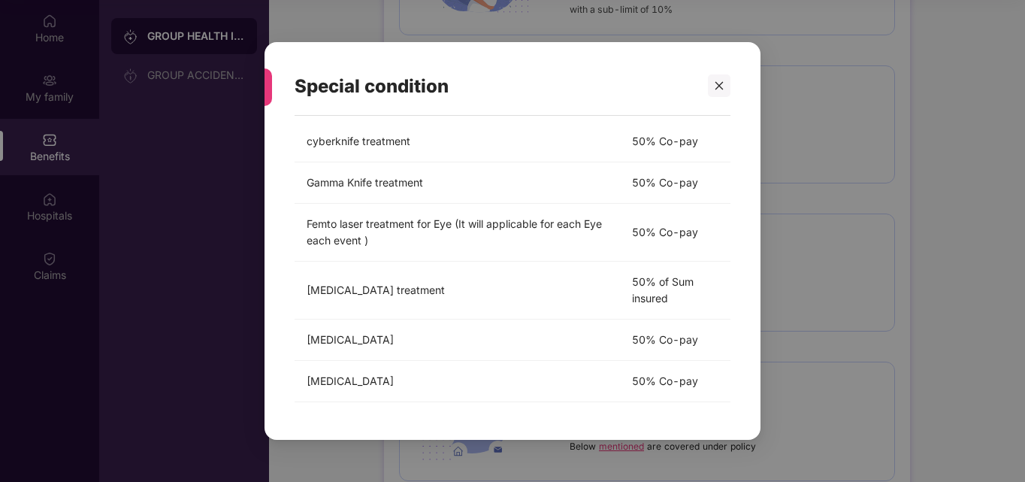
click at [800, 234] on div "Special condition Below mentioned are covered under policy Treatment Cover cybe…" at bounding box center [512, 241] width 1025 height 482
click at [714, 81] on icon "close" at bounding box center [719, 85] width 11 height 11
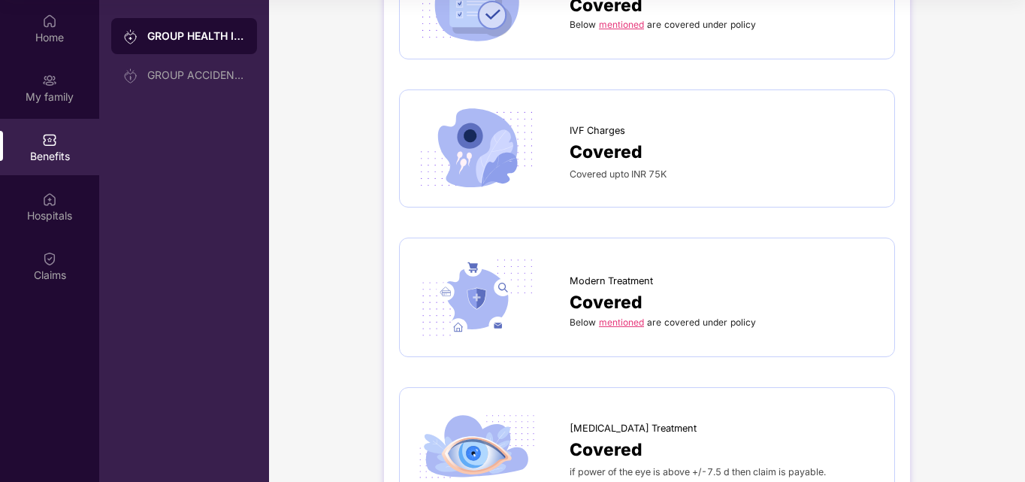
scroll to position [2629, 0]
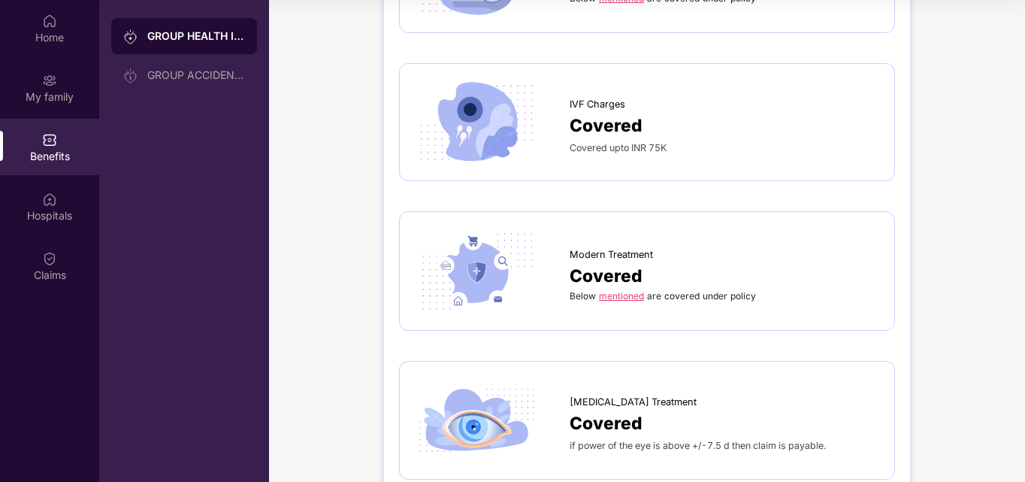
click at [620, 293] on link "mentioned" at bounding box center [621, 295] width 45 height 11
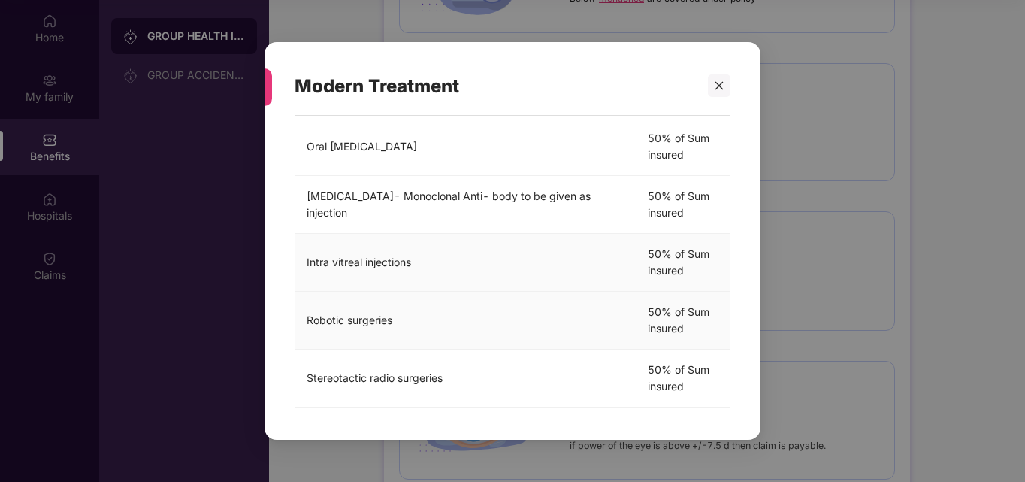
scroll to position [301, 0]
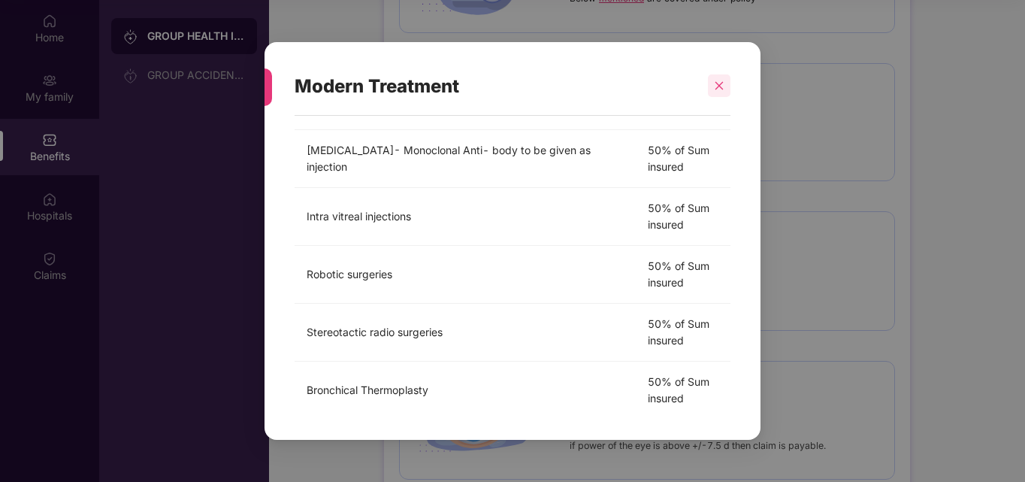
click at [725, 90] on div at bounding box center [719, 85] width 23 height 23
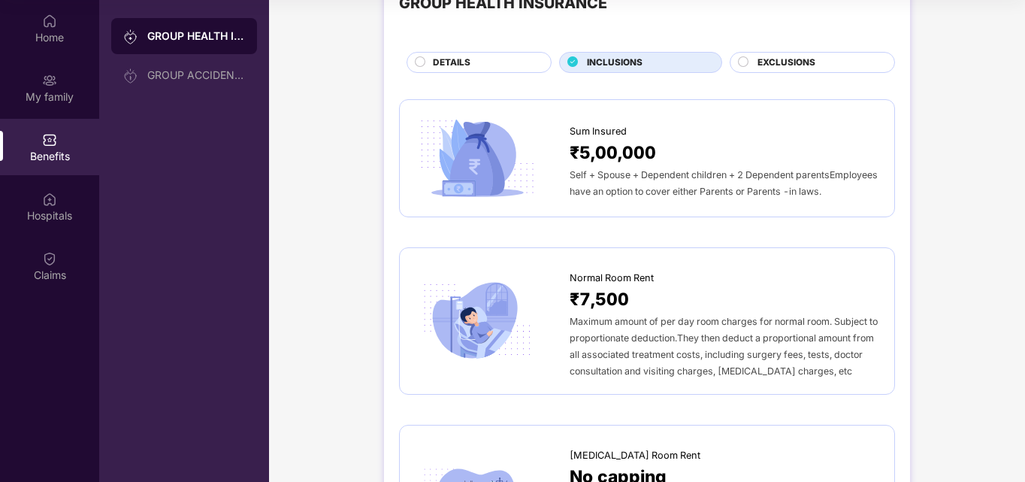
scroll to position [0, 0]
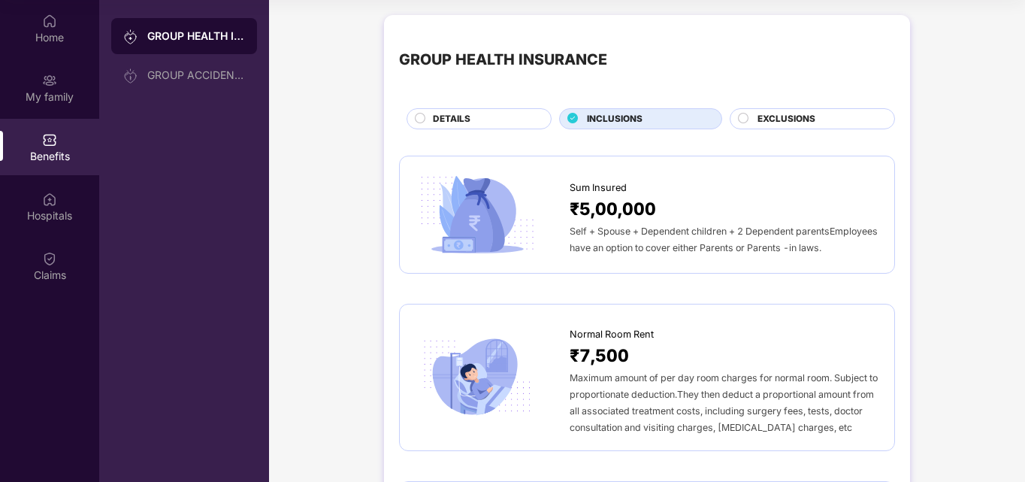
click at [808, 122] on span "EXCLUSIONS" at bounding box center [786, 119] width 58 height 14
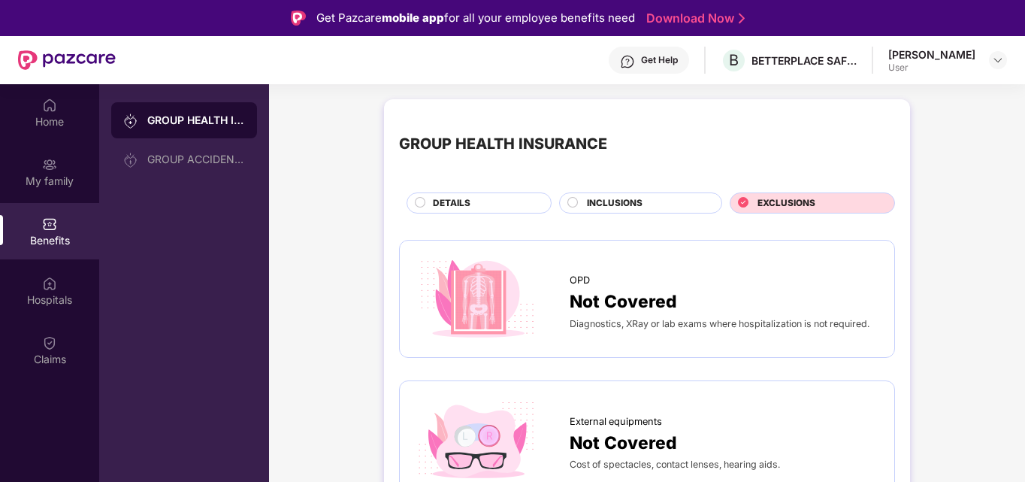
click at [593, 205] on span "INCLUSIONS" at bounding box center [615, 203] width 56 height 14
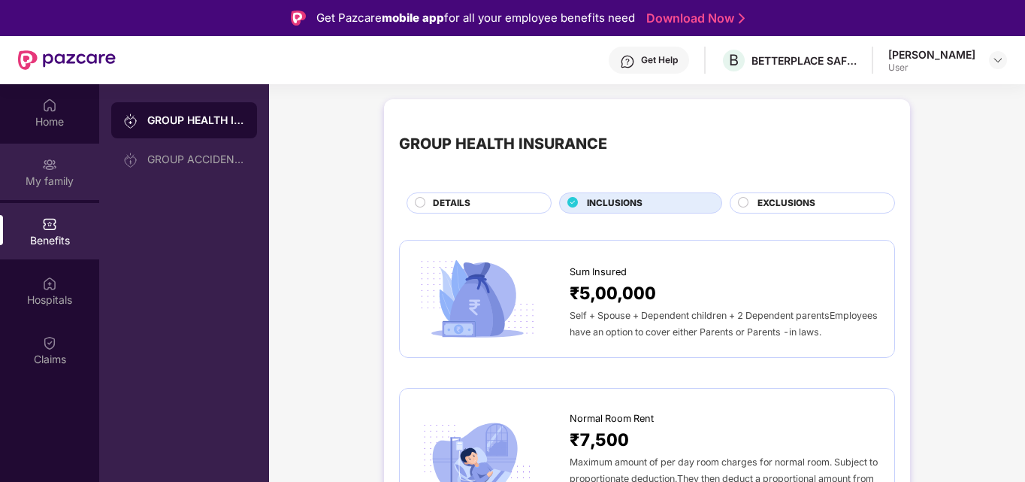
click at [50, 157] on img at bounding box center [49, 164] width 15 height 15
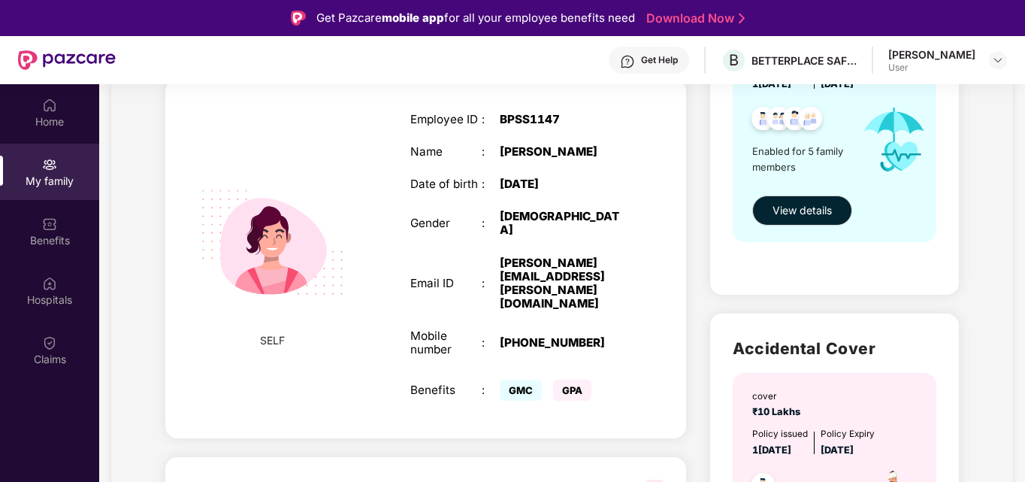
scroll to position [451, 0]
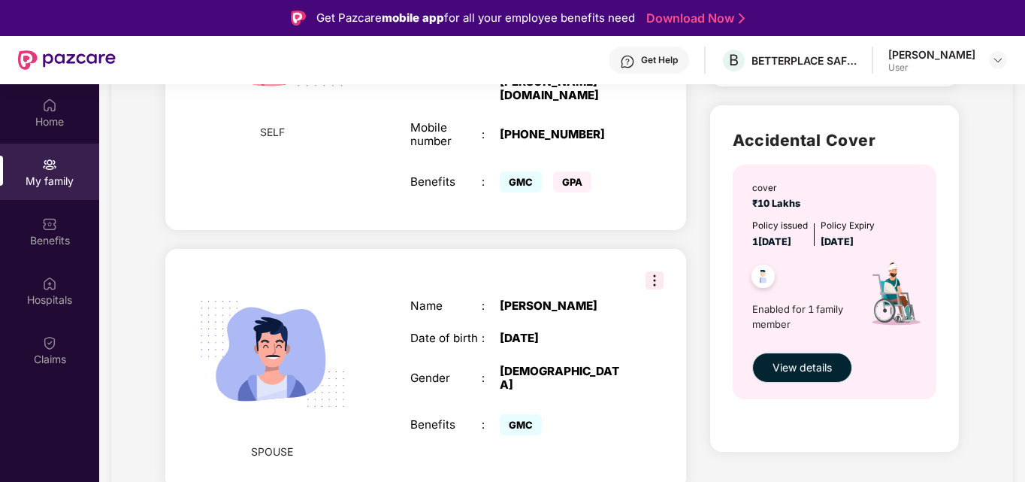
click at [814, 364] on span "View details" at bounding box center [801, 367] width 59 height 17
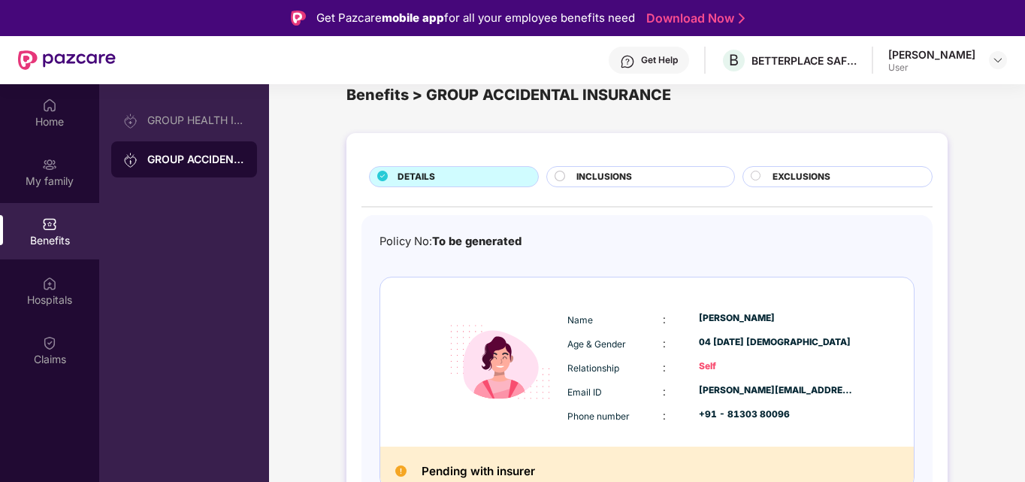
scroll to position [47, 0]
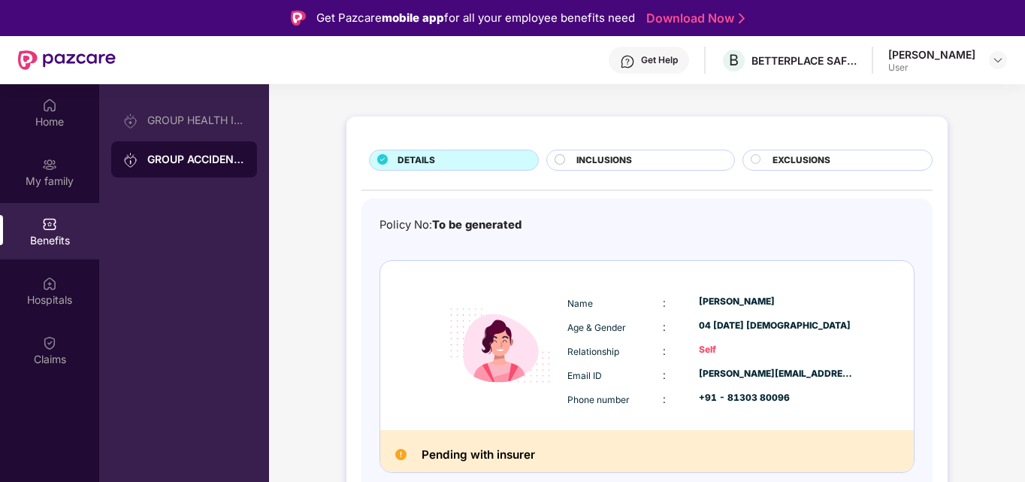
click at [999, 263] on div "DETAILS INCLUSIONS EXCLUSIONS Policy No: To be generated Name : [PERSON_NAME] A…" at bounding box center [647, 337] width 756 height 457
click at [73, 182] on div "My family" at bounding box center [49, 180] width 99 height 15
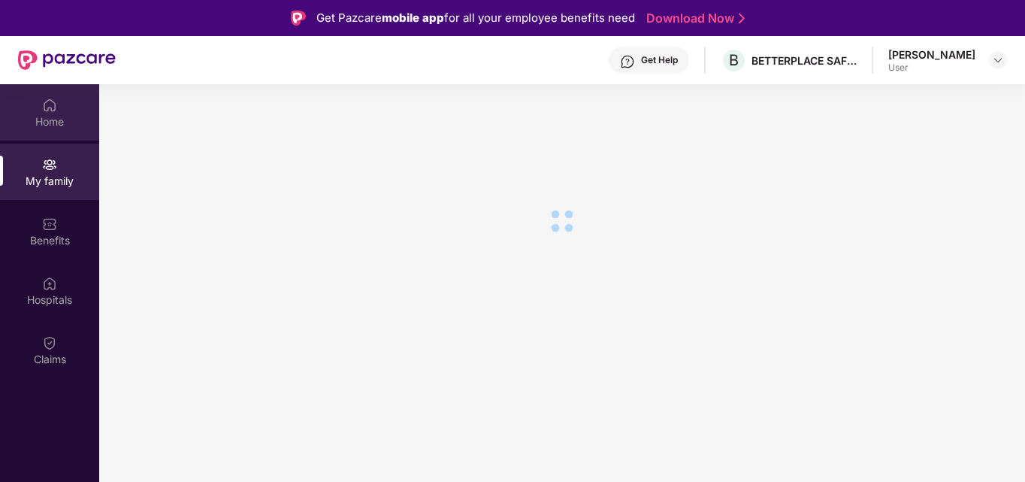
click at [50, 129] on div "Home" at bounding box center [49, 112] width 99 height 56
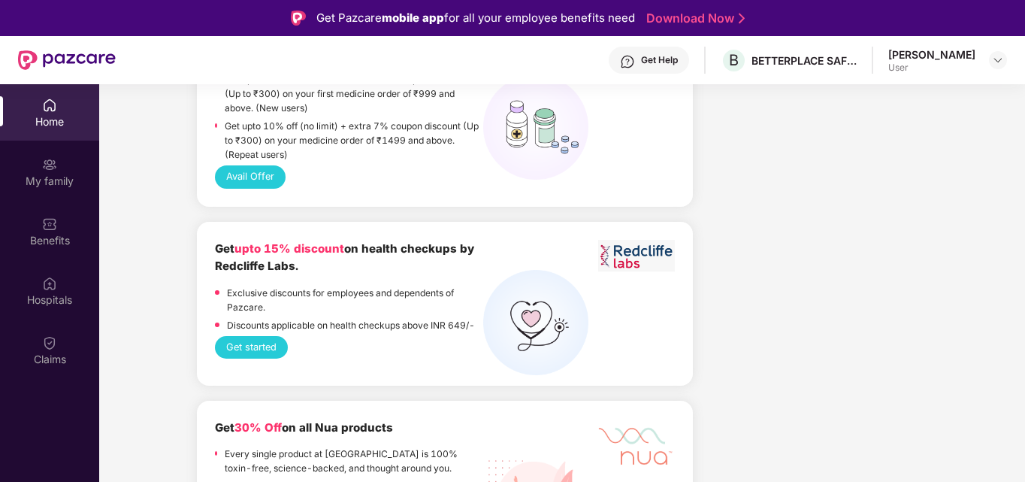
scroll to position [1352, 0]
